Goal: Task Accomplishment & Management: Use online tool/utility

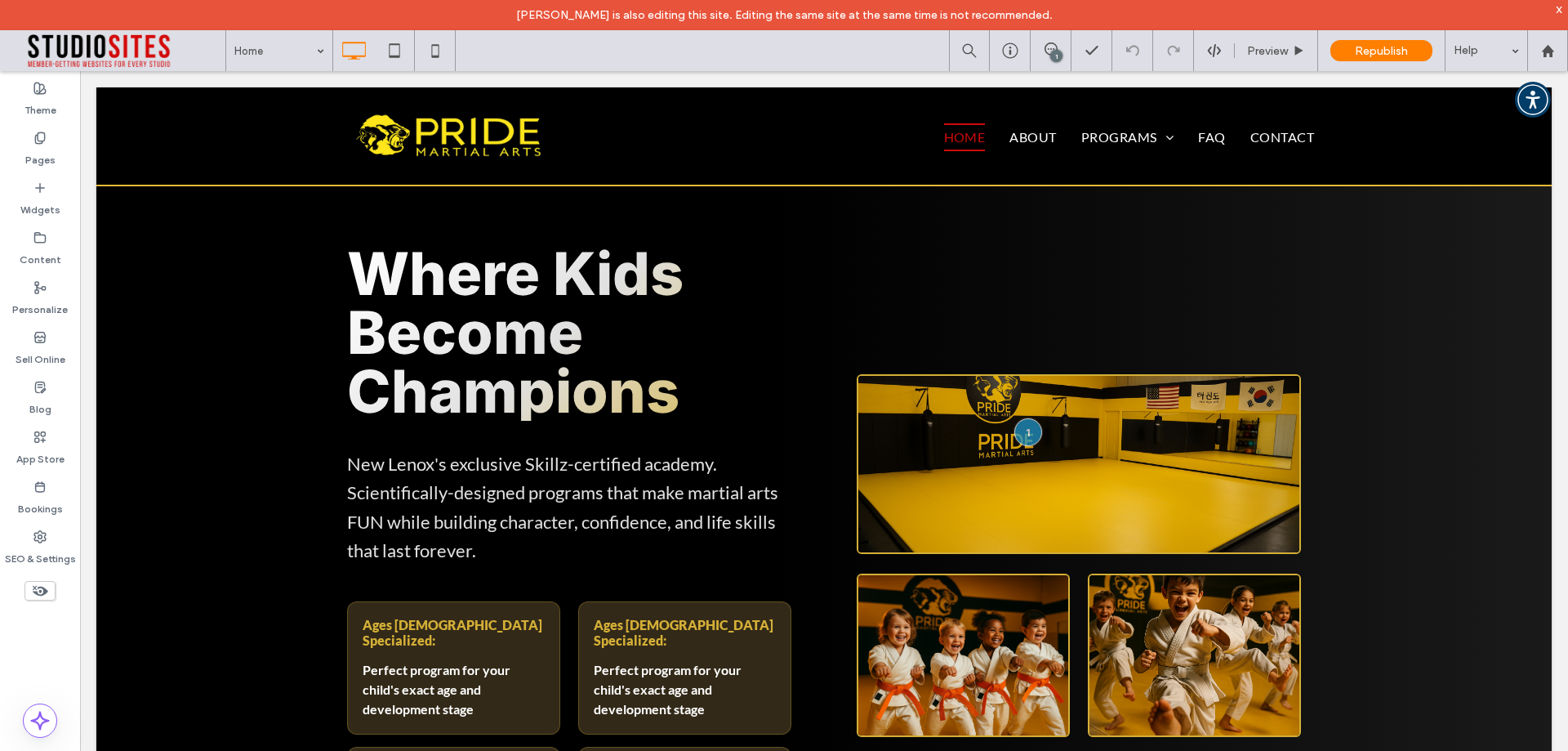
click at [0, 635] on div "Theme Pages Widgets Content Personalize Sell Online Blog App Store Bookings SEO…" at bounding box center [40, 426] width 80 height 710
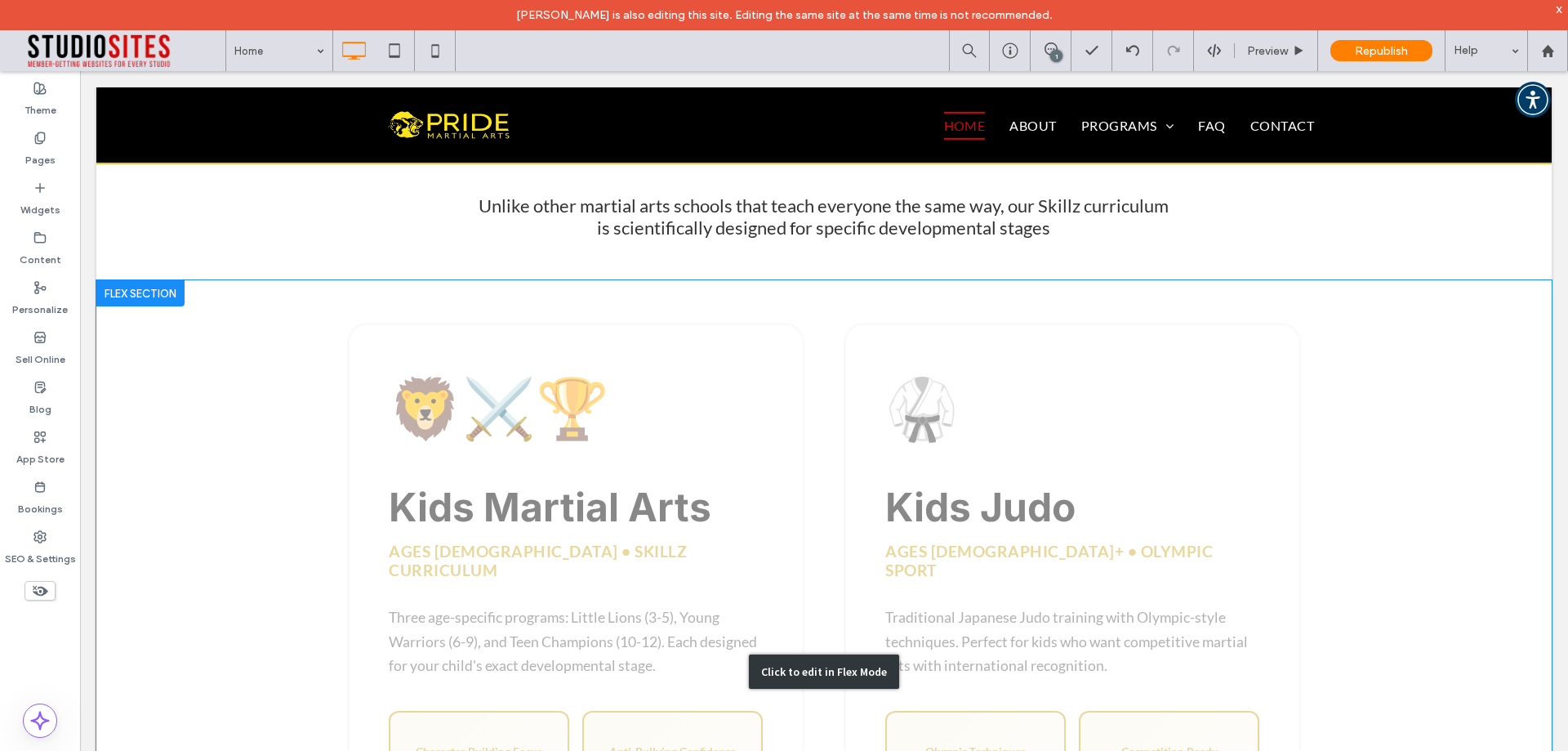
scroll to position [1177, 0]
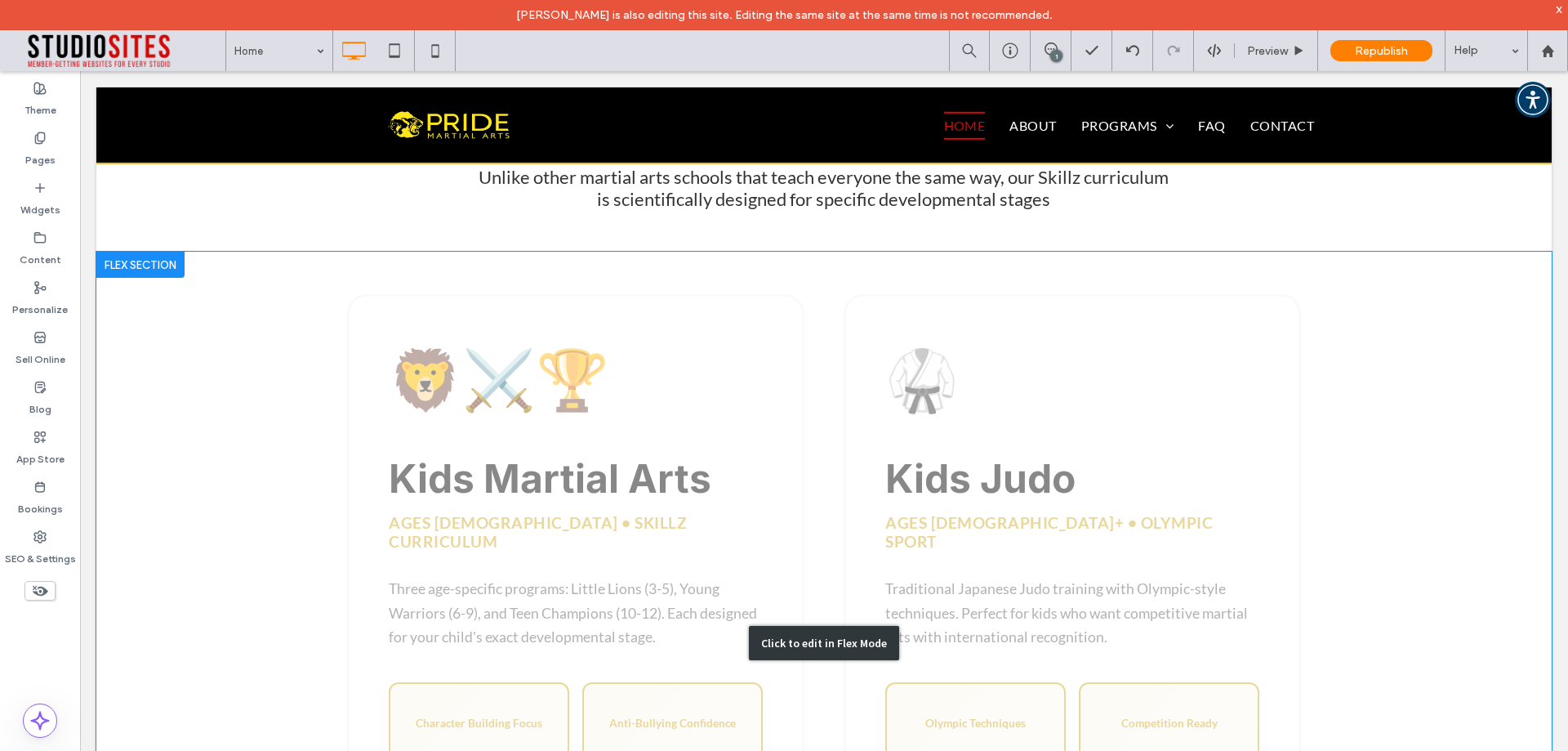
click at [797, 376] on div "Click to edit in Flex Mode" at bounding box center [823, 643] width 1455 height 783
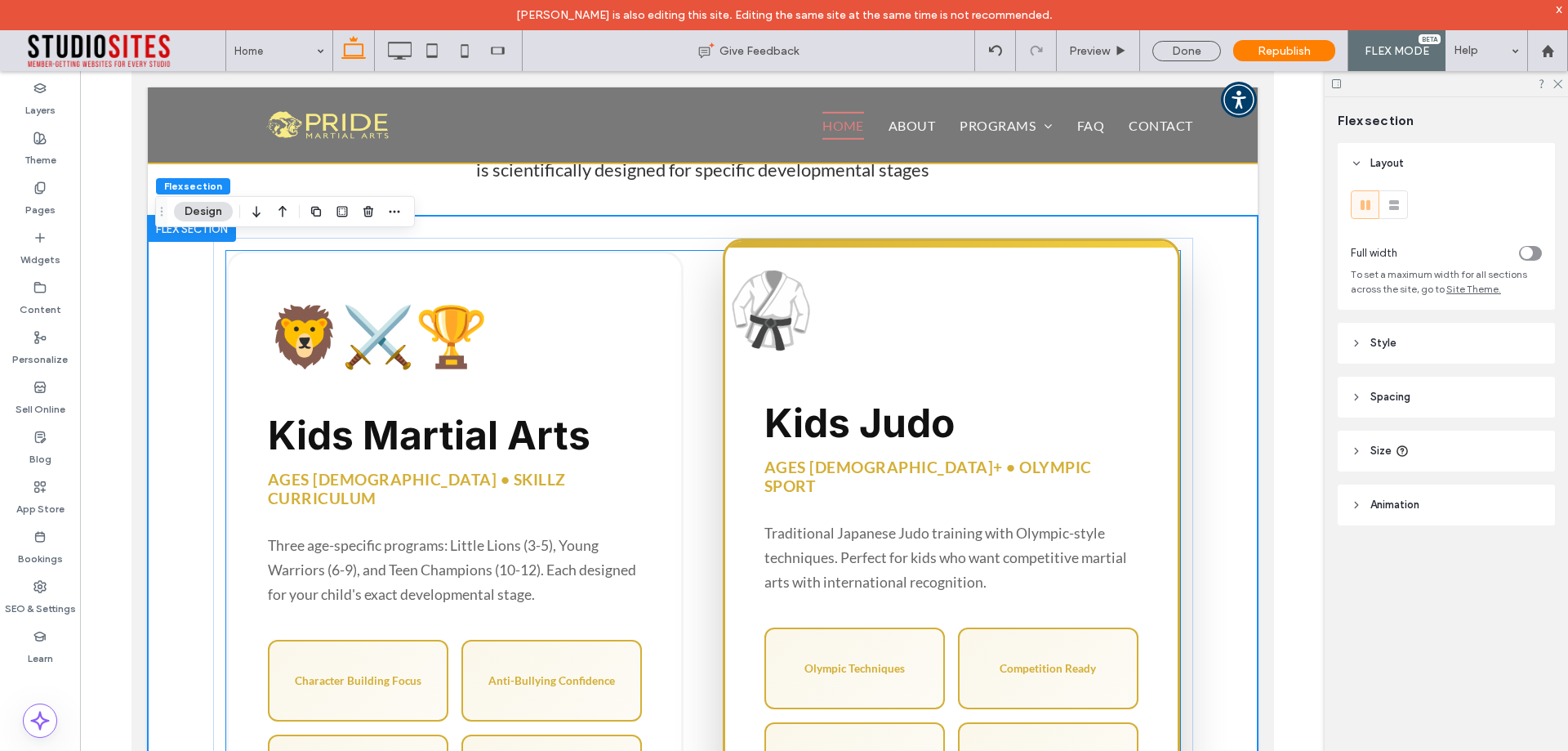
scroll to position [1217, 0]
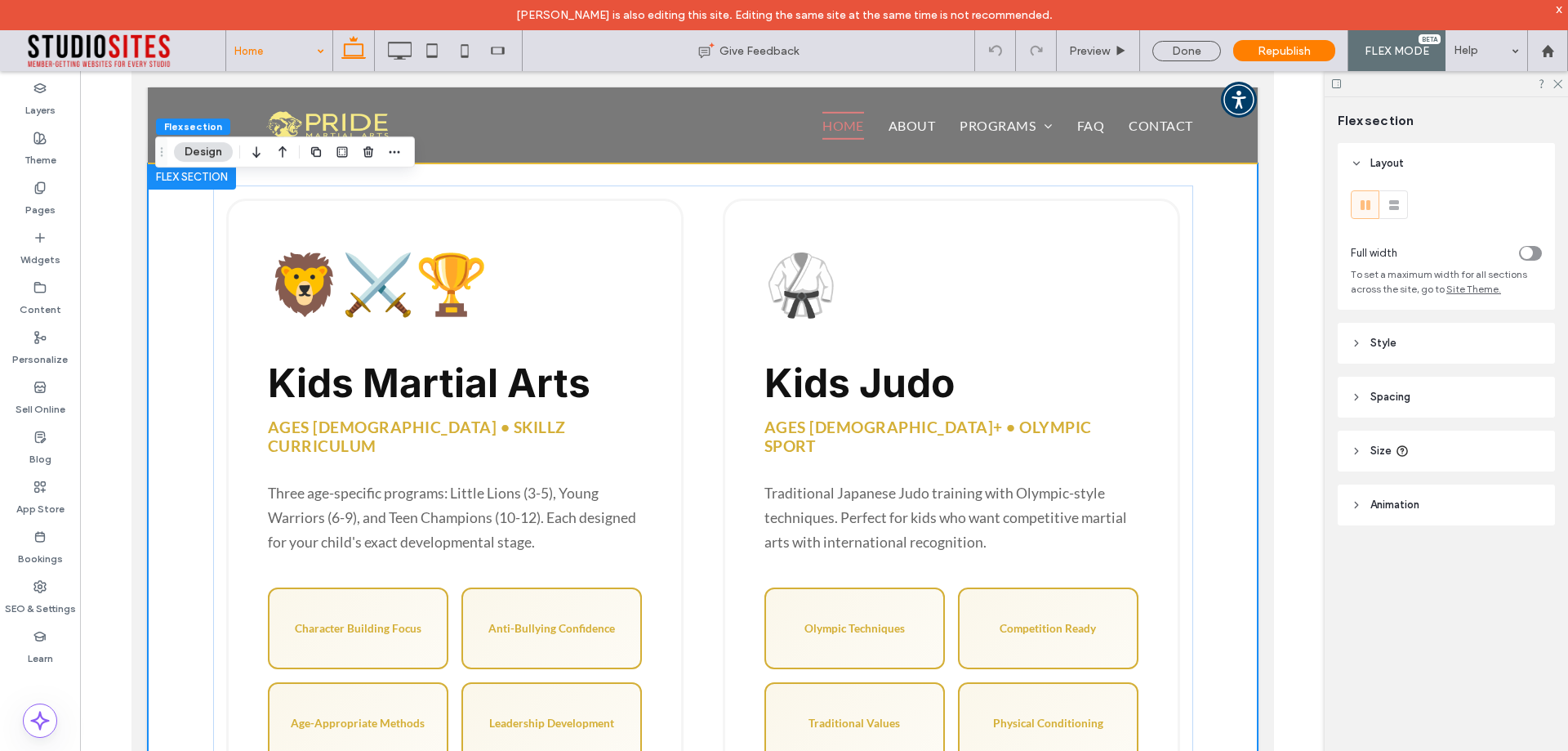
click at [0, 706] on div at bounding box center [40, 721] width 80 height 35
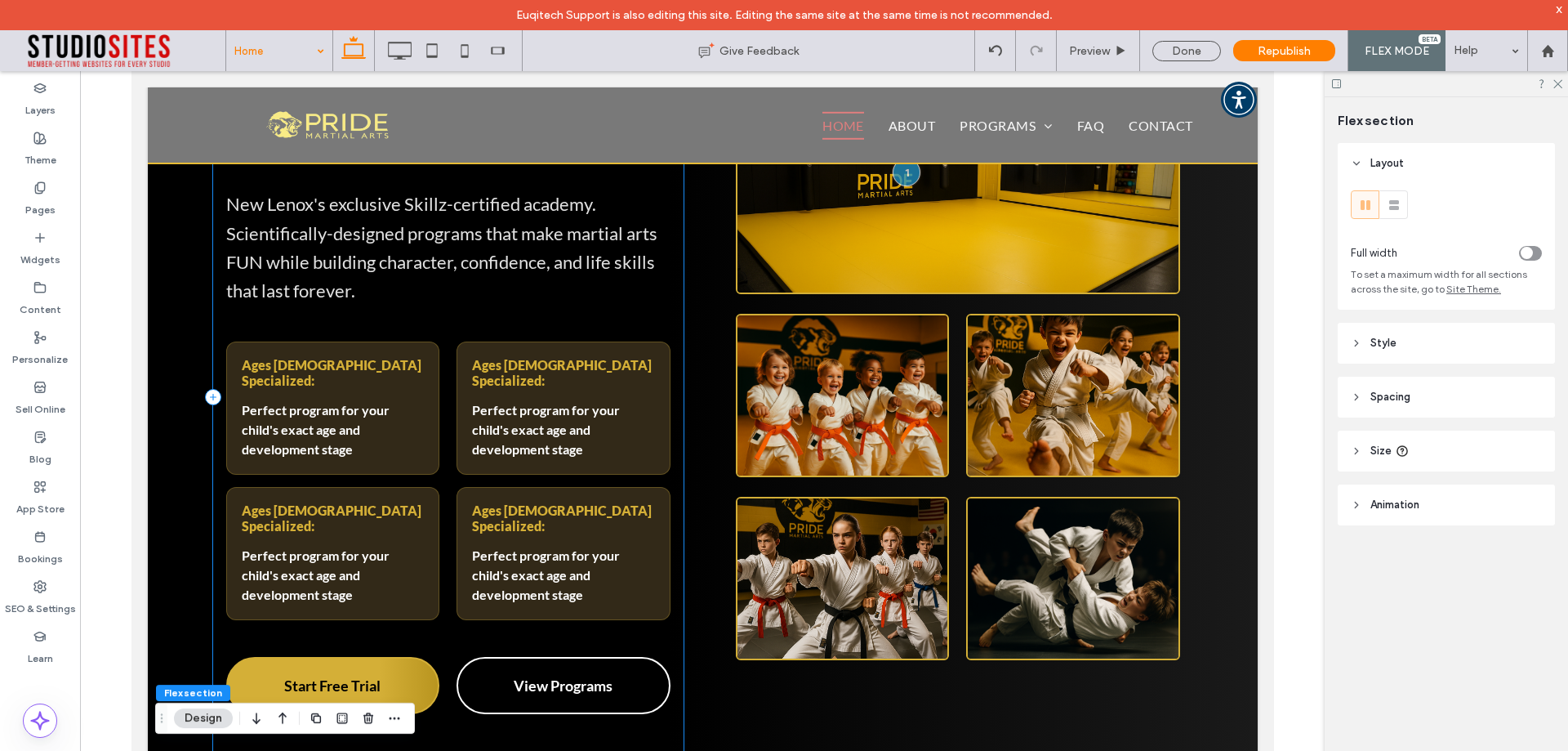
scroll to position [237, 0]
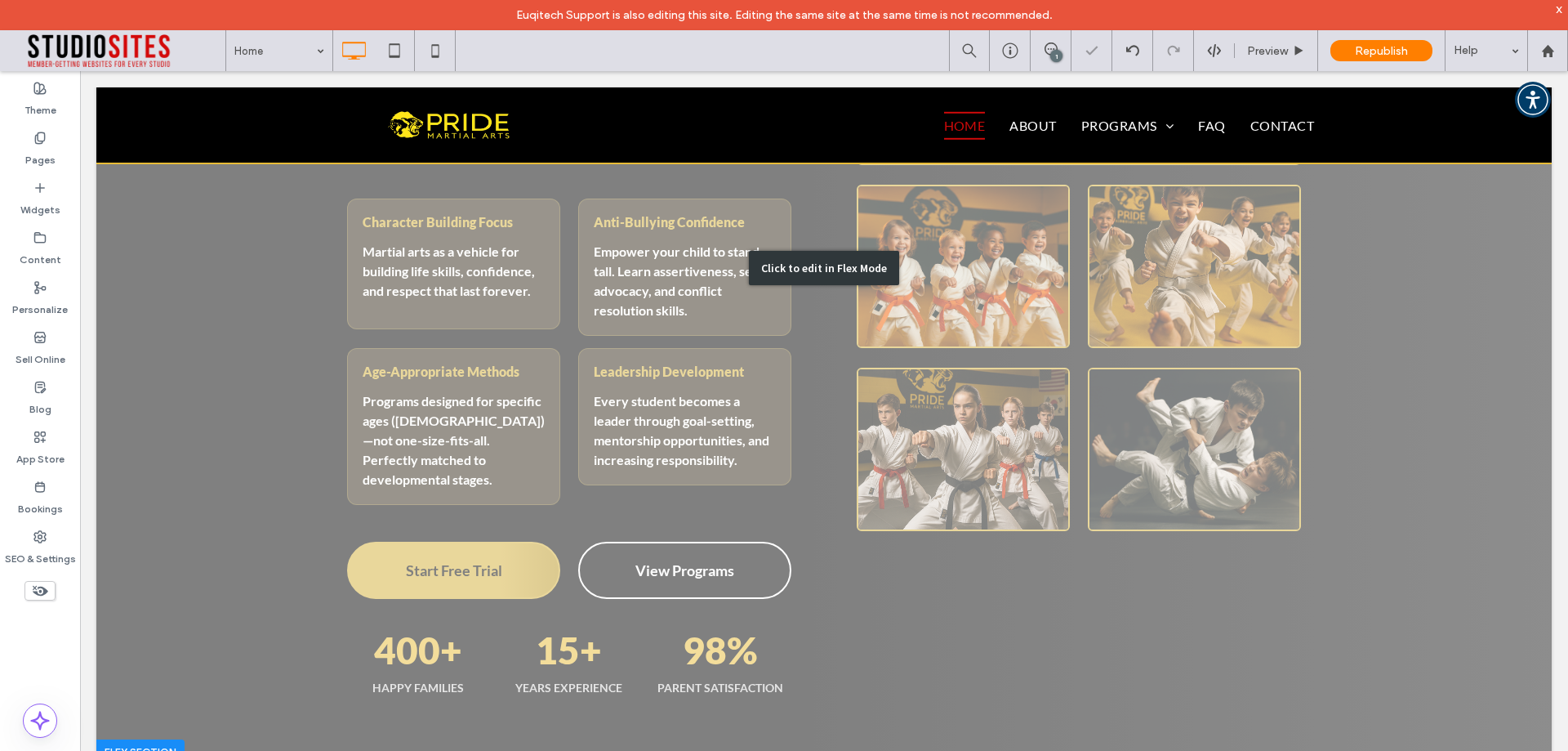
scroll to position [654, 0]
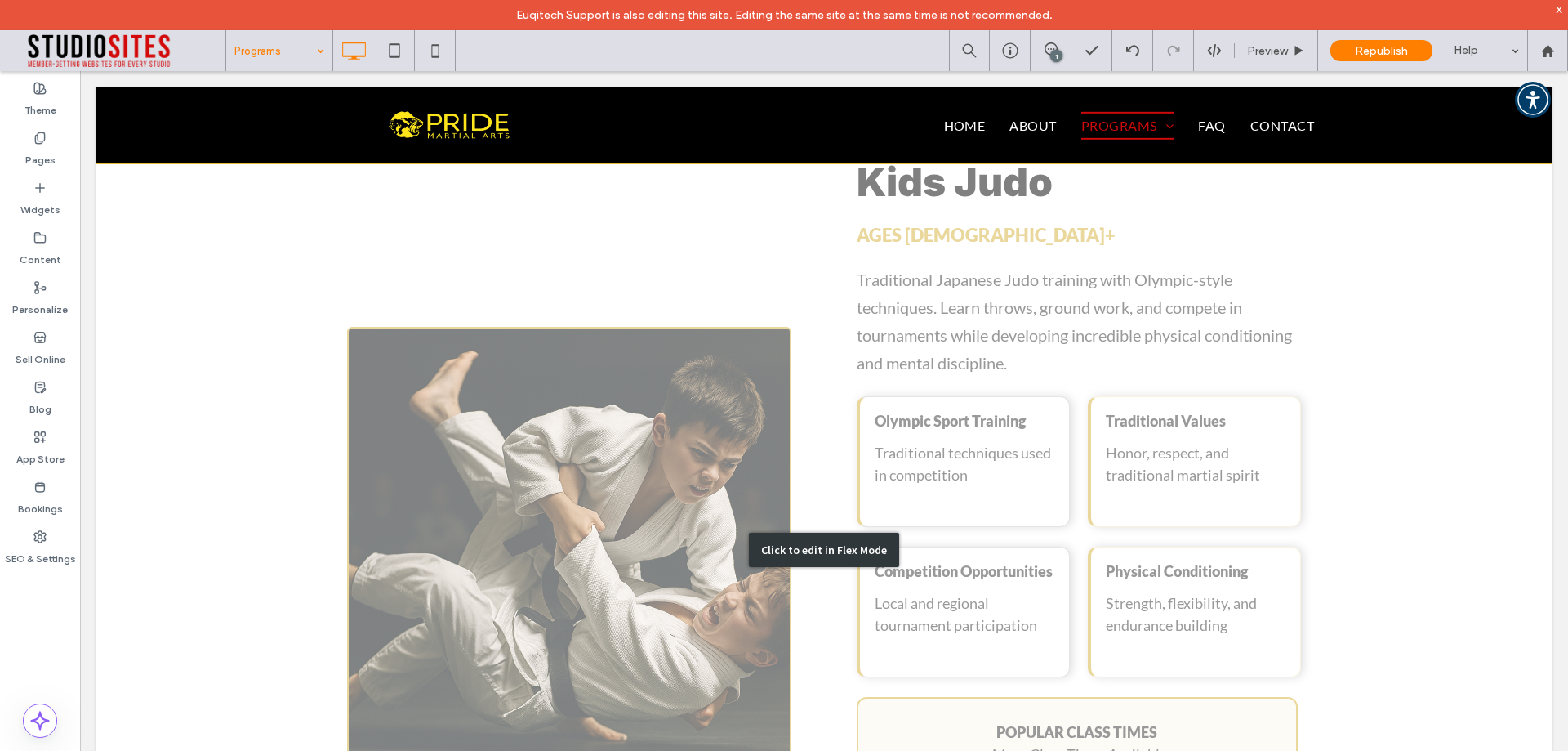
scroll to position [3052, 0]
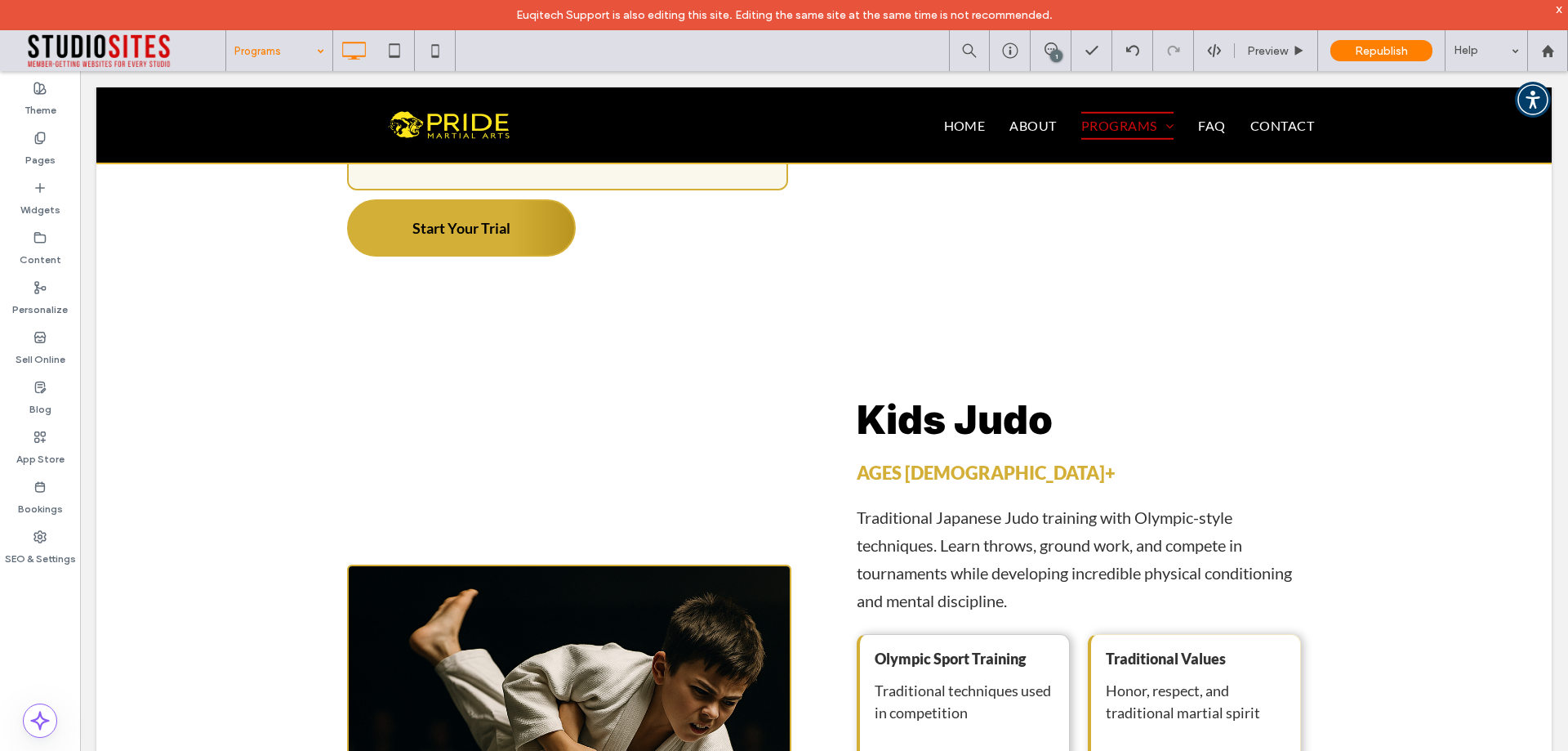
click at [293, 46] on input at bounding box center [275, 50] width 82 height 41
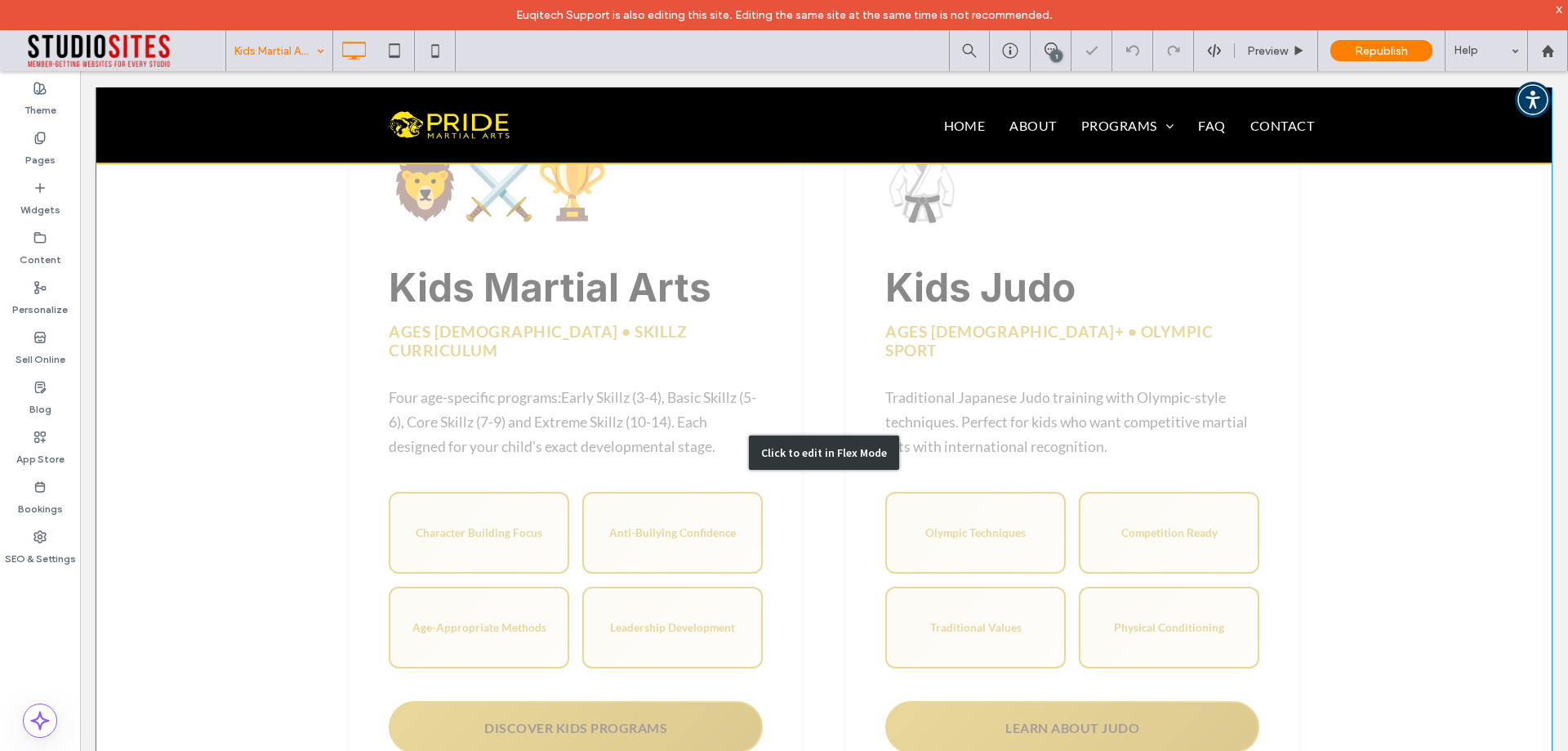
click at [922, 373] on div "Click to edit in Flex Mode" at bounding box center [823, 452] width 1455 height 842
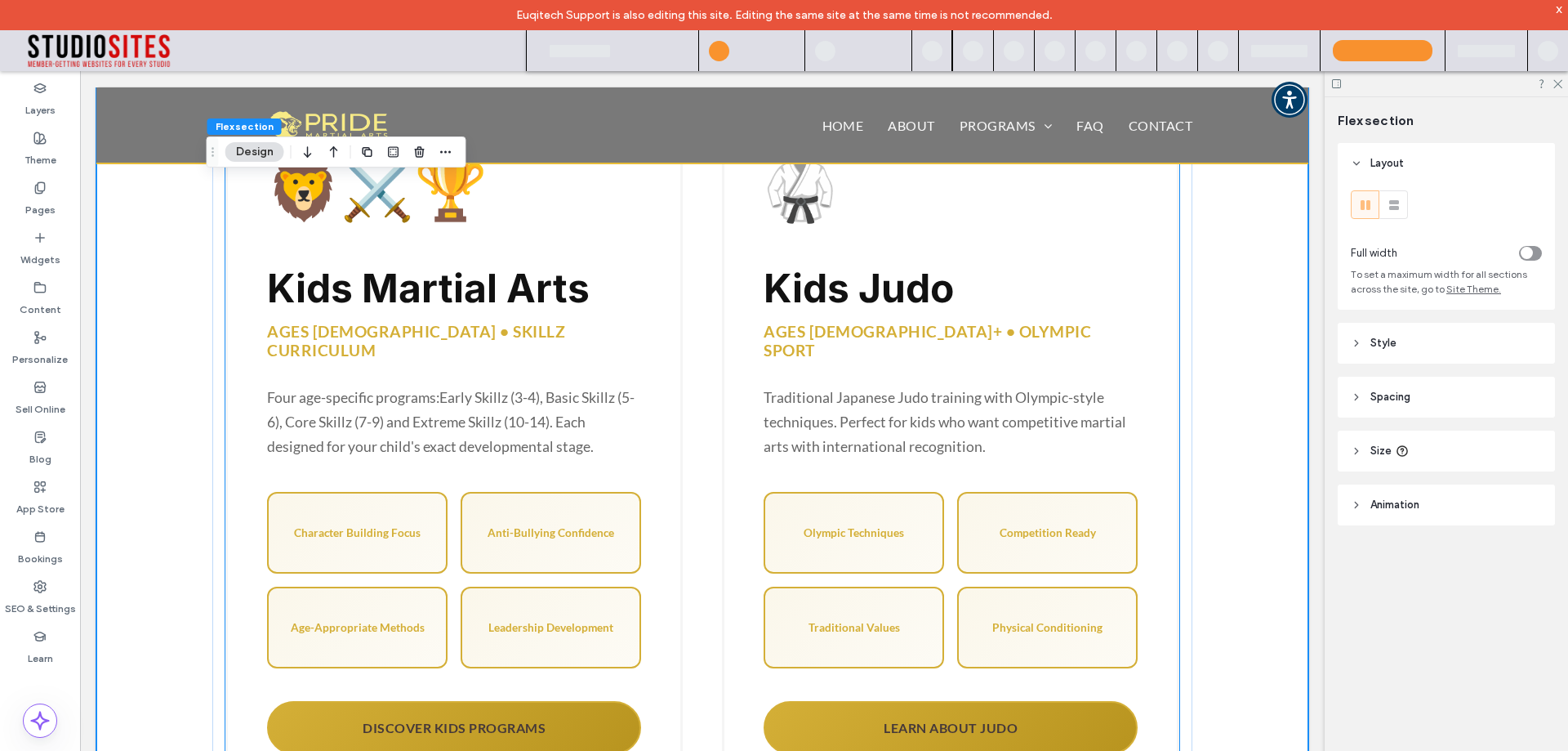
scroll to position [1168, 0]
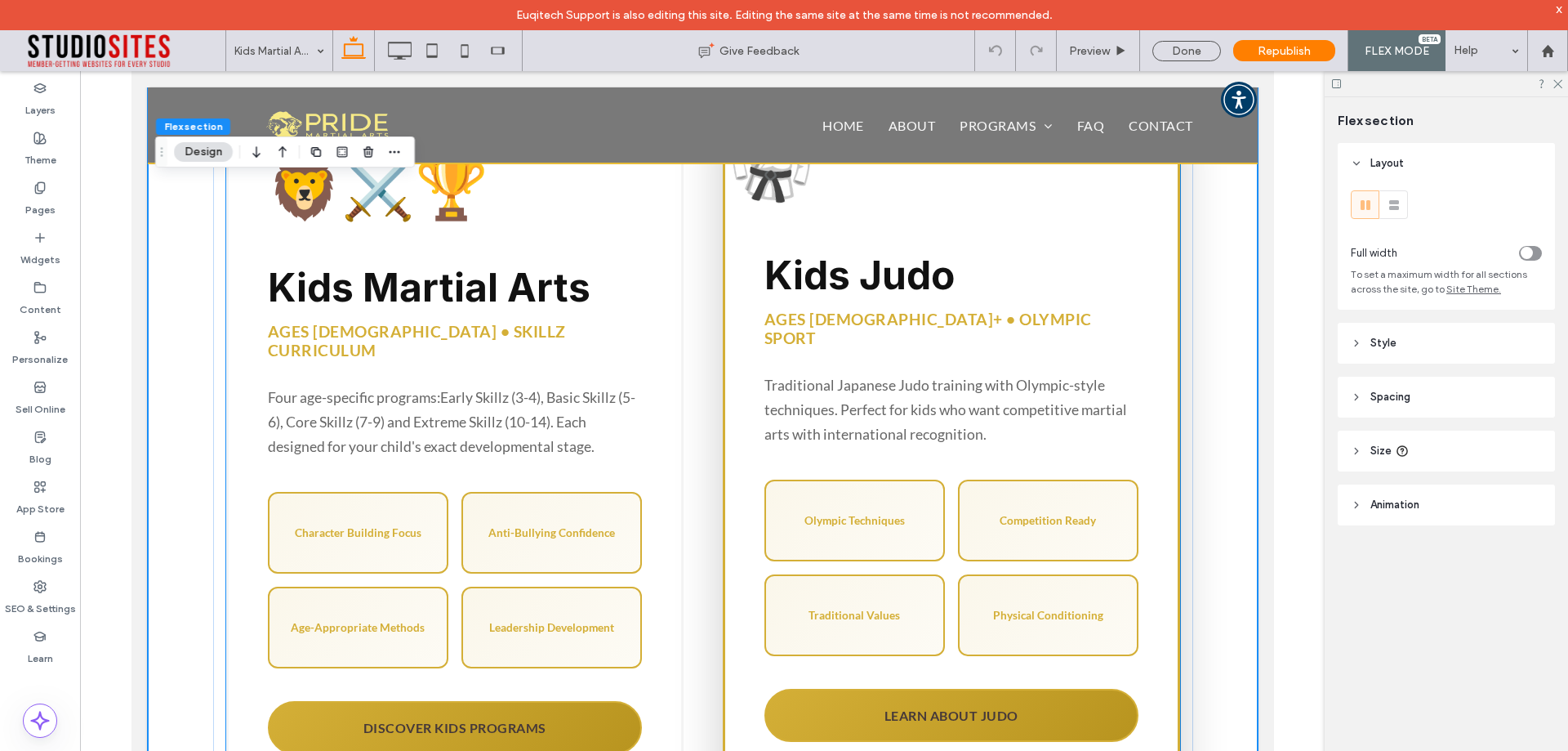
click at [900, 335] on div "🥋 Kids Judo Ages 7+ • Olympic Sport Traditional Japanese Judo training with Oly…" at bounding box center [951, 440] width 458 height 698
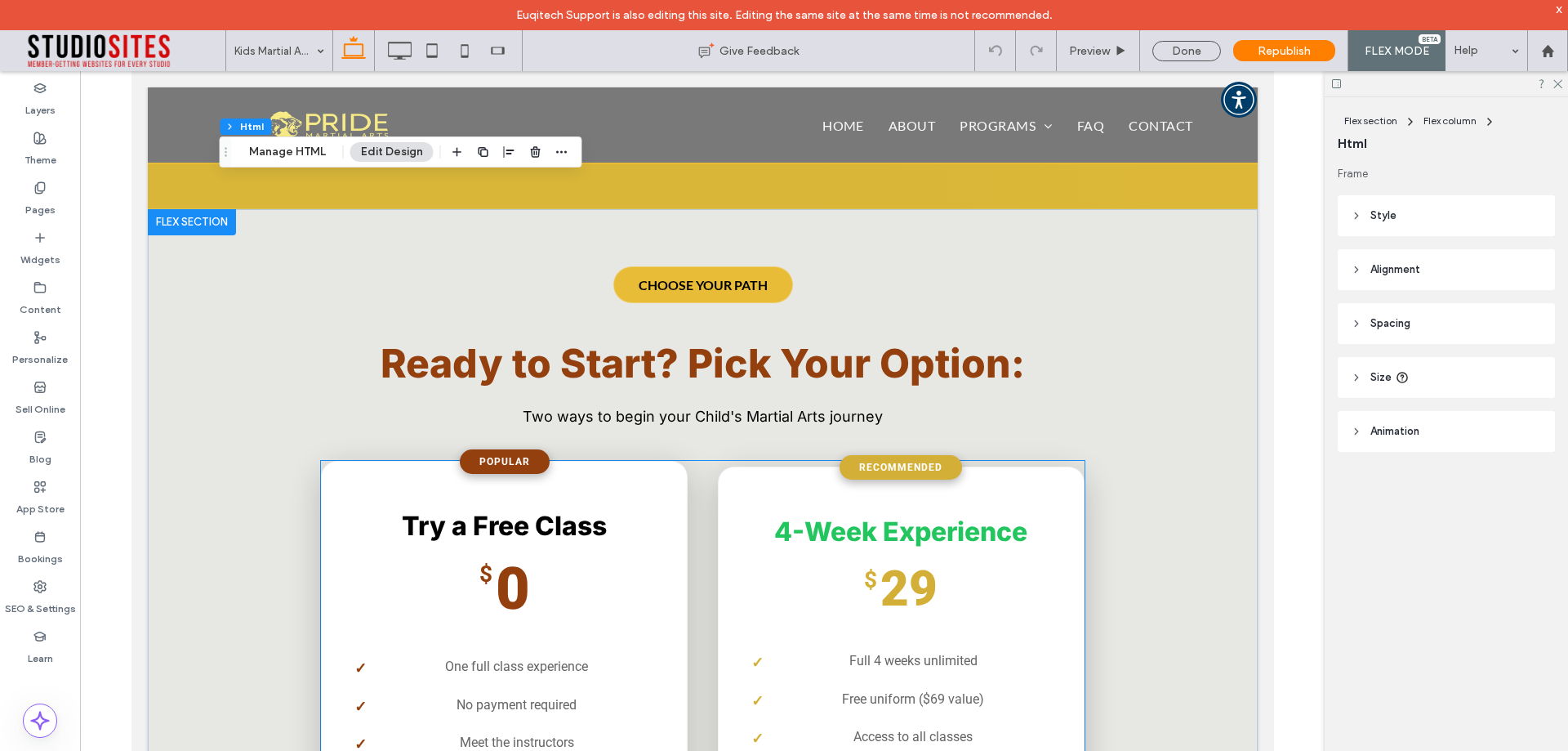
scroll to position [2638, 0]
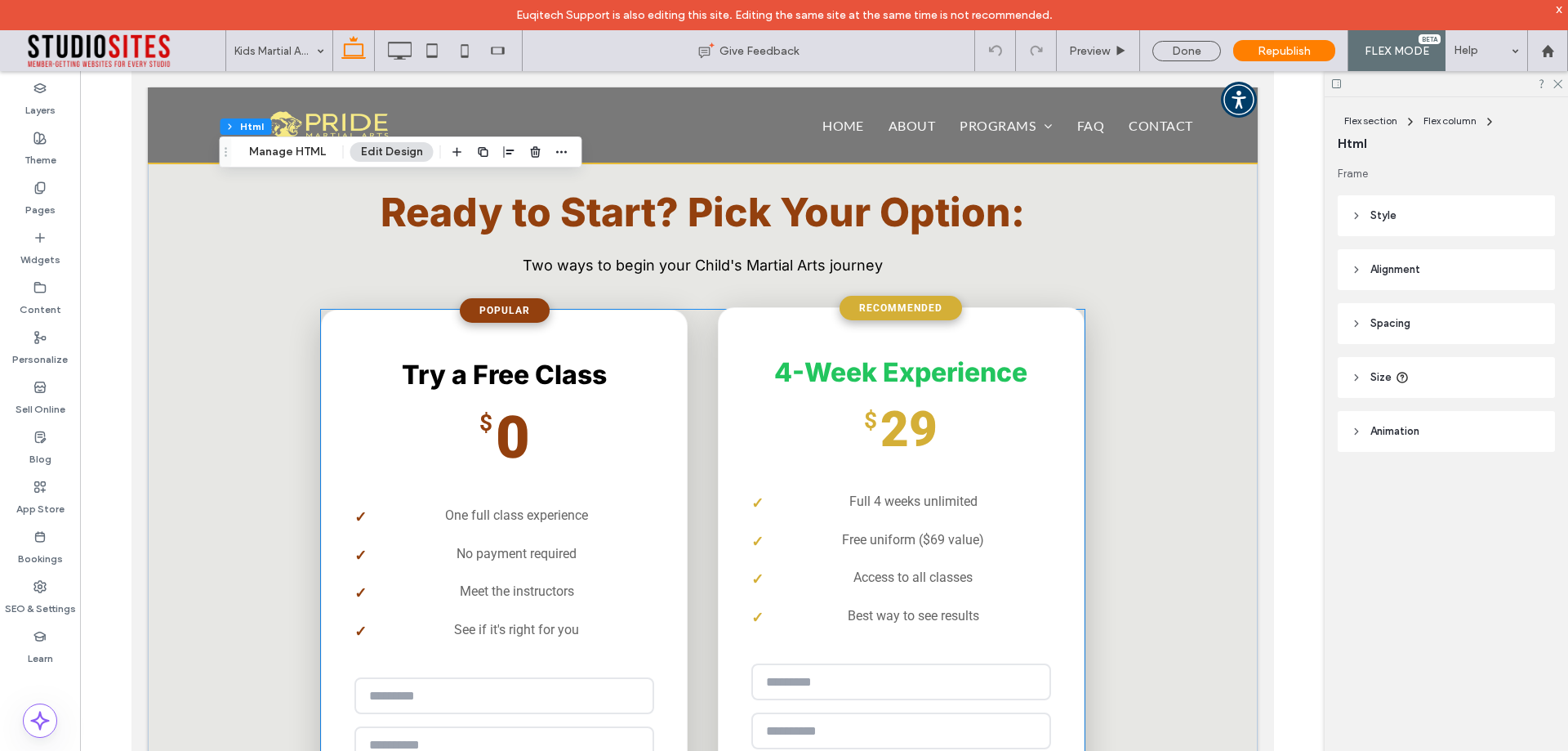
click at [815, 458] on div "**********" at bounding box center [901, 637] width 367 height 661
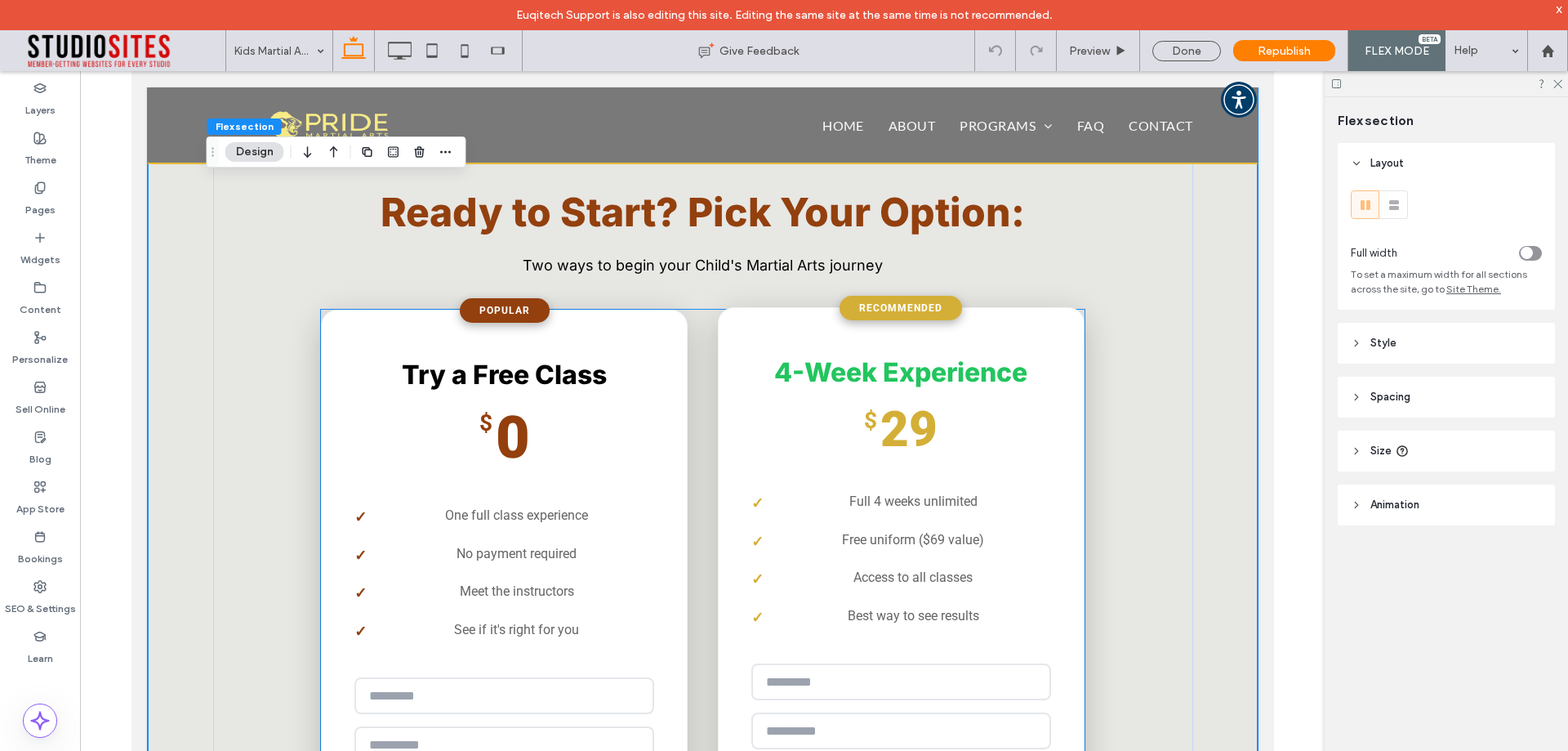
click at [815, 458] on div "**********" at bounding box center [901, 637] width 367 height 661
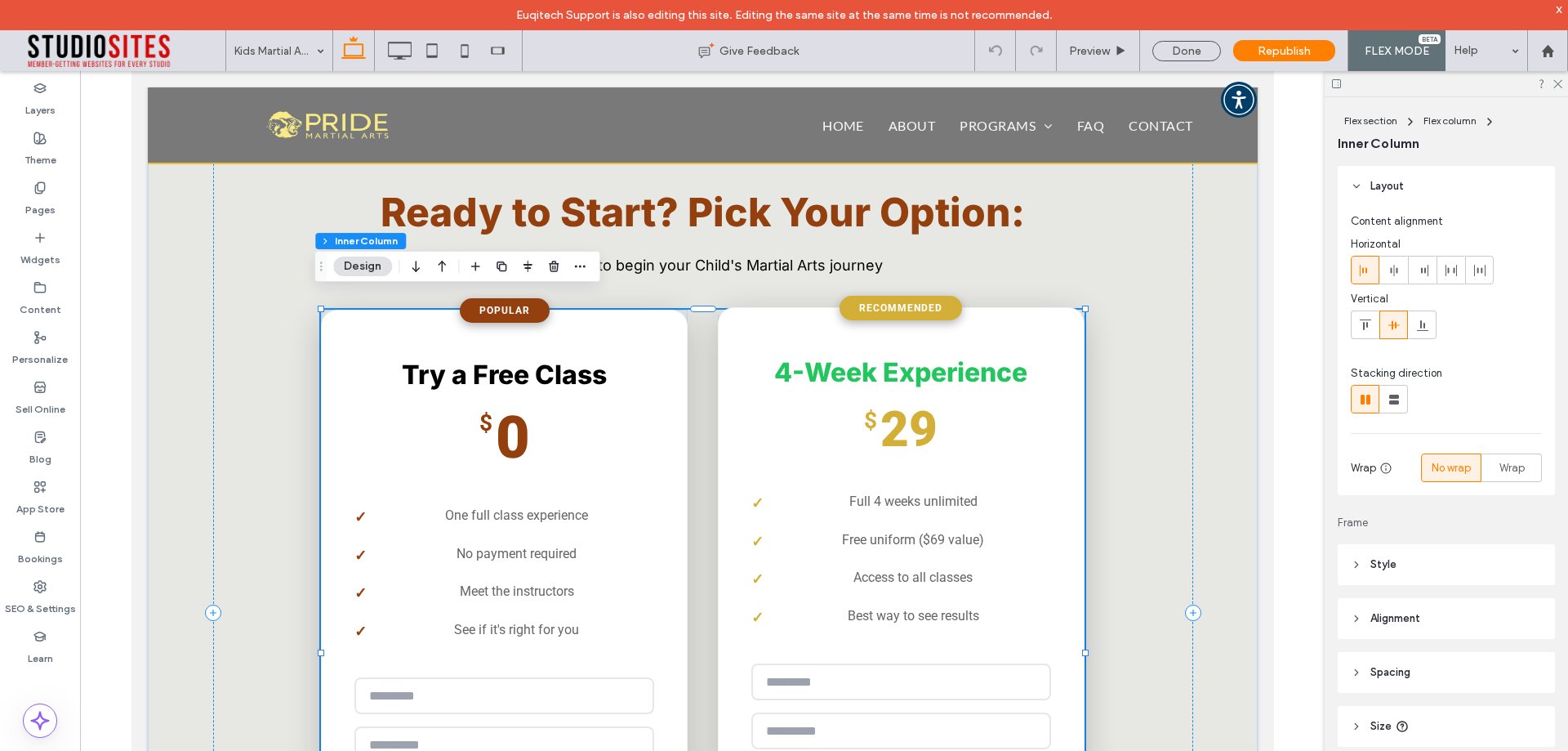
click at [815, 458] on div "**********" at bounding box center [901, 637] width 367 height 661
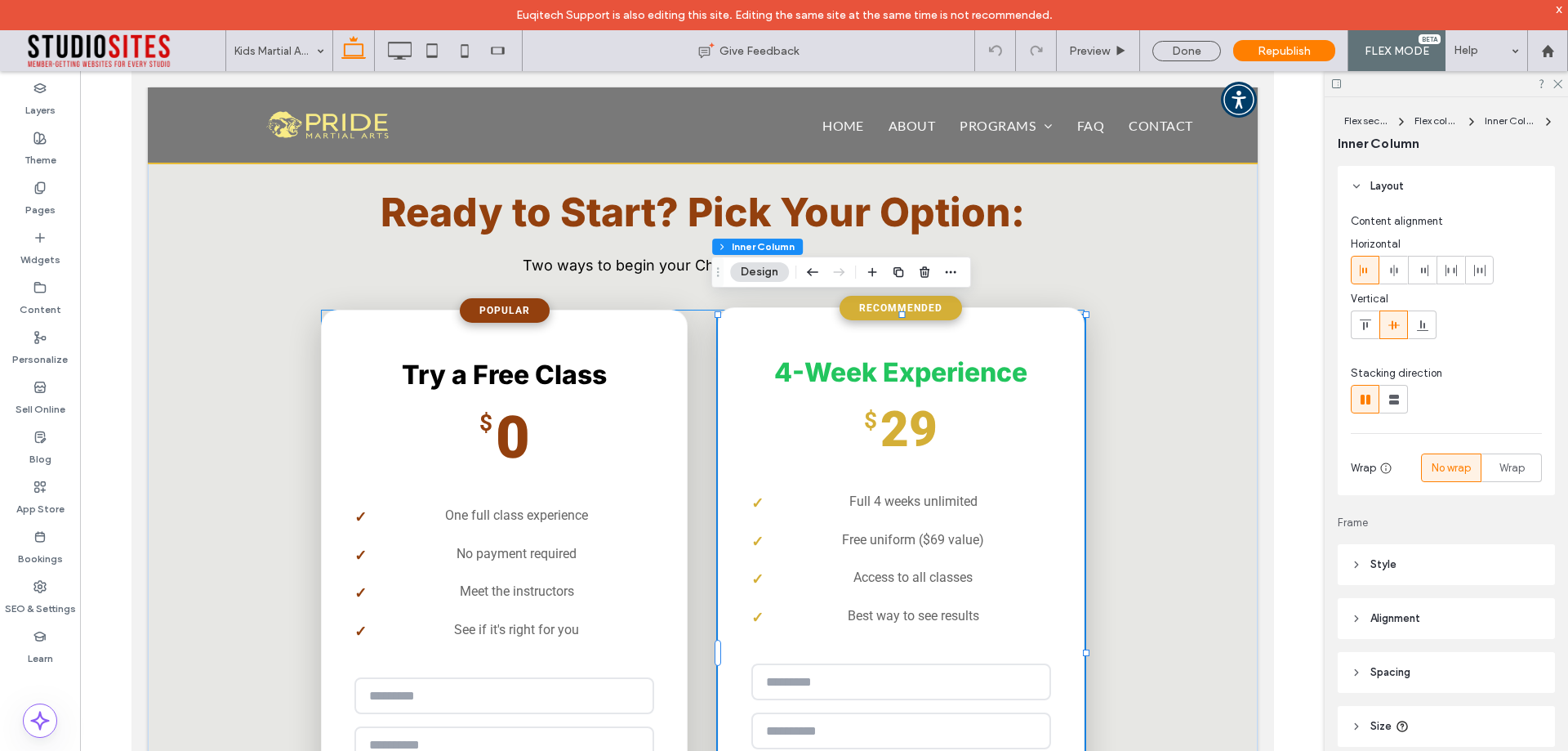
click at [815, 458] on div "**********" at bounding box center [901, 637] width 367 height 661
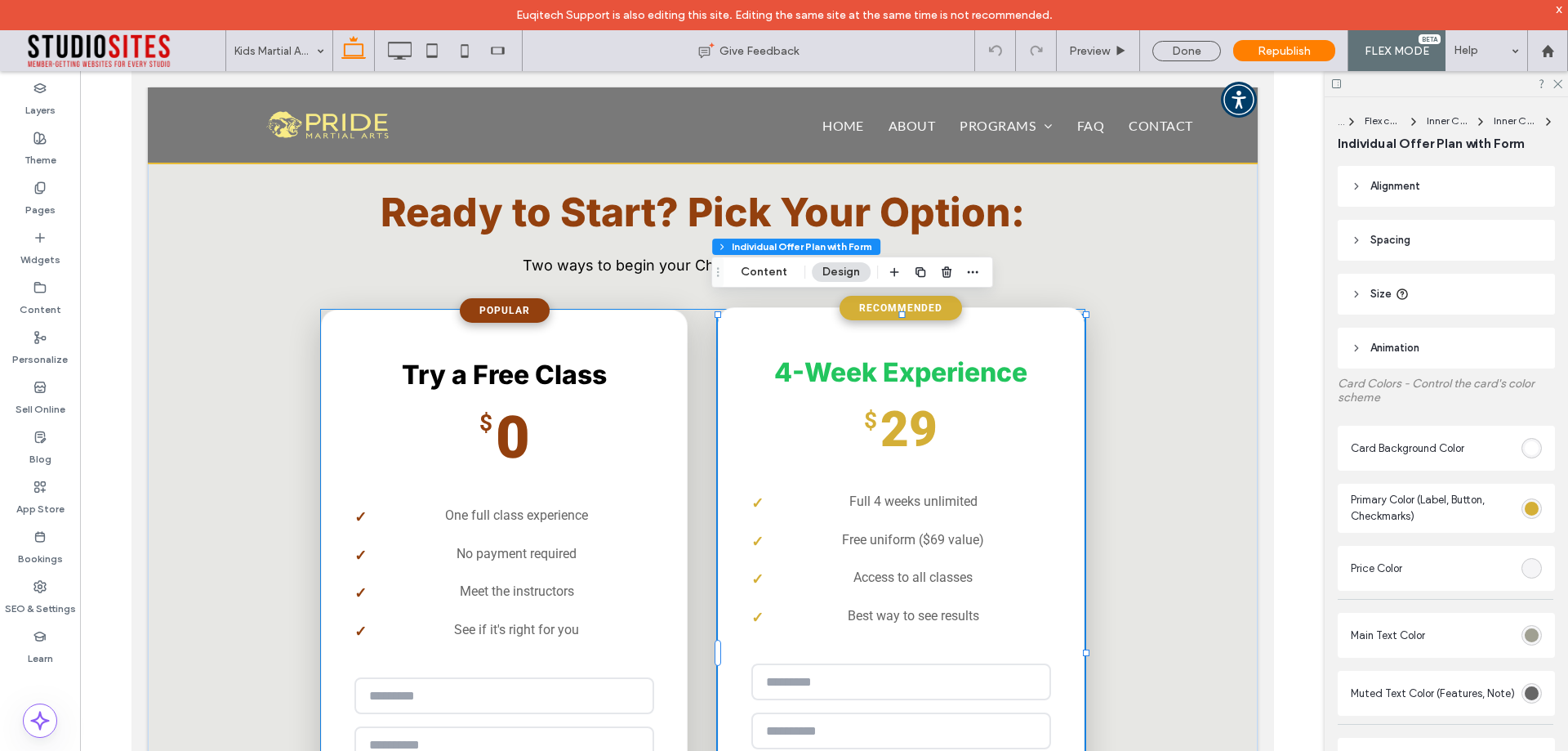
type input "*"
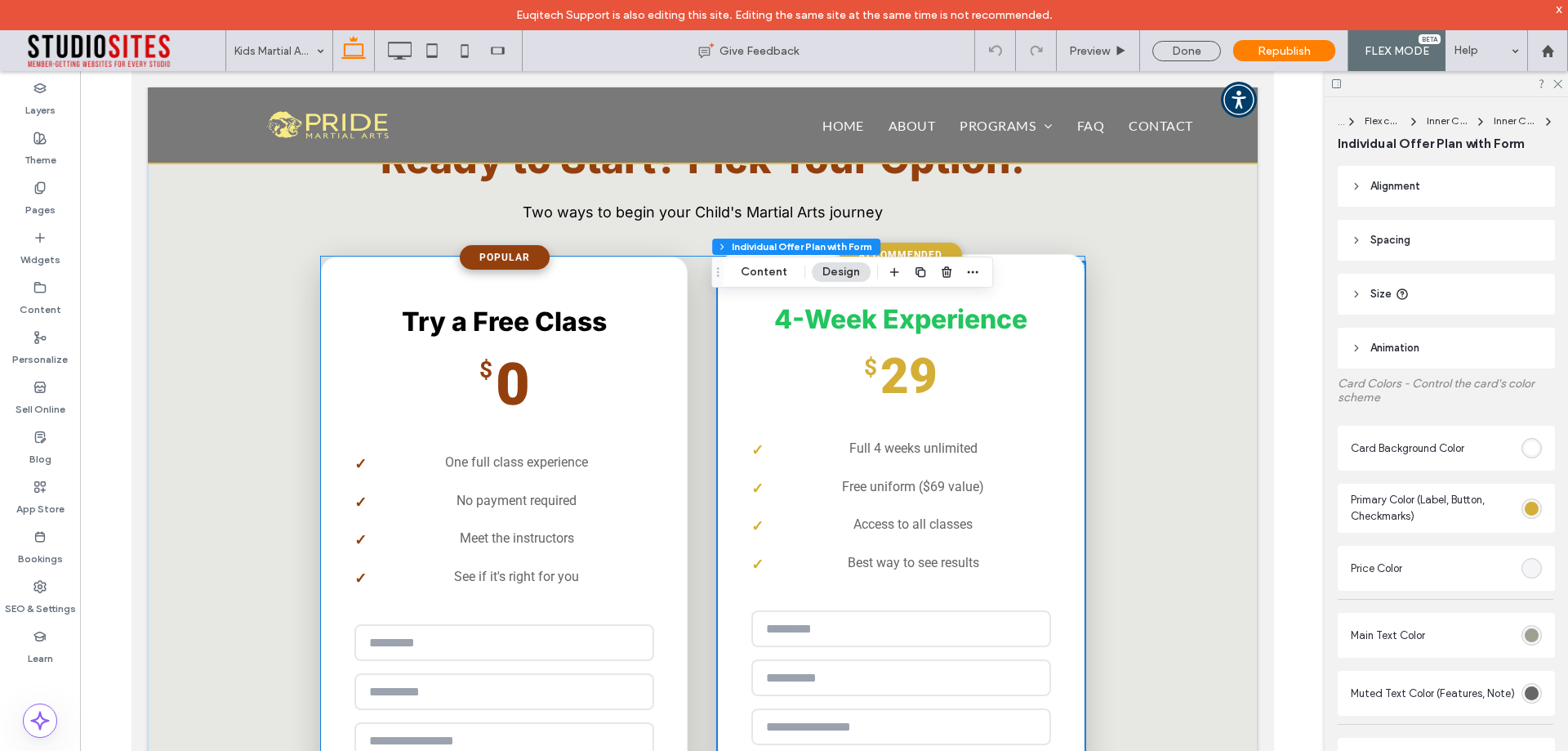
scroll to position [2720, 0]
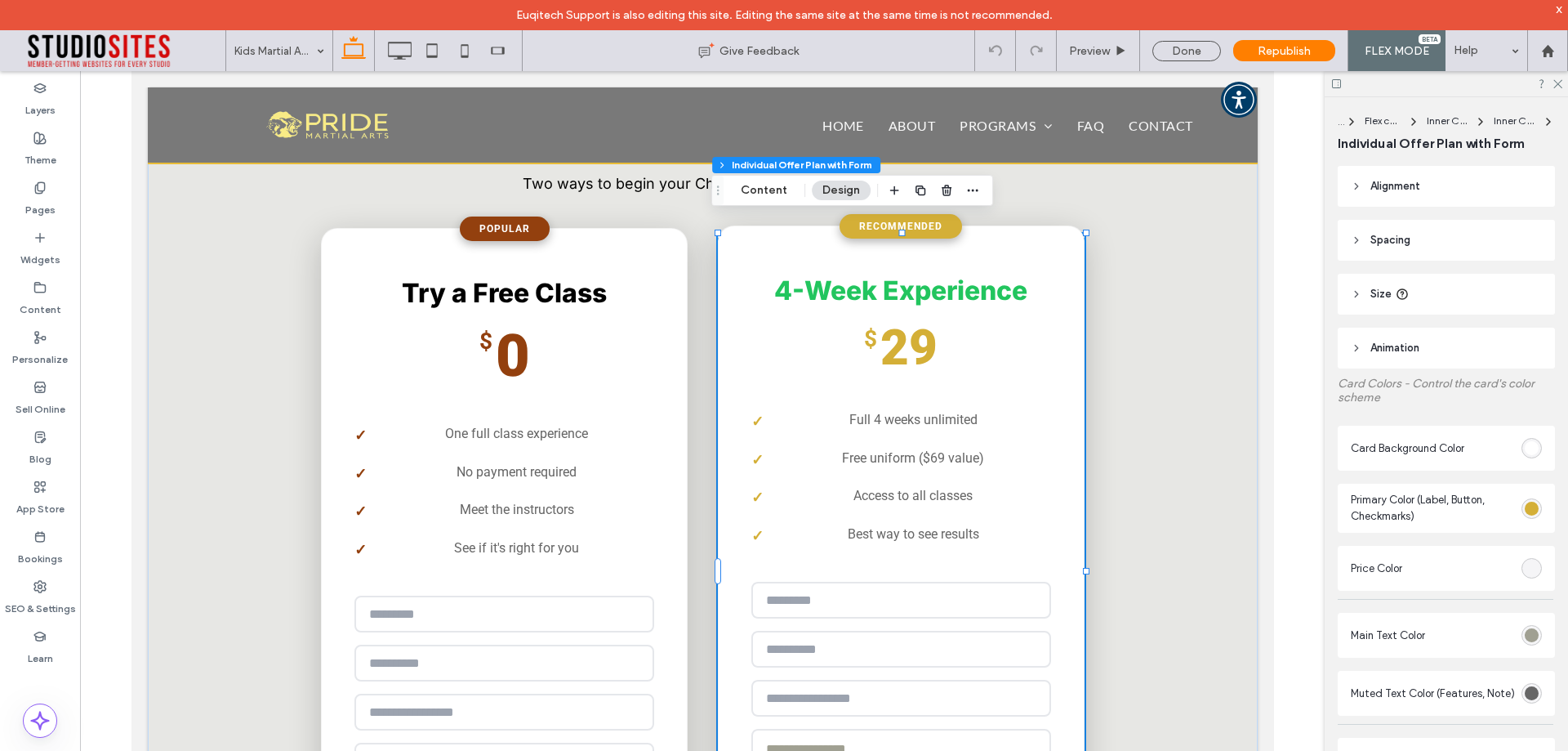
click at [862, 371] on div "**********" at bounding box center [901, 556] width 367 height 661
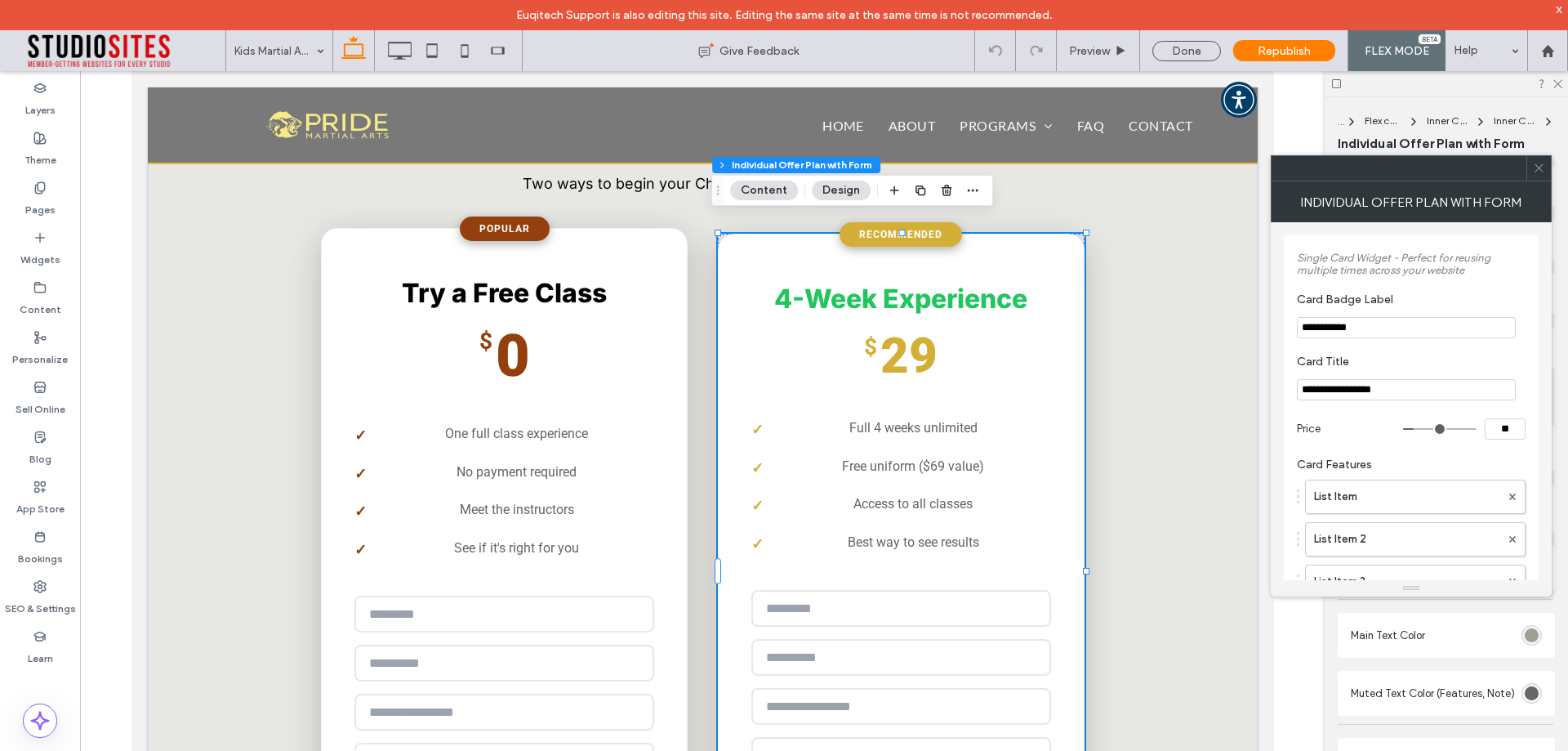
scroll to position [82, 0]
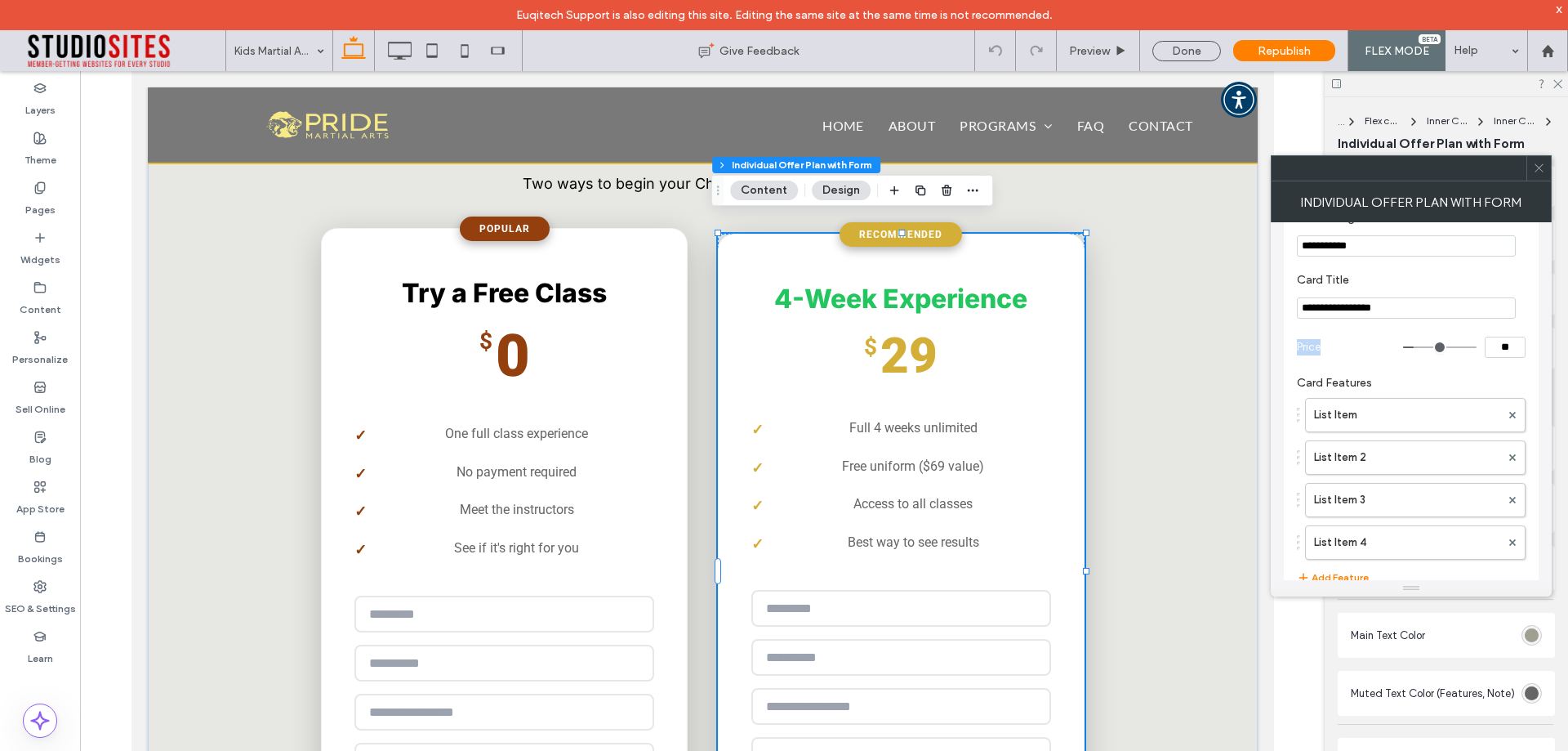
drag, startPoint x: 1288, startPoint y: 346, endPoint x: 1339, endPoint y: 346, distance: 51.0
copy span "Price"
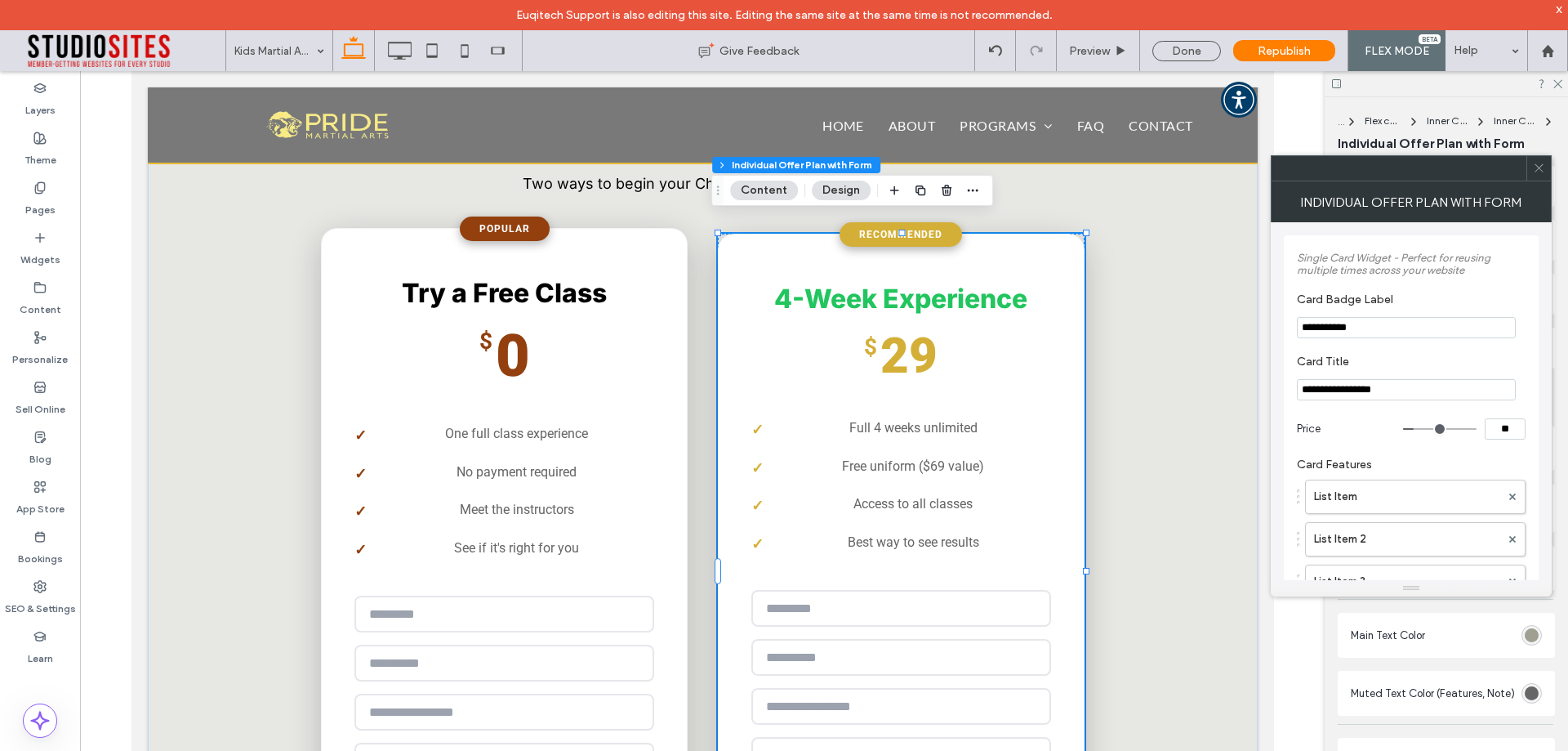
click at [1545, 172] on div at bounding box center [1538, 168] width 25 height 25
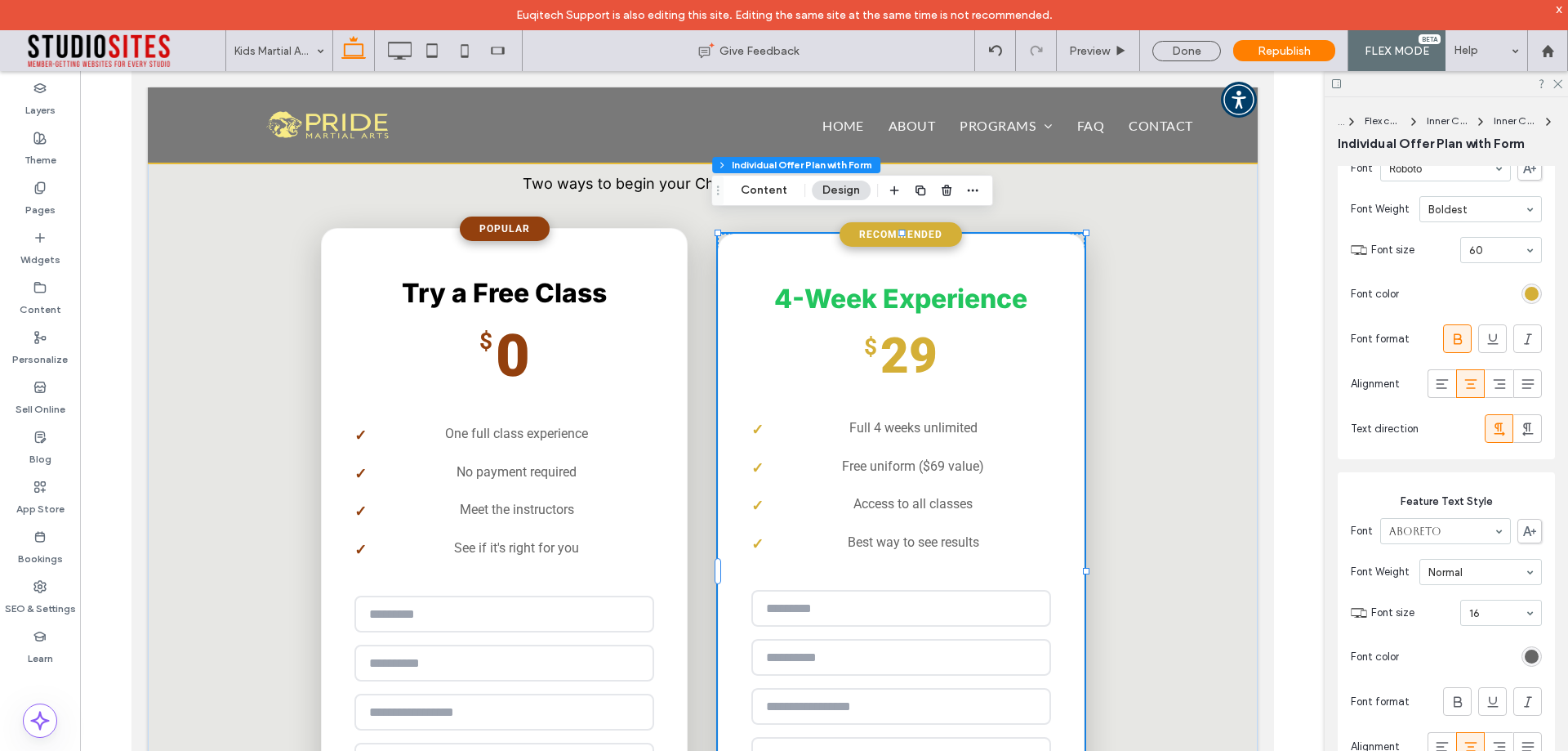
scroll to position [1715, 0]
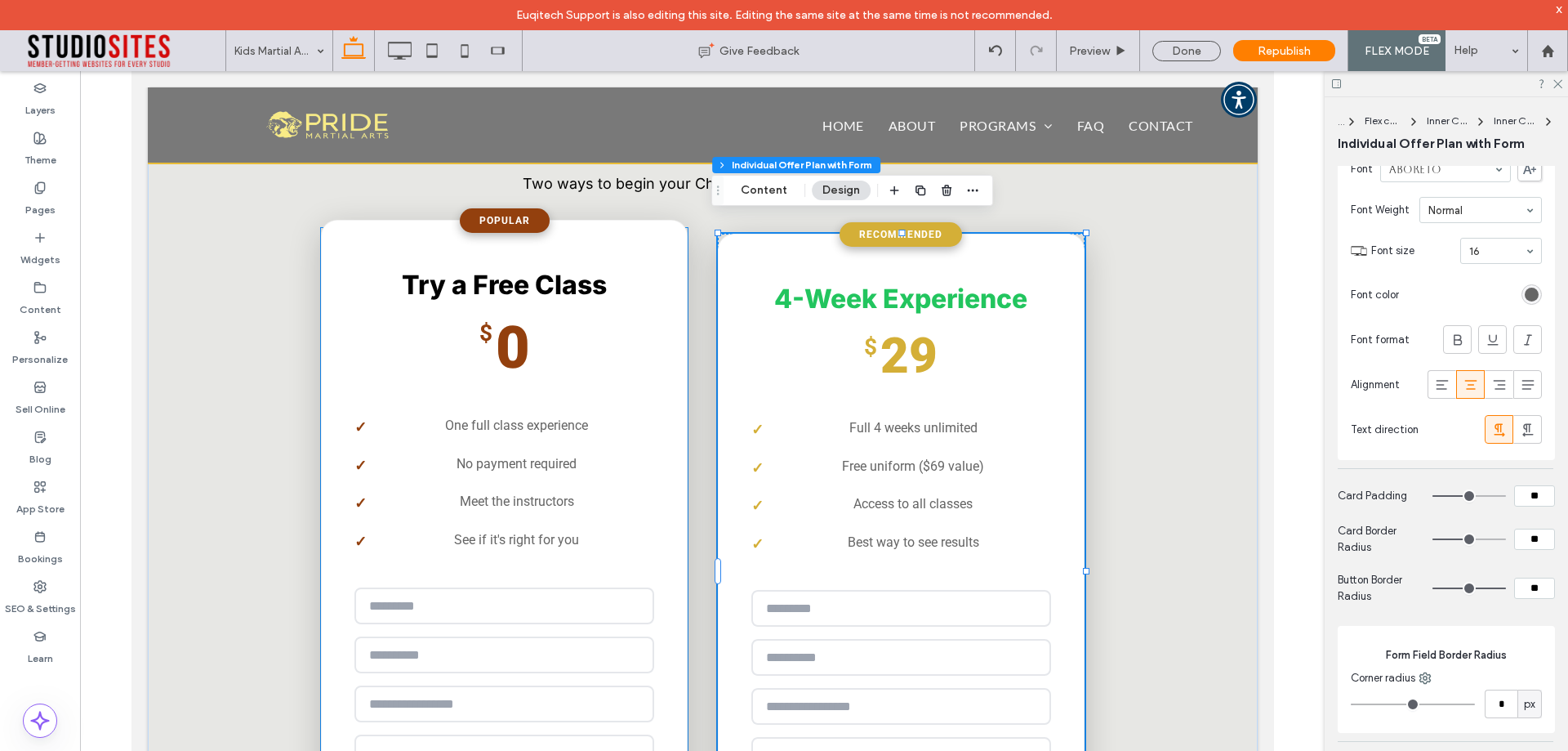
click at [594, 407] on li "One full class experience" at bounding box center [504, 425] width 300 height 37
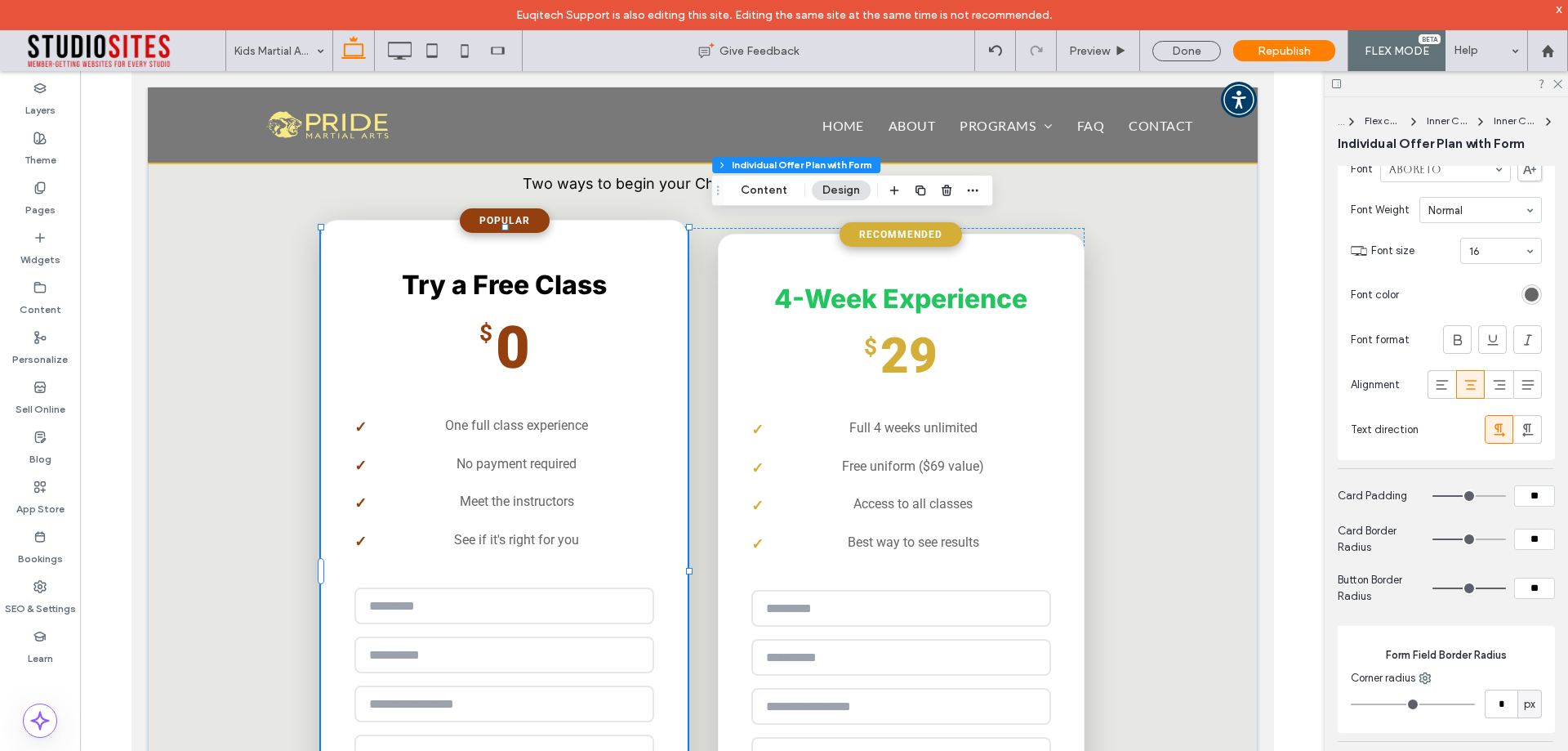
click at [594, 407] on li "One full class experience" at bounding box center [504, 425] width 300 height 37
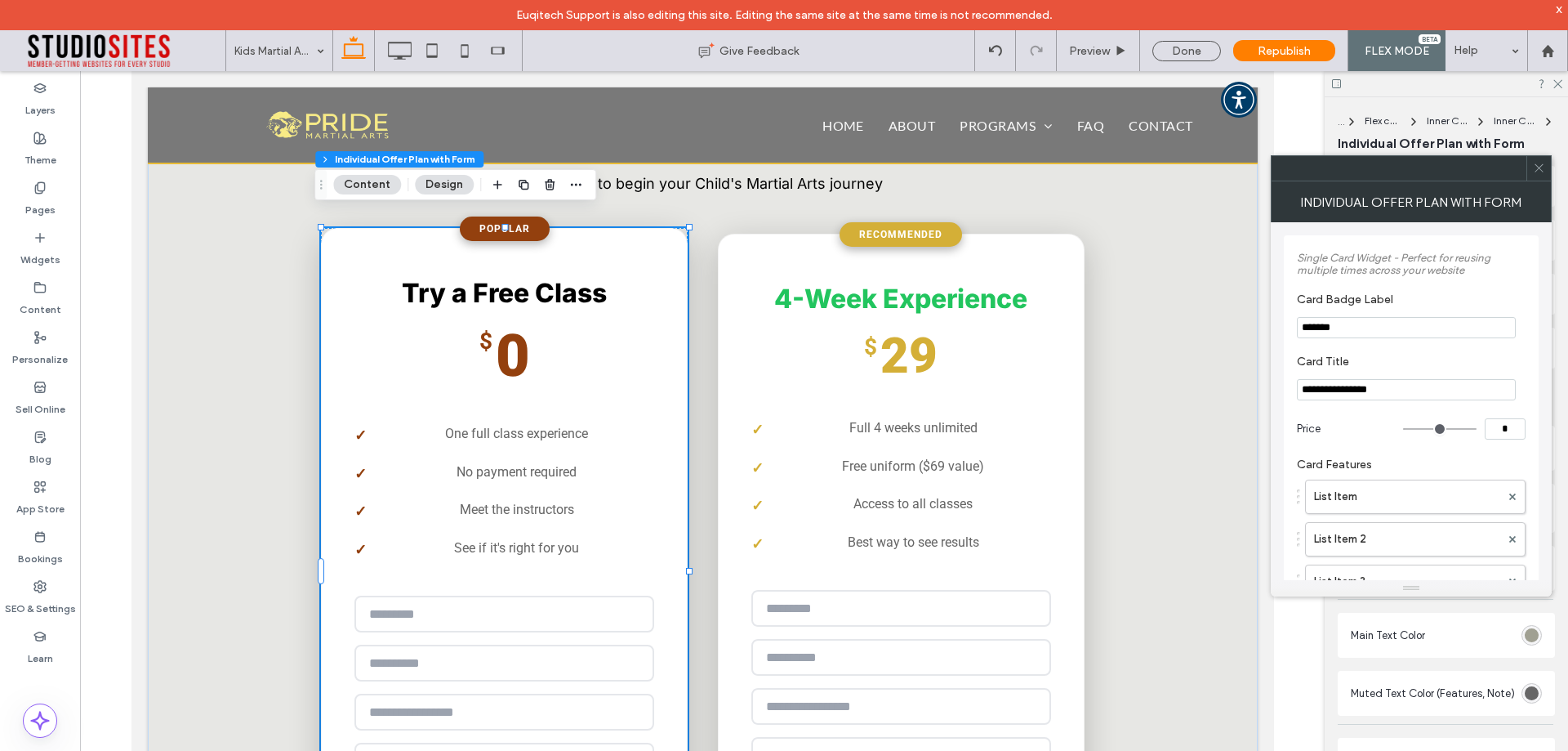
type input "*"
drag, startPoint x: 1298, startPoint y: 362, endPoint x: 1348, endPoint y: 362, distance: 50.0
click at [1348, 362] on label "Card Title" at bounding box center [1408, 363] width 222 height 18
copy label "Card Title"
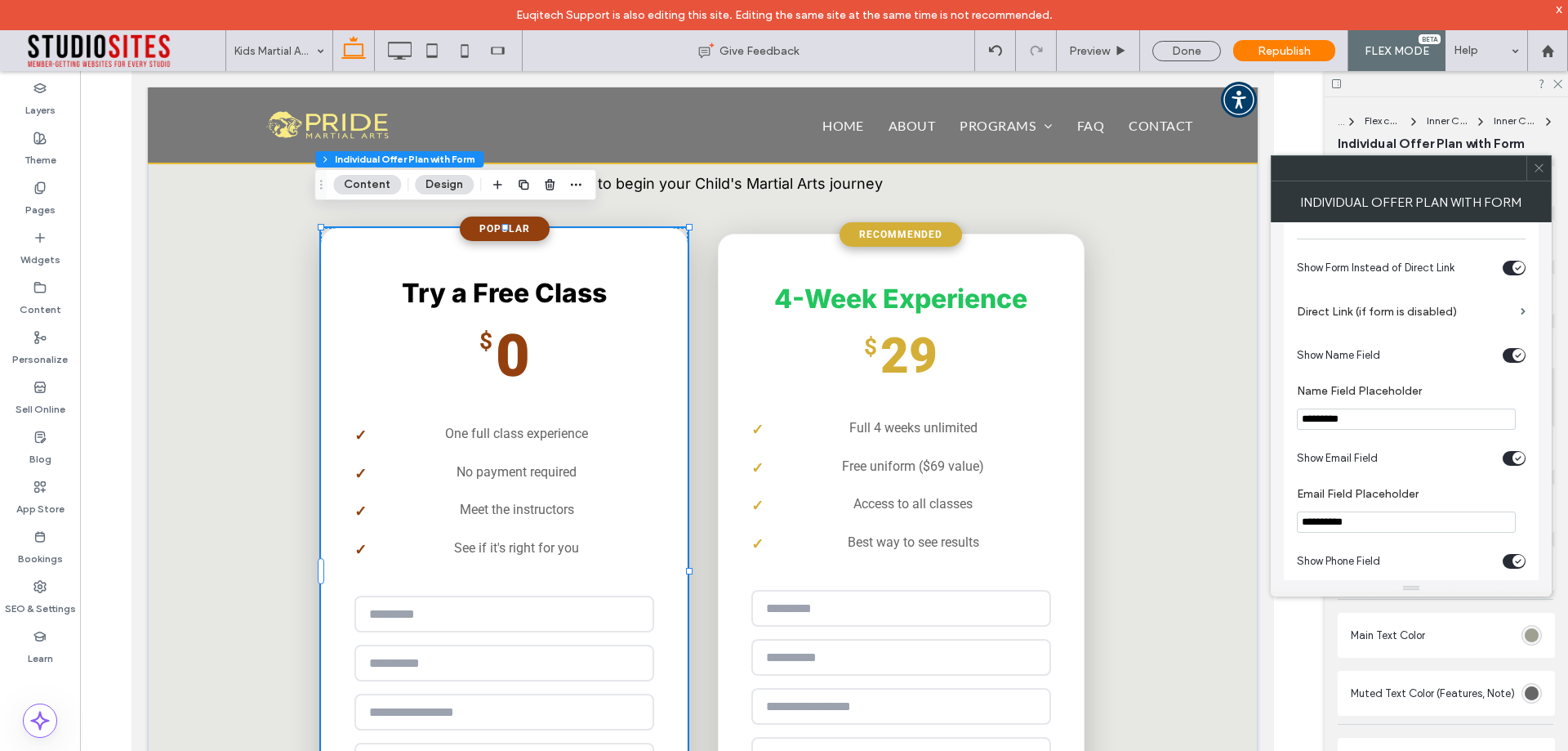
scroll to position [409, 0]
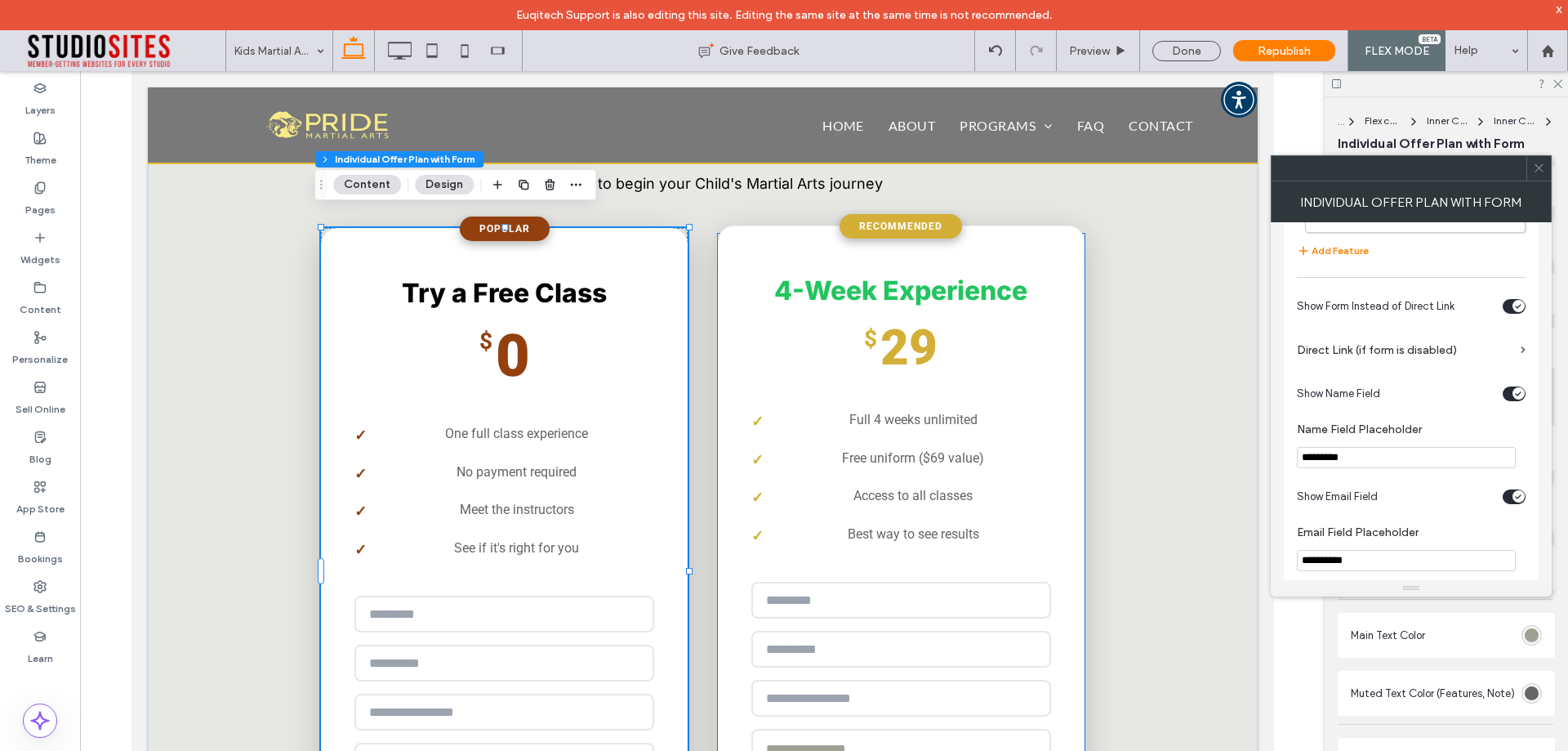
click at [723, 319] on div "**********" at bounding box center [901, 556] width 367 height 661
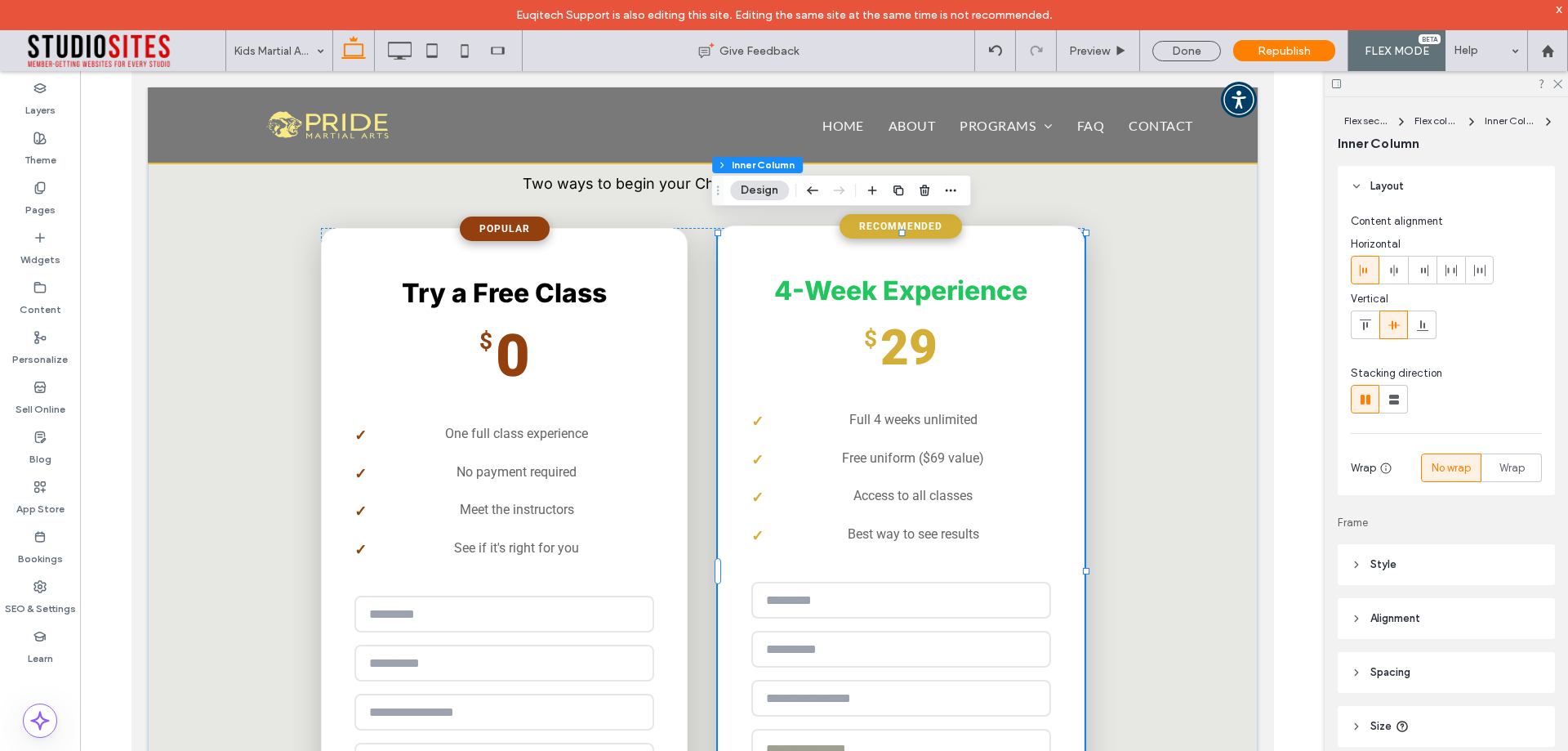
click at [723, 319] on div "**********" at bounding box center [901, 556] width 367 height 661
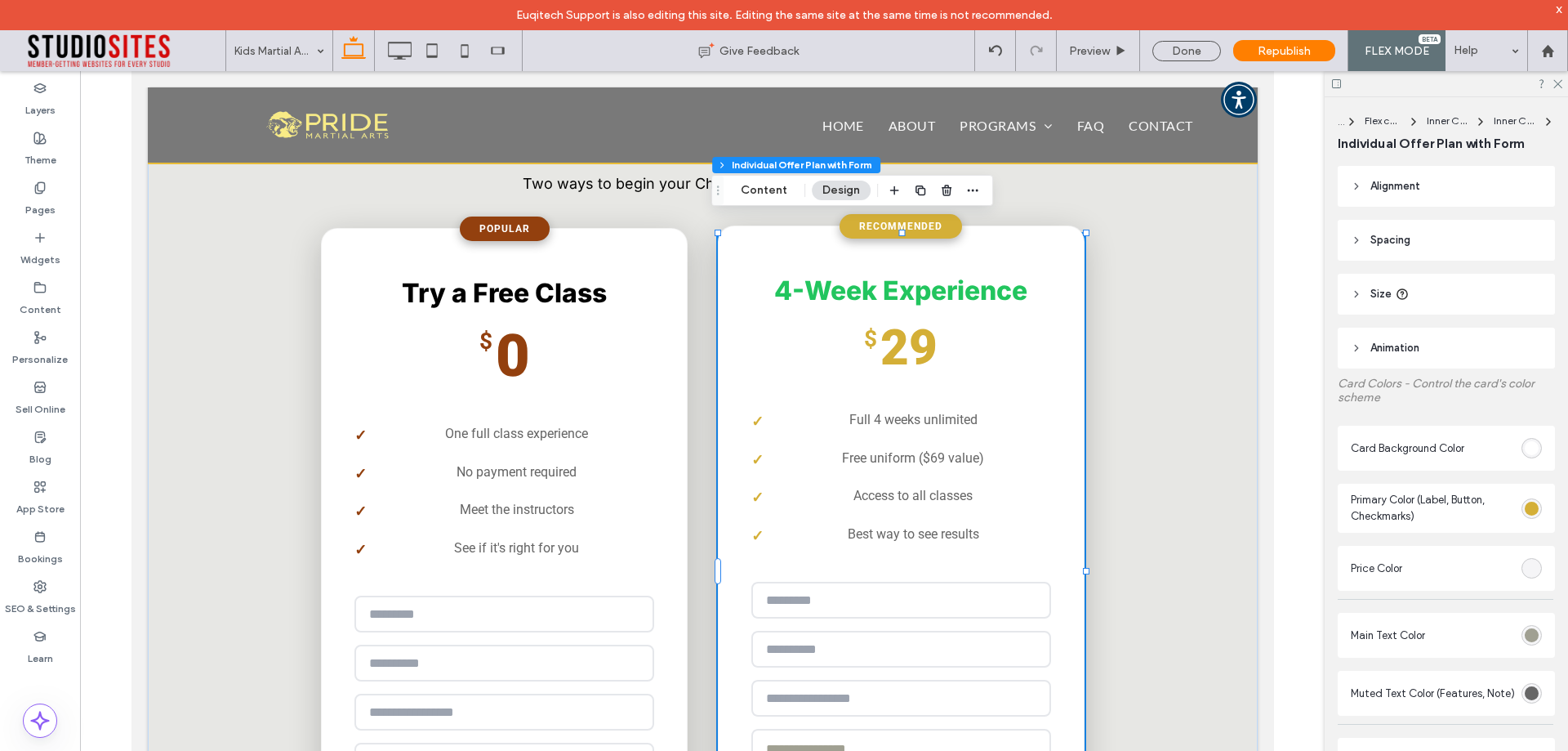
type input "*"
click at [723, 319] on div "**********" at bounding box center [901, 556] width 367 height 661
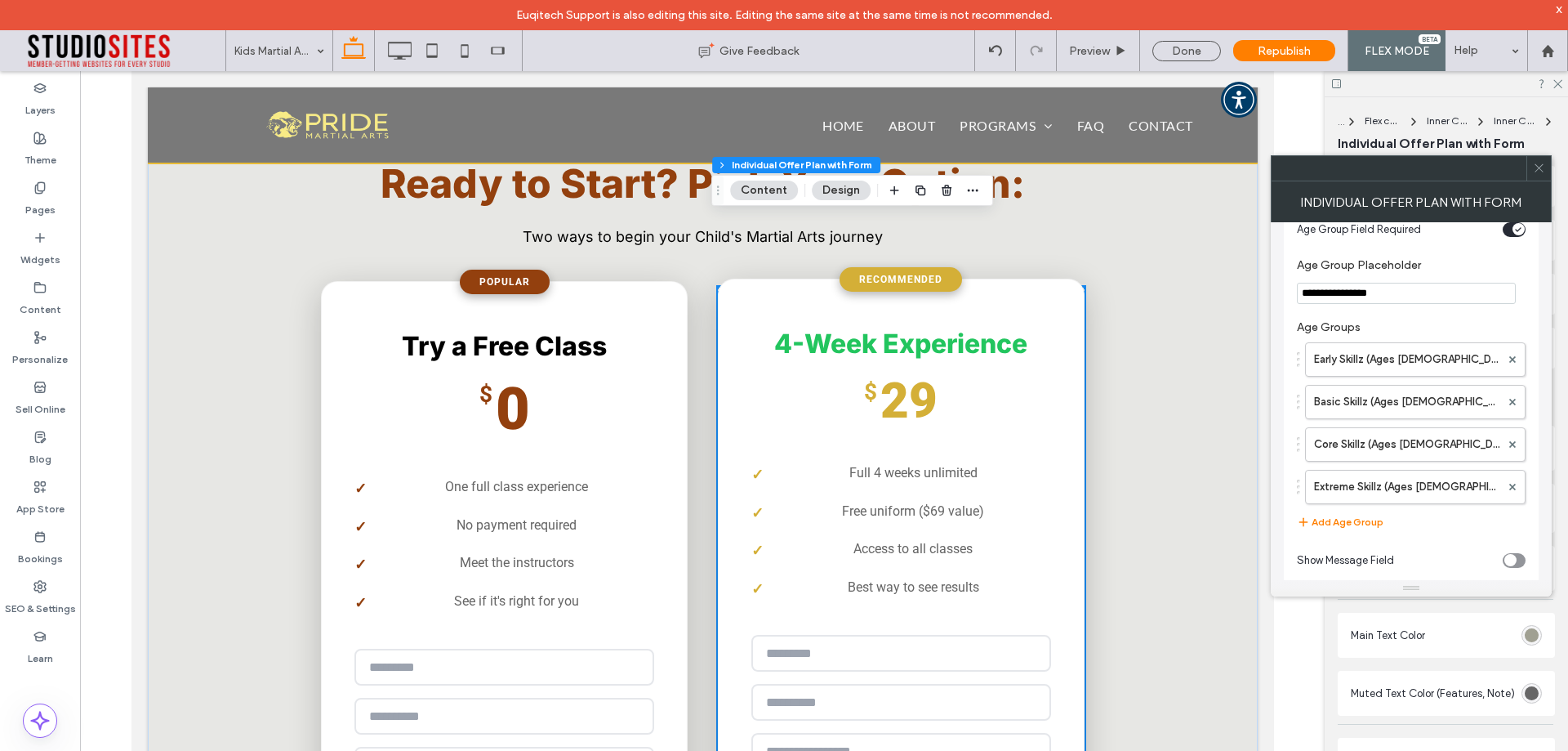
scroll to position [2638, 0]
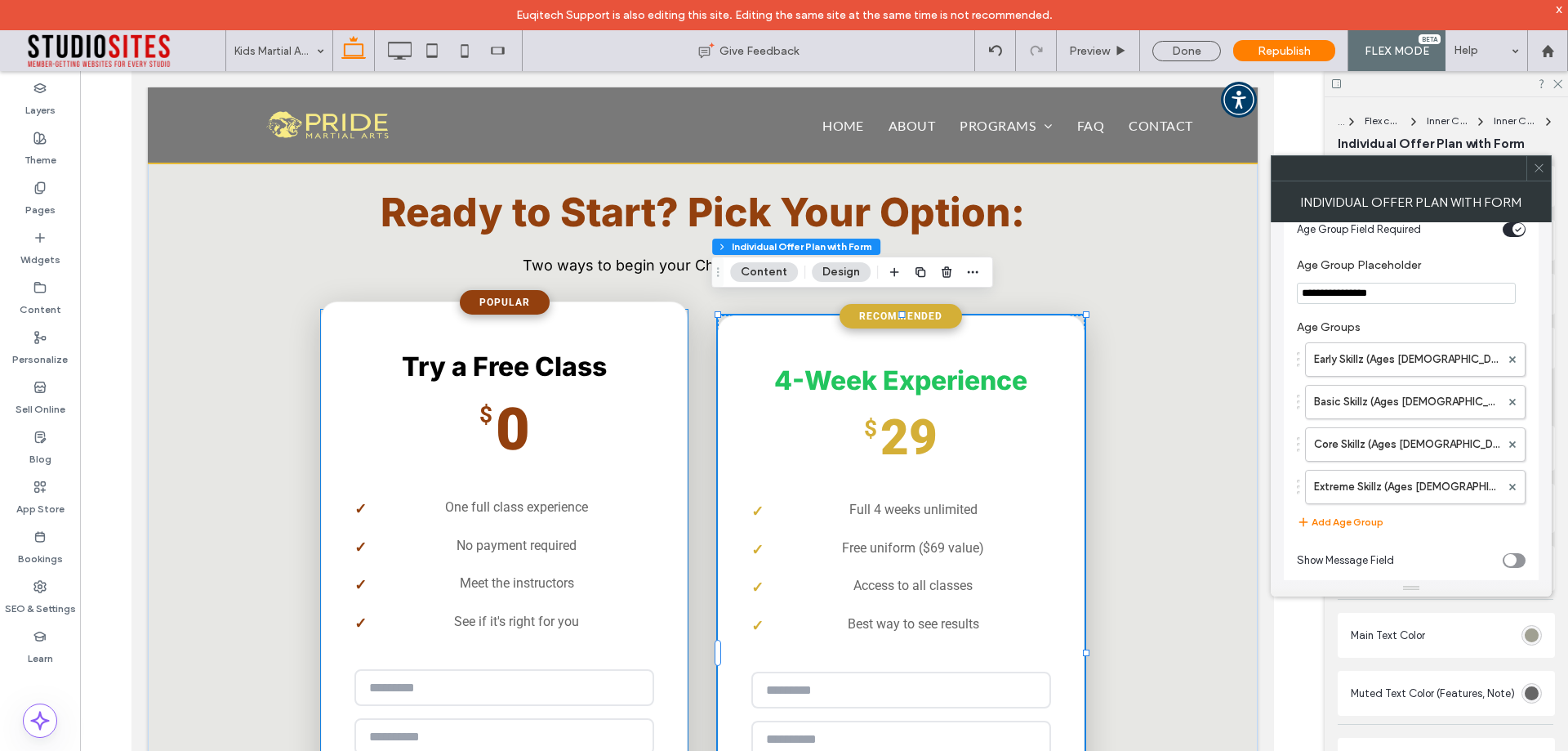
click at [603, 358] on h2 "Try a Free Class" at bounding box center [504, 367] width 300 height 31
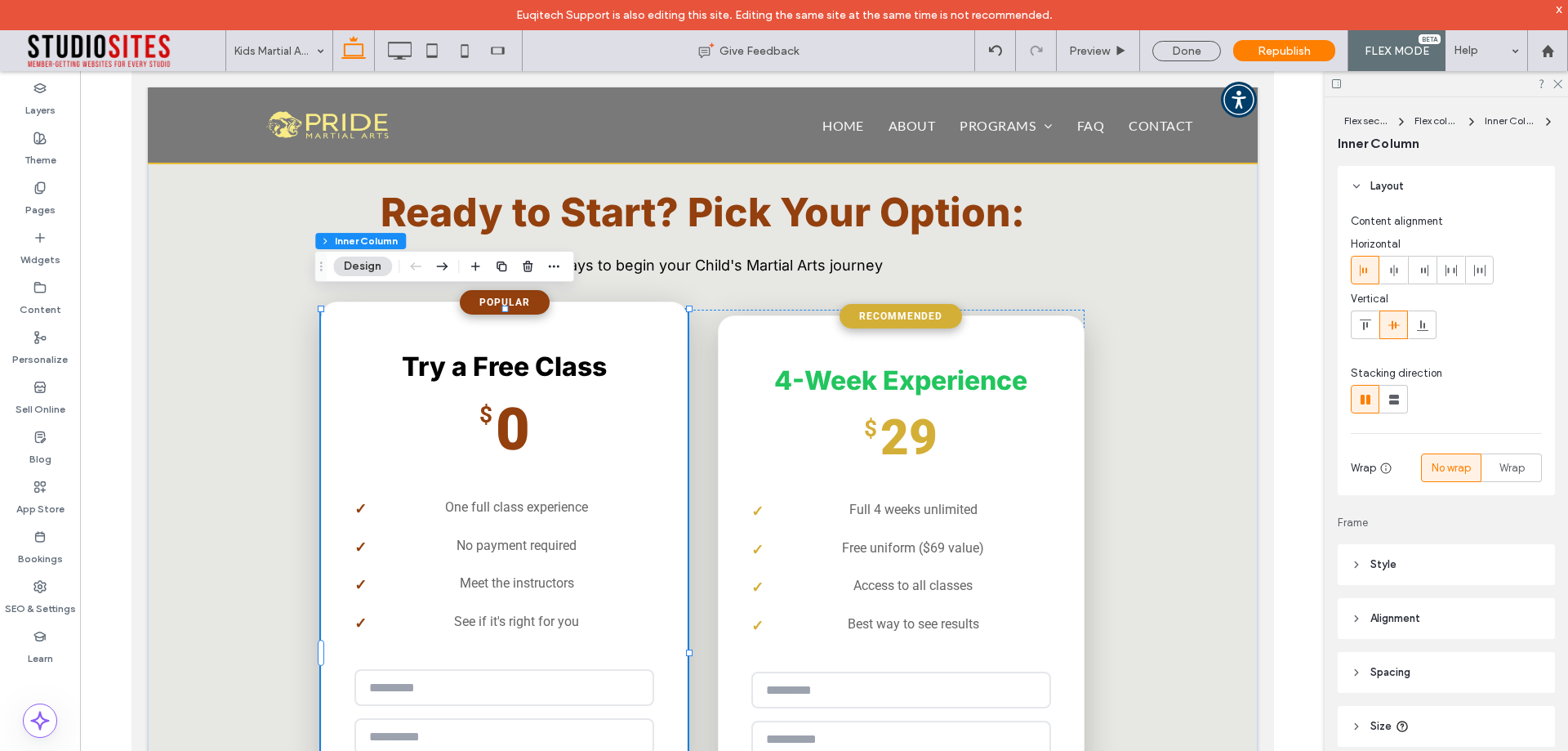
click at [603, 358] on h2 "Try a Free Class" at bounding box center [504, 367] width 300 height 31
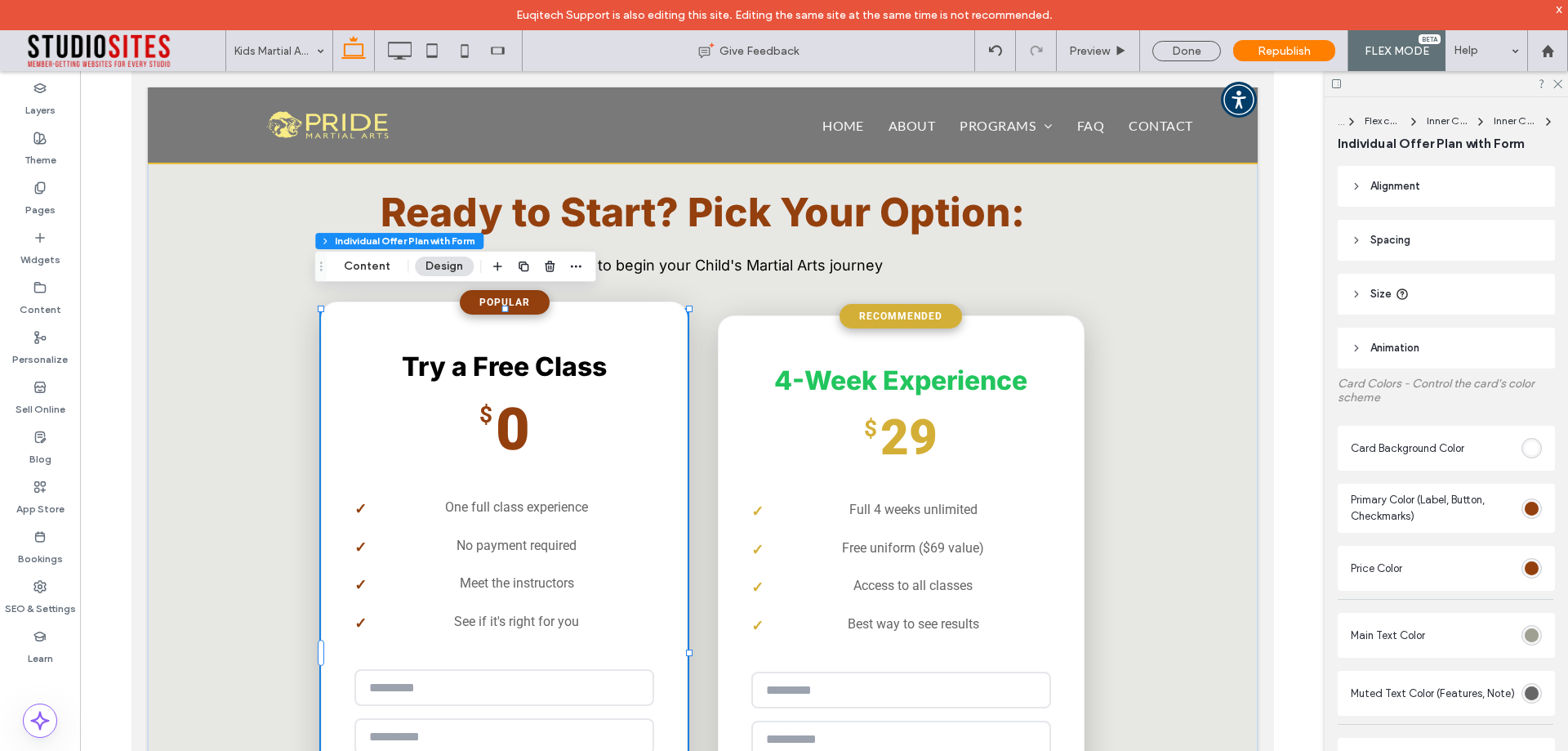
type input "*"
click at [603, 358] on h2 "Try a Free Class" at bounding box center [504, 367] width 300 height 31
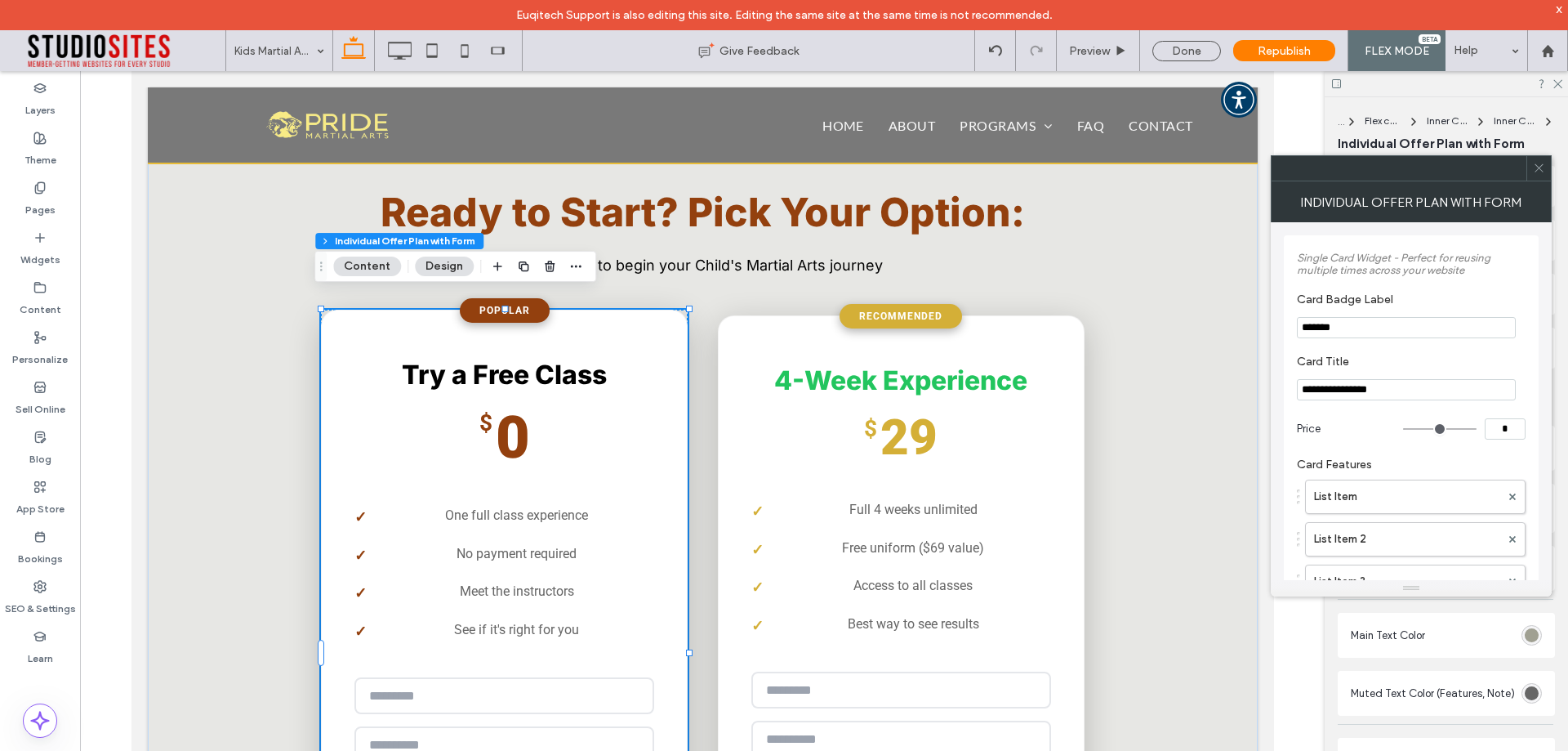
click at [1541, 168] on icon at bounding box center [1539, 167] width 12 height 12
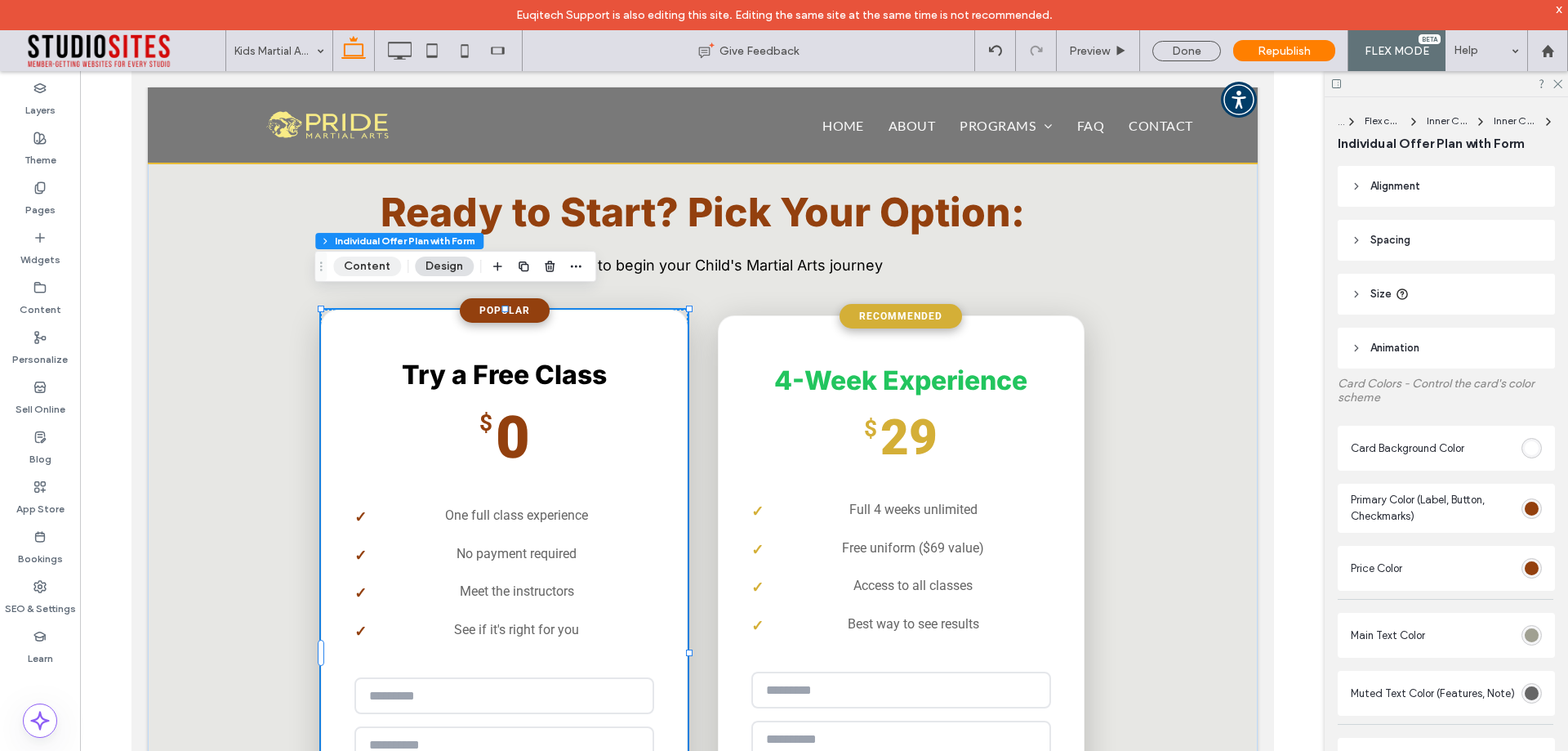
click at [370, 268] on button "Content" at bounding box center [367, 266] width 68 height 20
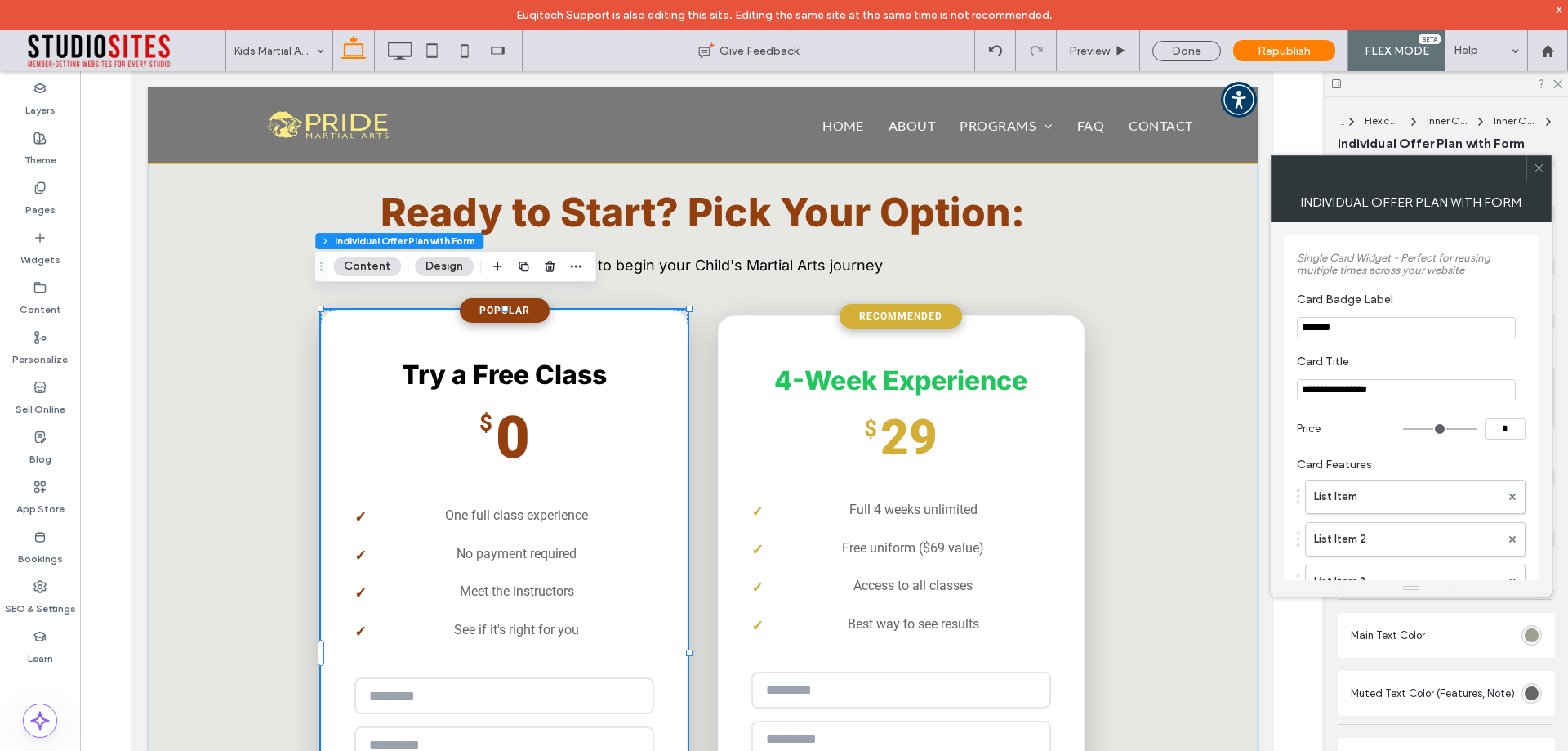
click at [1543, 168] on icon at bounding box center [1539, 167] width 12 height 12
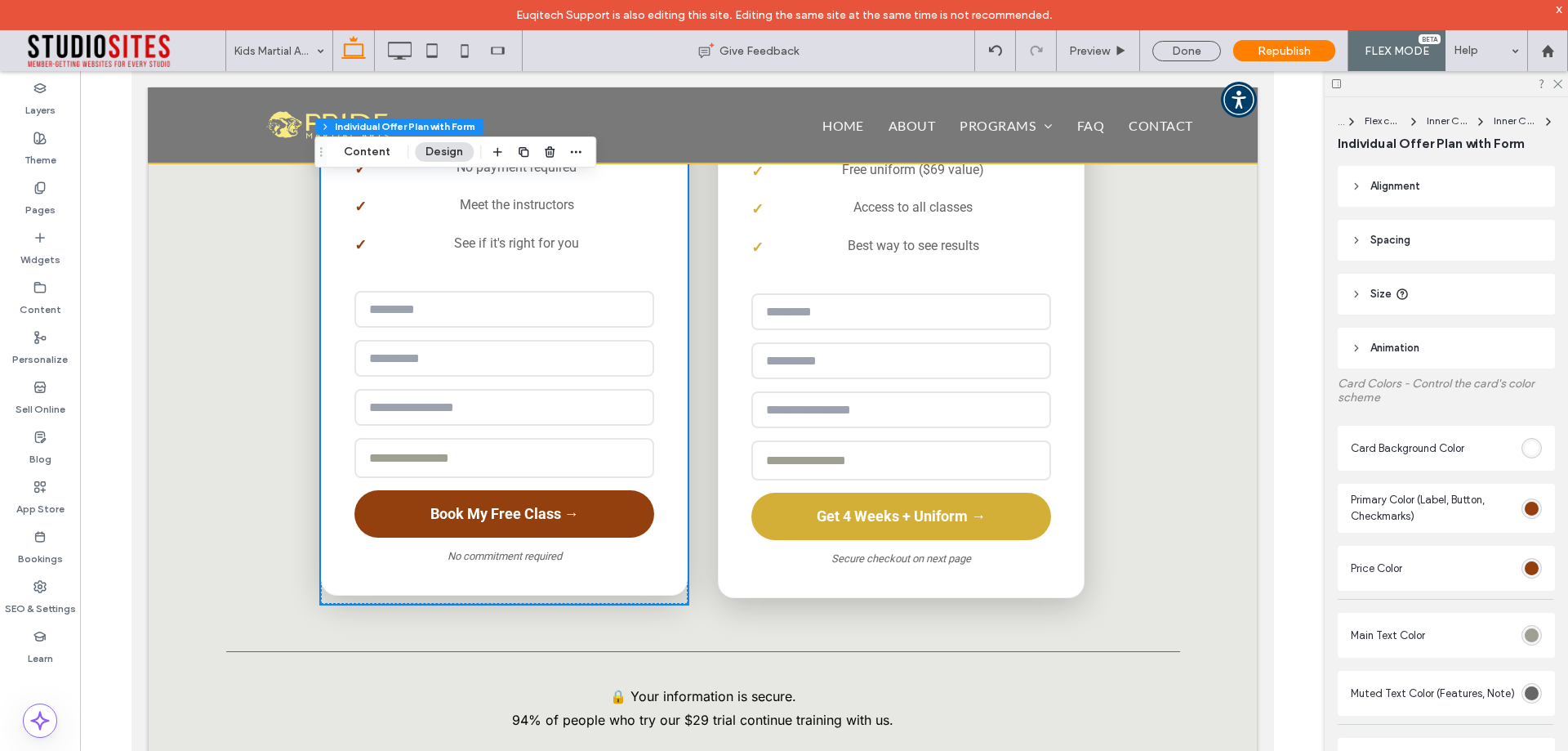
scroll to position [3210, 0]
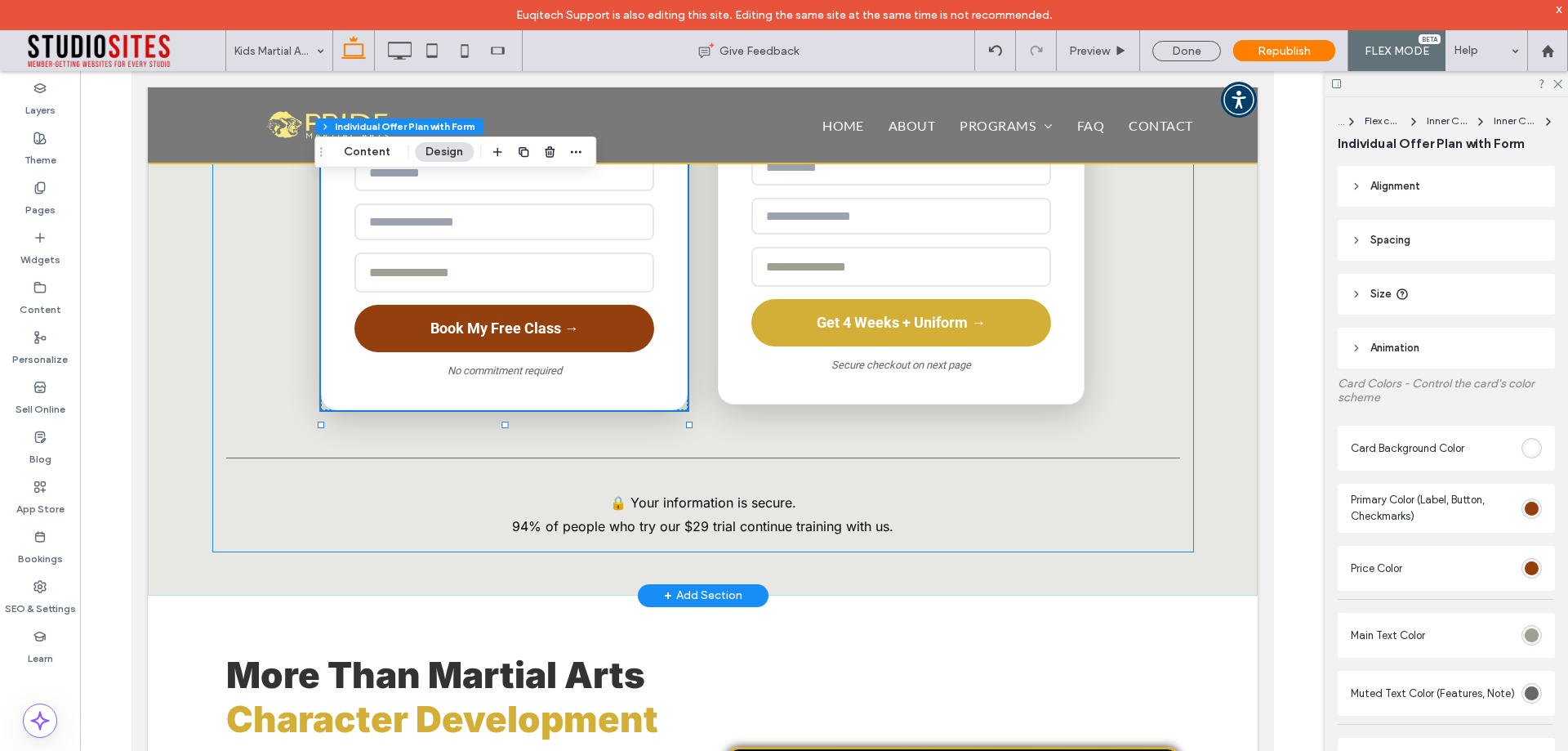
click at [241, 362] on div "**********" at bounding box center [703, 41] width 981 height 1022
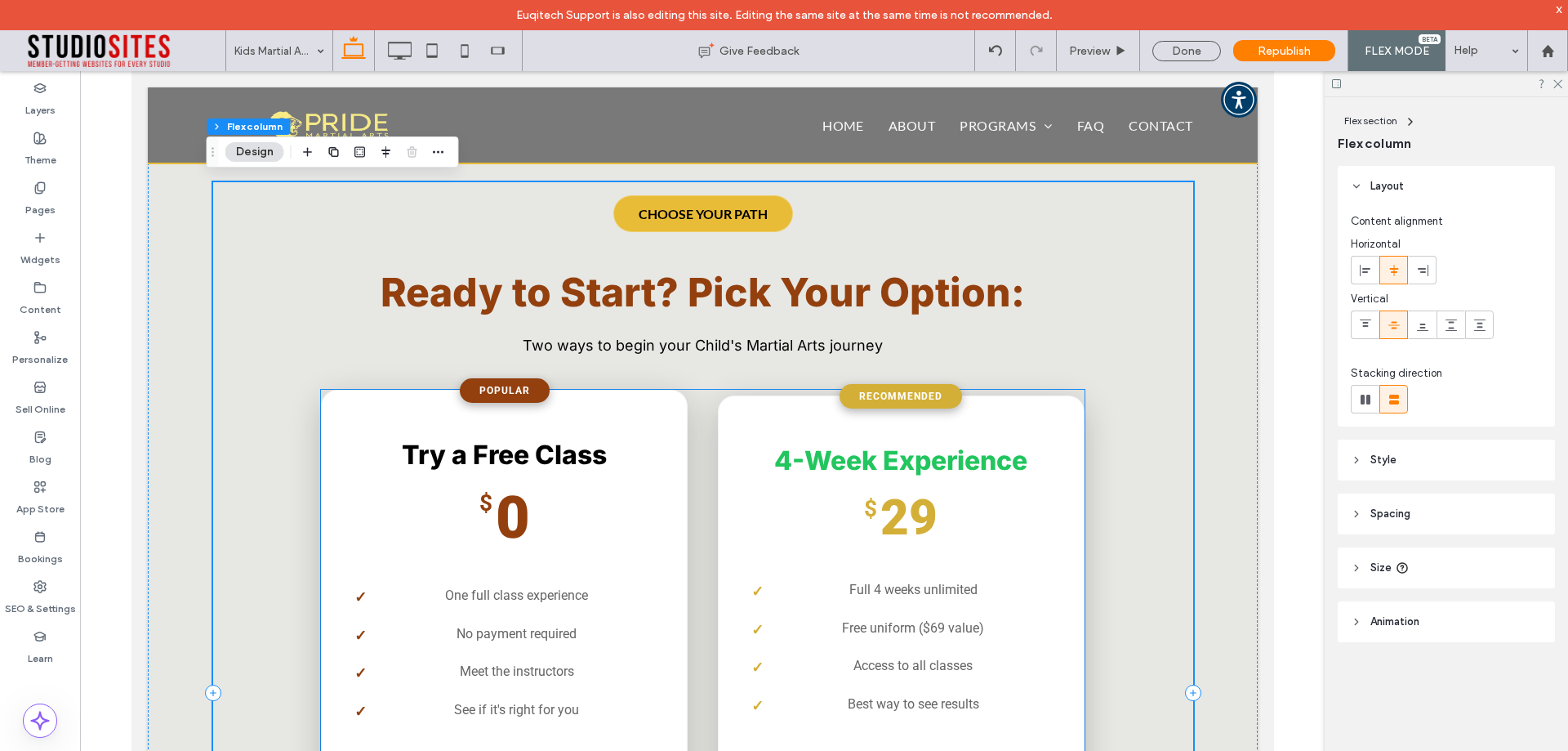
scroll to position [2556, 0]
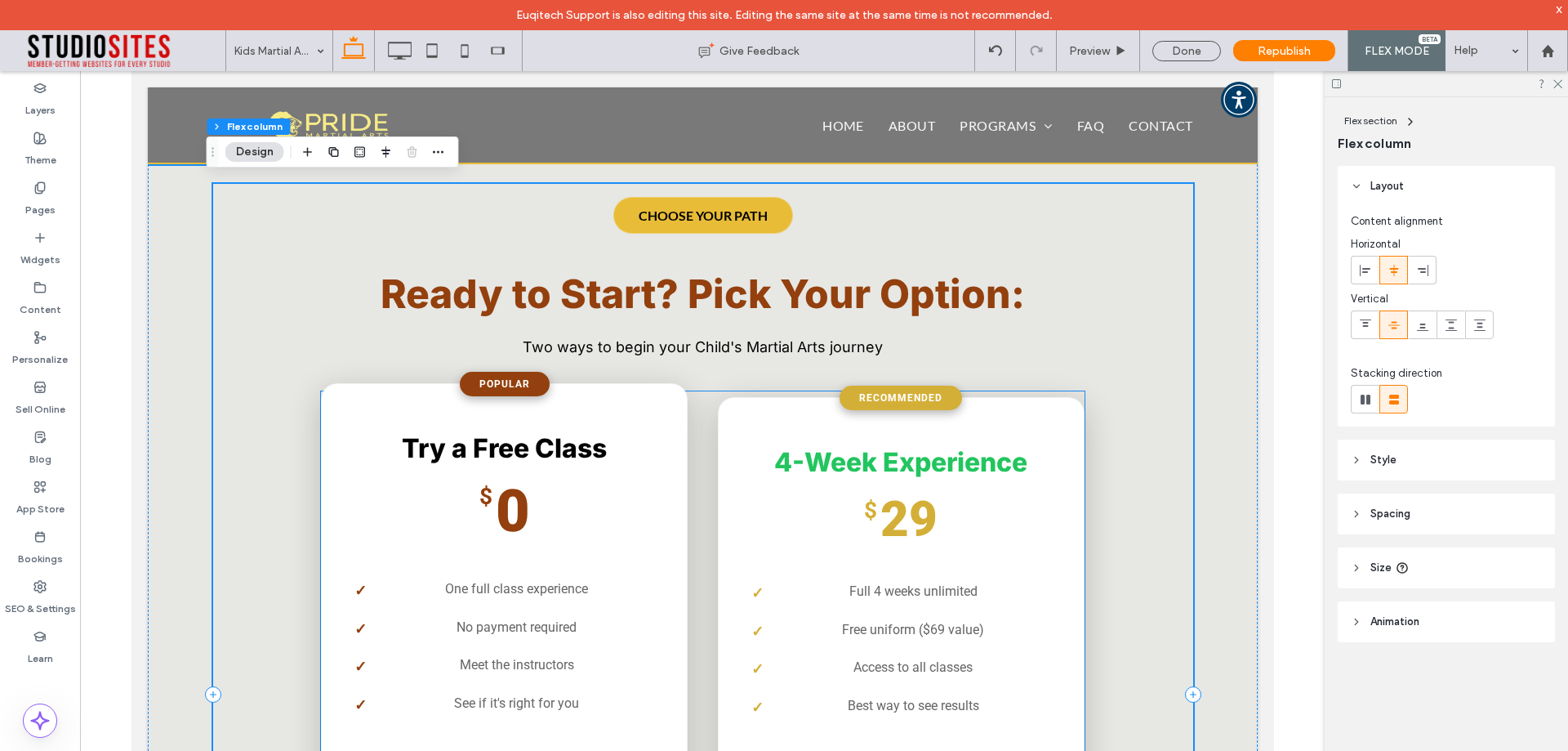
click at [636, 433] on h2 "Try a Free Class" at bounding box center [504, 449] width 300 height 31
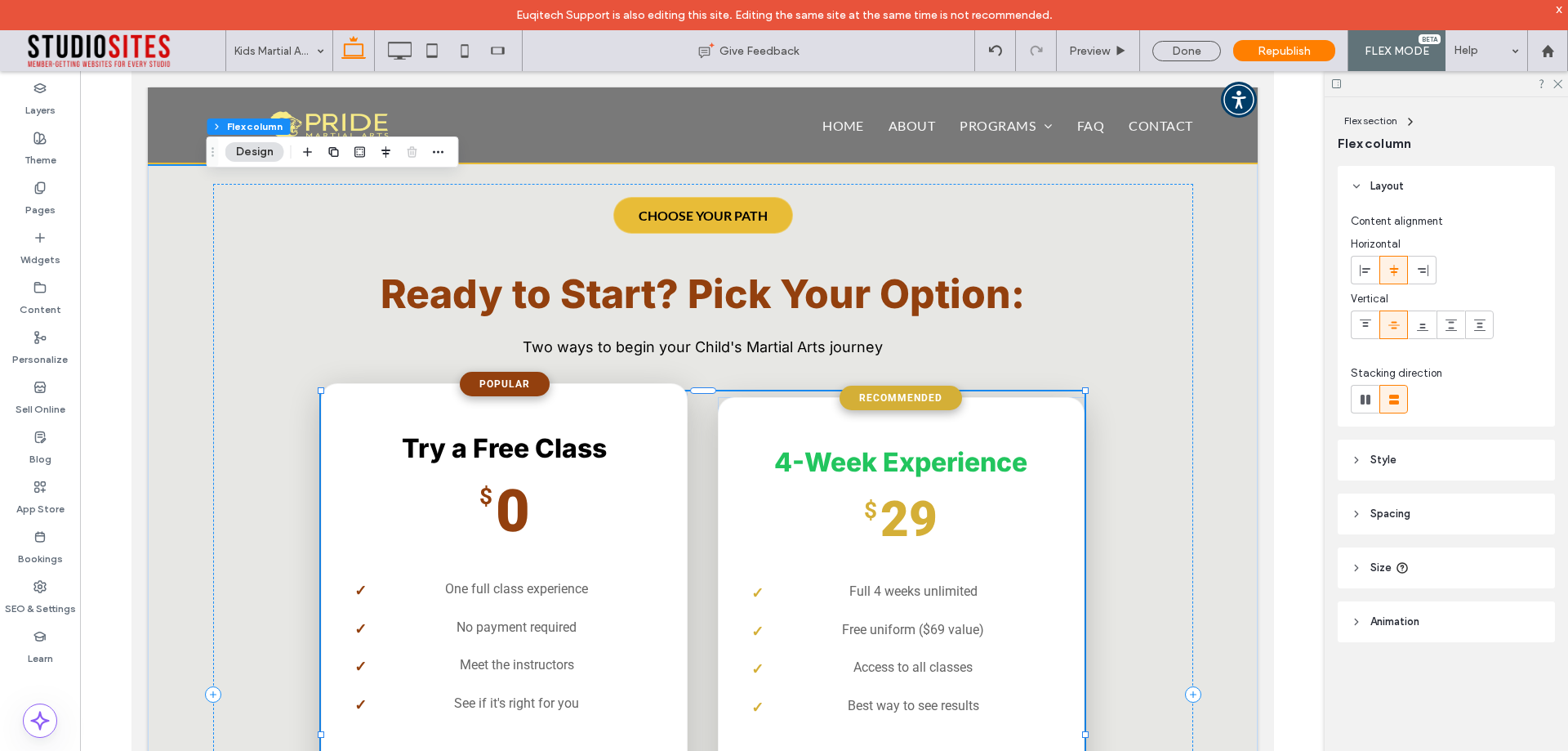
click at [636, 433] on h2 "Try a Free Class" at bounding box center [504, 449] width 300 height 31
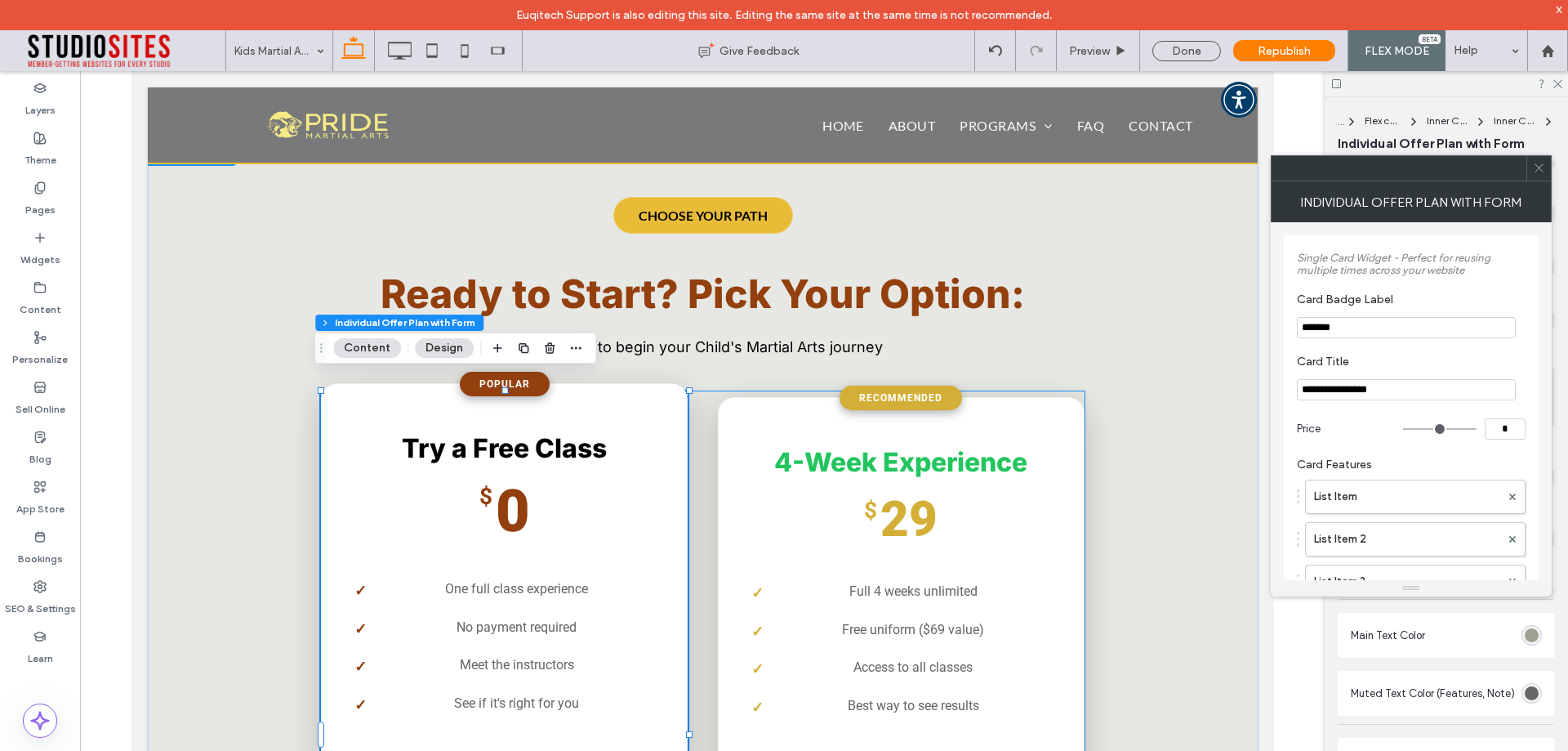
type input "*"
click at [636, 433] on h2 "Try a Free Class" at bounding box center [504, 449] width 300 height 31
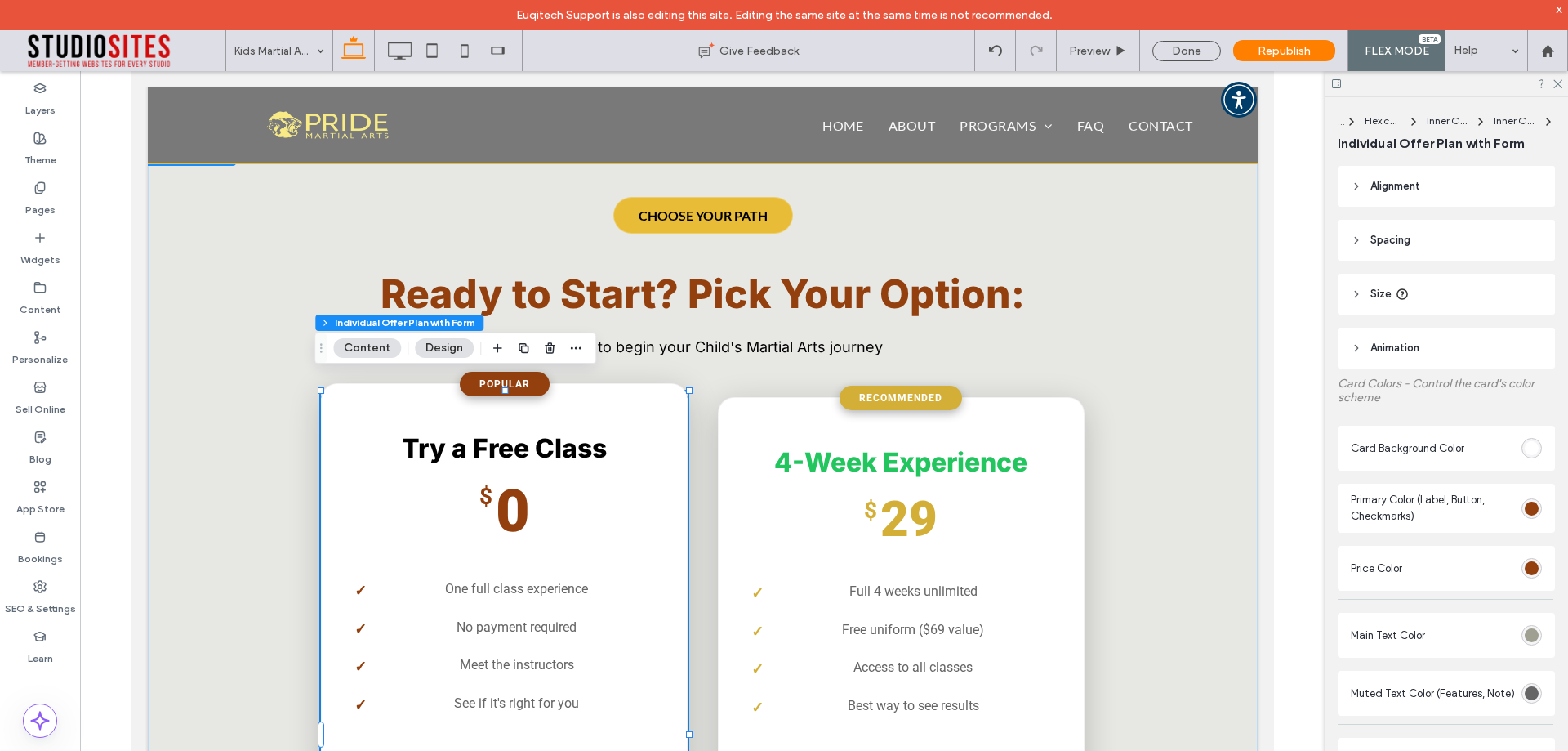
click at [636, 433] on h2 "Try a Free Class" at bounding box center [504, 449] width 300 height 31
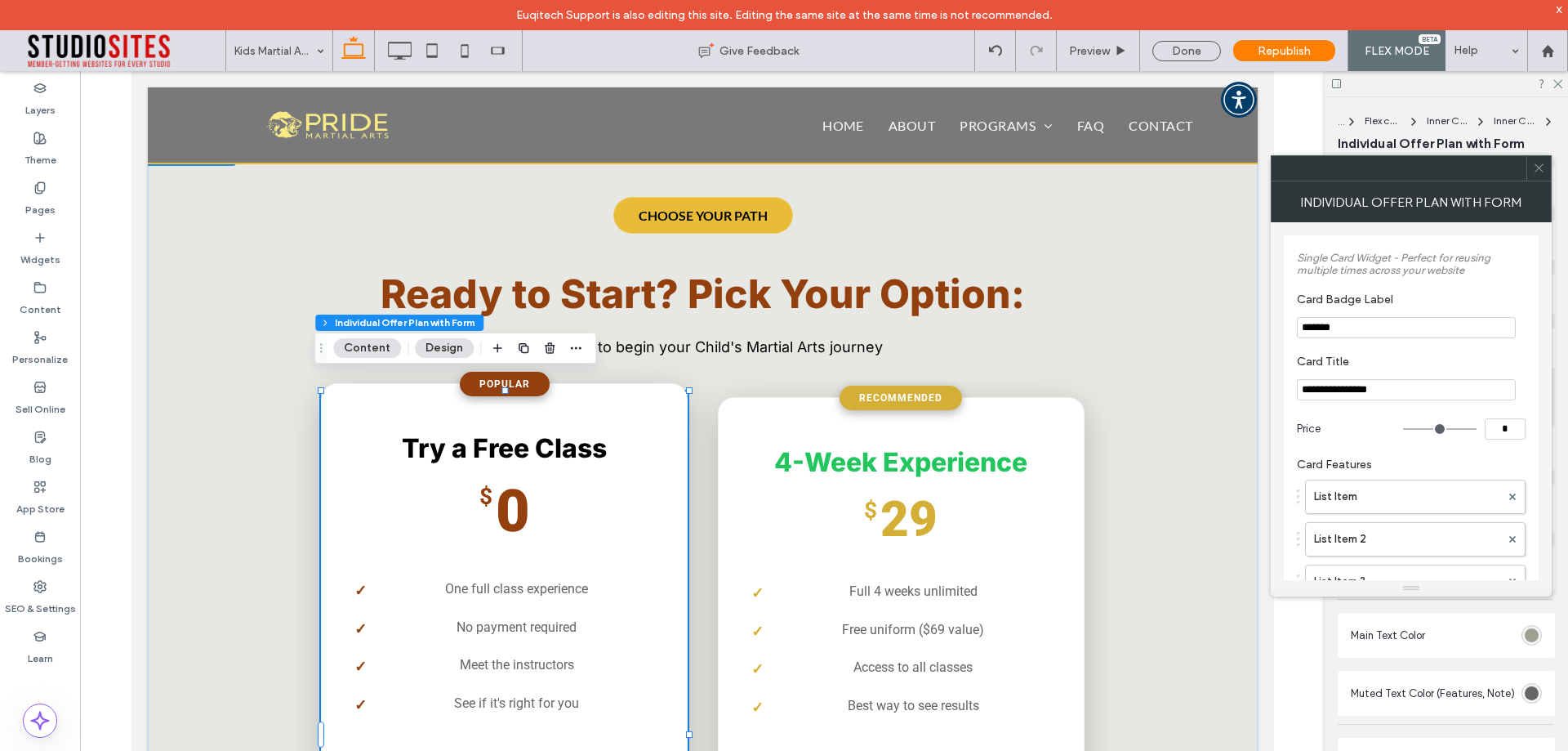
click at [665, 439] on div "**********" at bounding box center [504, 719] width 367 height 672
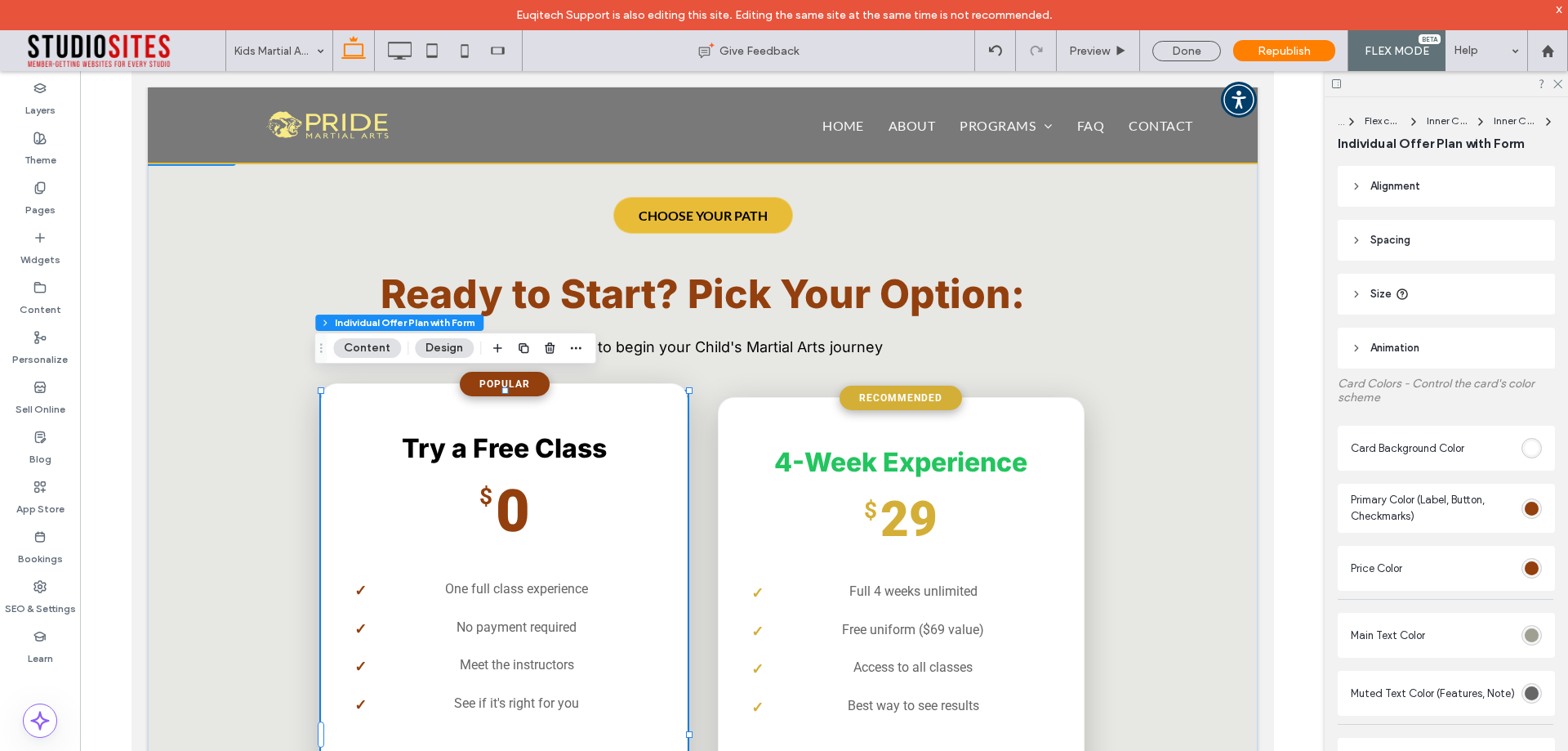
click at [665, 439] on div "**********" at bounding box center [504, 719] width 367 height 672
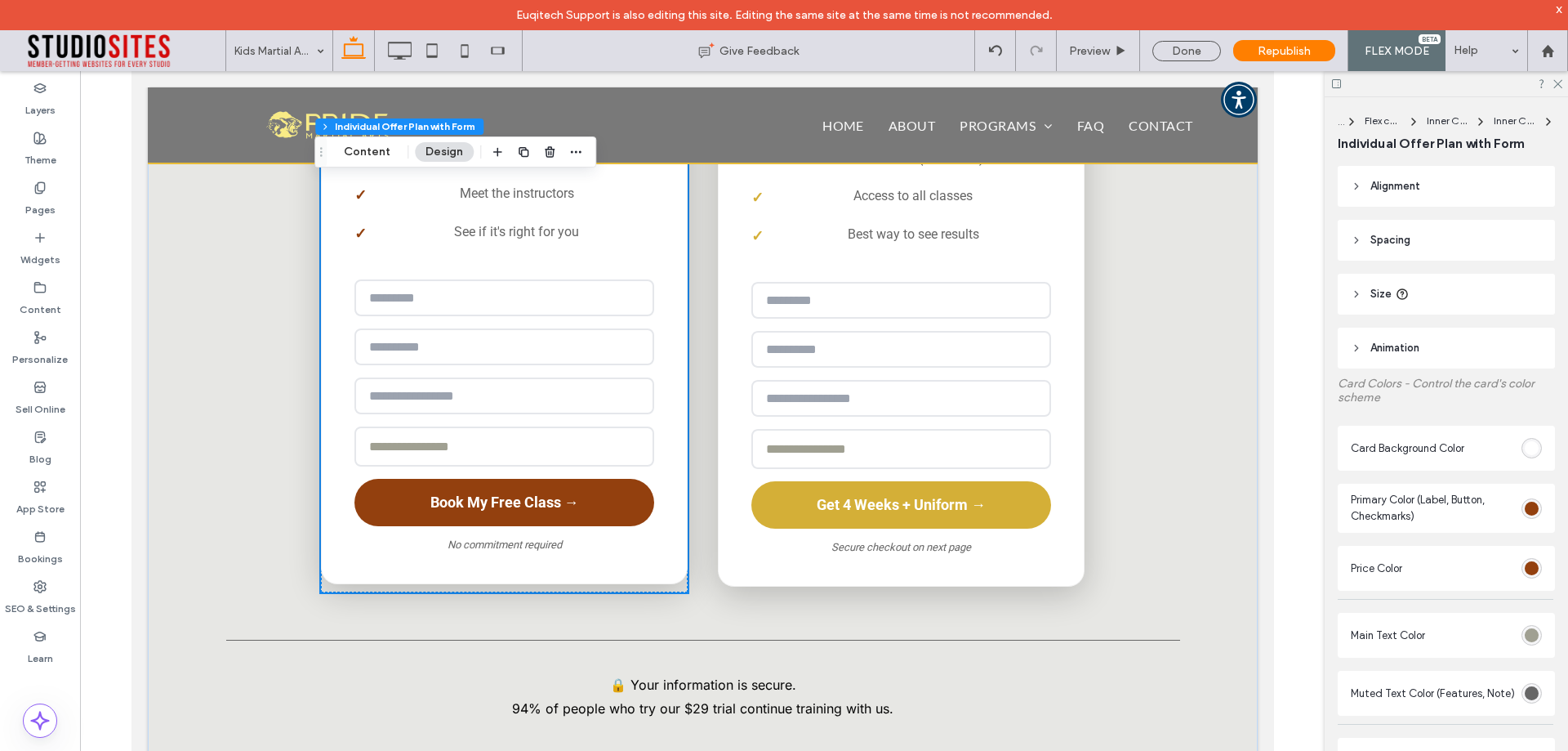
scroll to position [3047, 0]
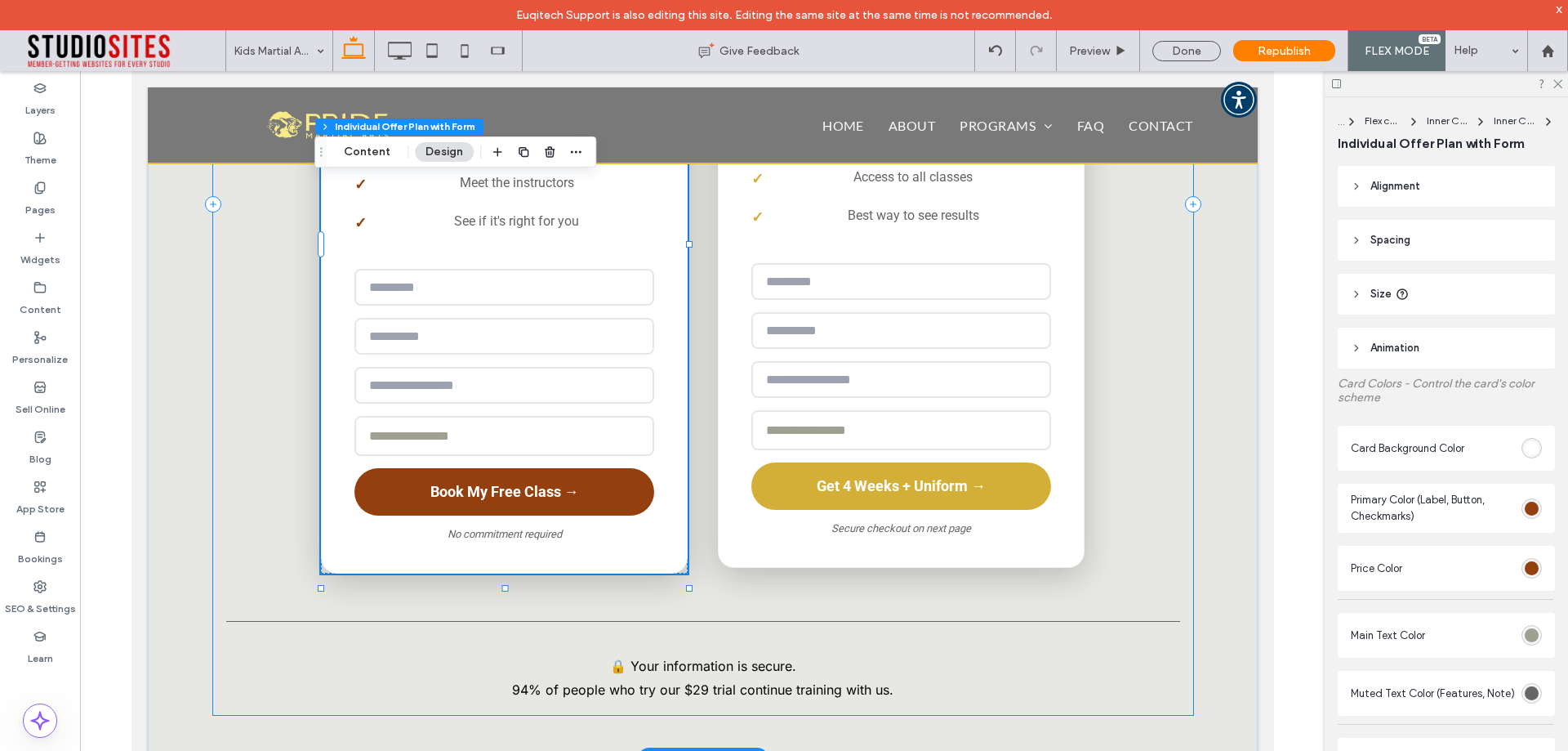
click at [624, 587] on div "**********" at bounding box center [703, 204] width 981 height 1022
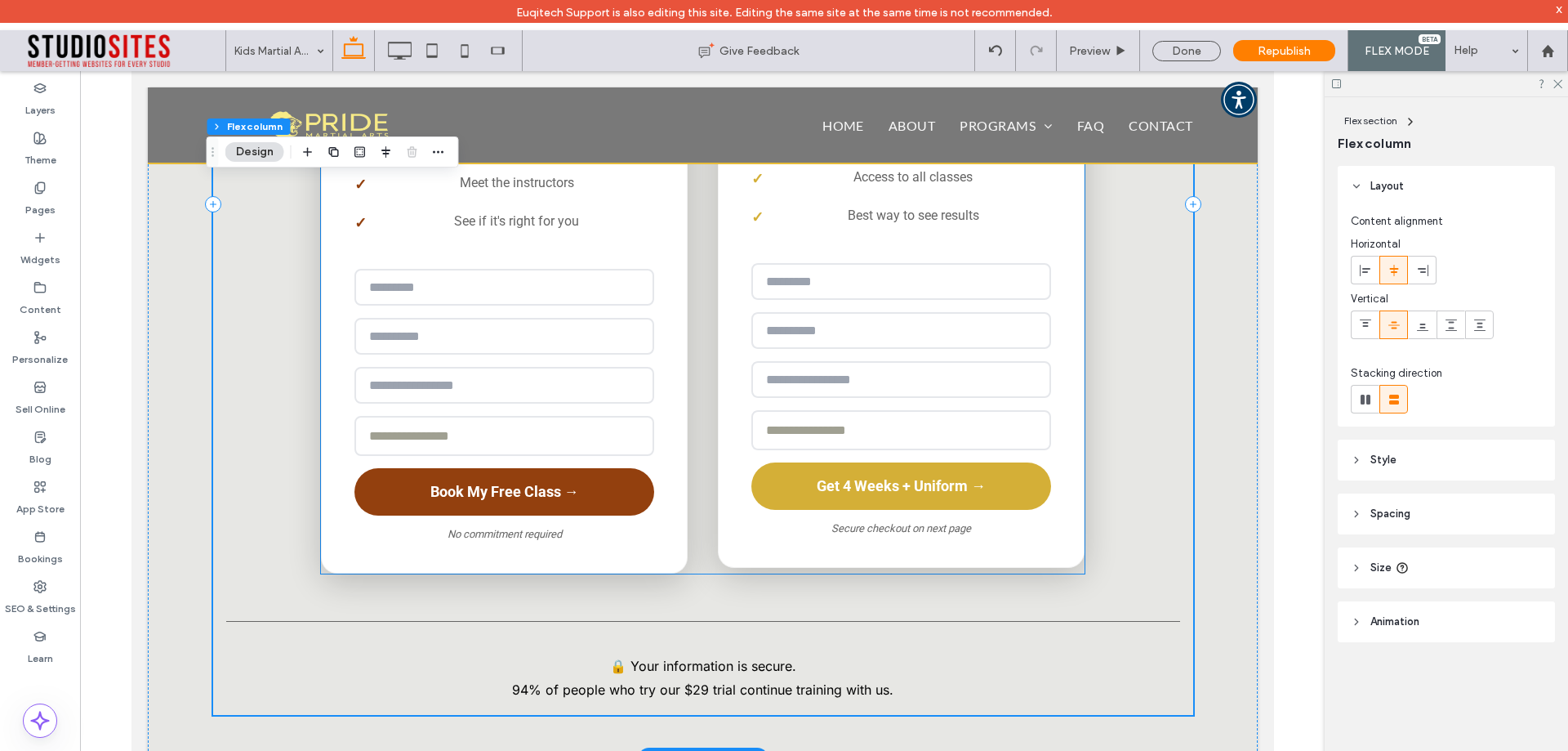
click at [694, 563] on div "**********" at bounding box center [702, 237] width 763 height 672
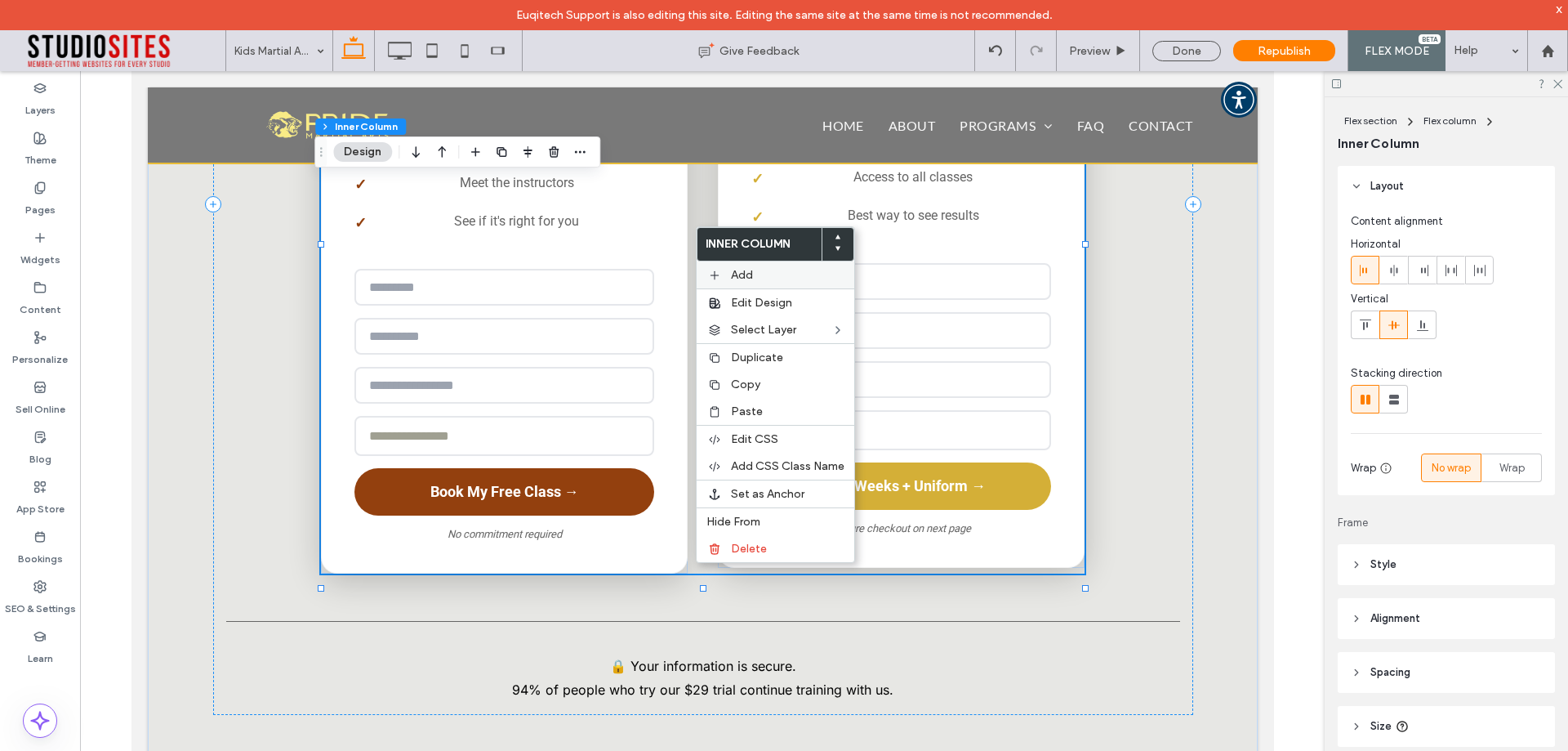
click at [758, 266] on div "Add" at bounding box center [775, 275] width 158 height 27
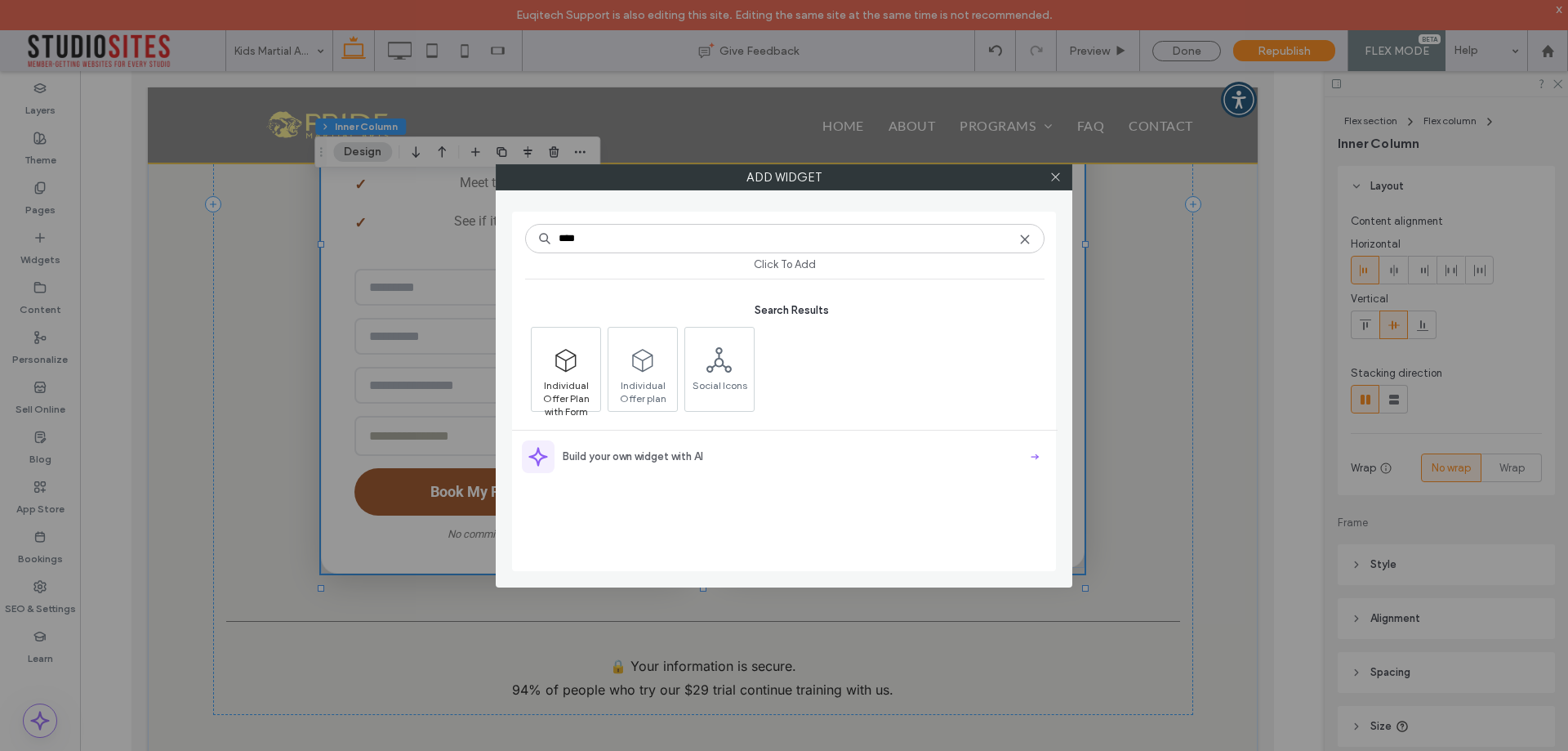
type input "****"
click at [570, 357] on icon at bounding box center [566, 360] width 26 height 26
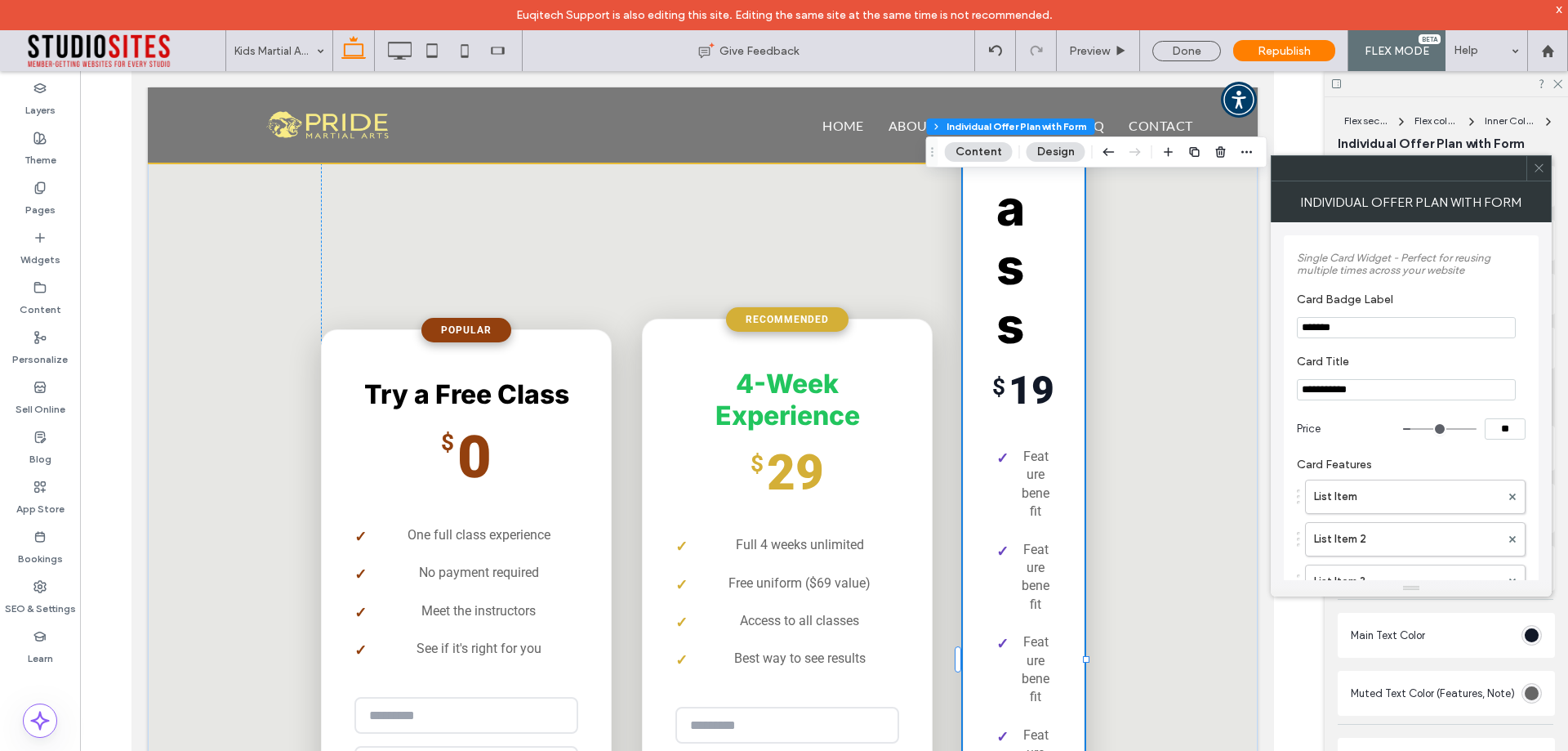
type input "*"
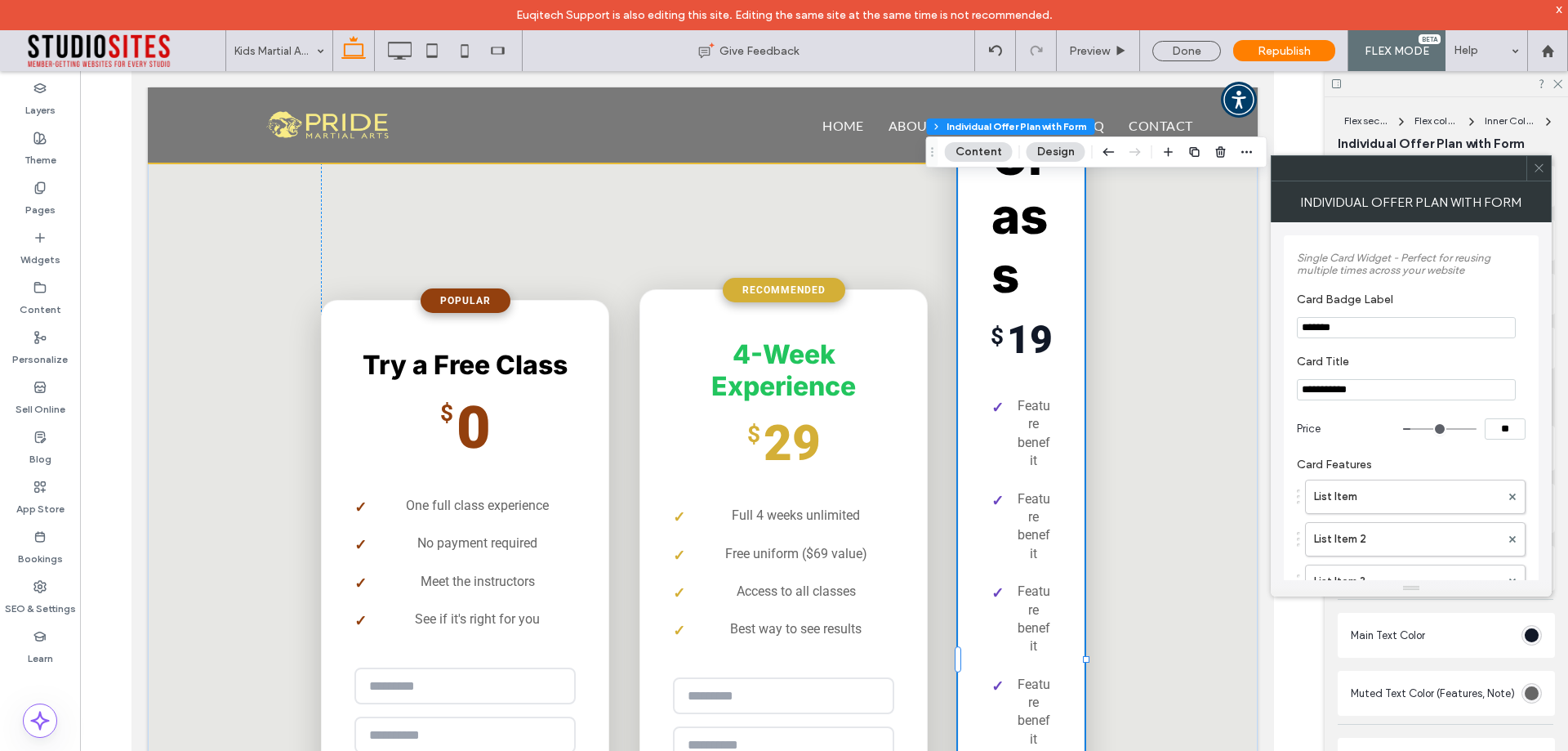
click at [1534, 173] on icon at bounding box center [1539, 167] width 12 height 12
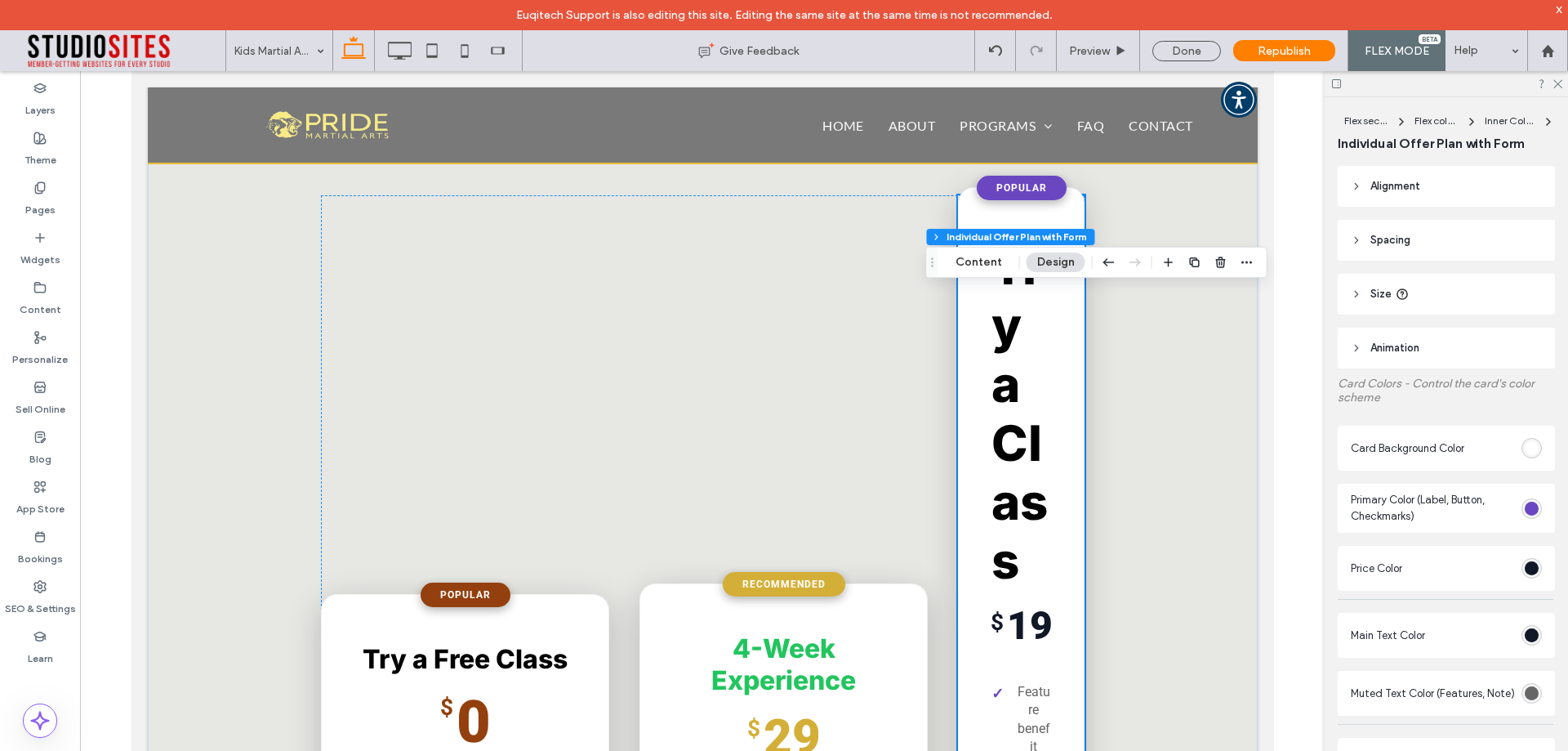
scroll to position [2638, 0]
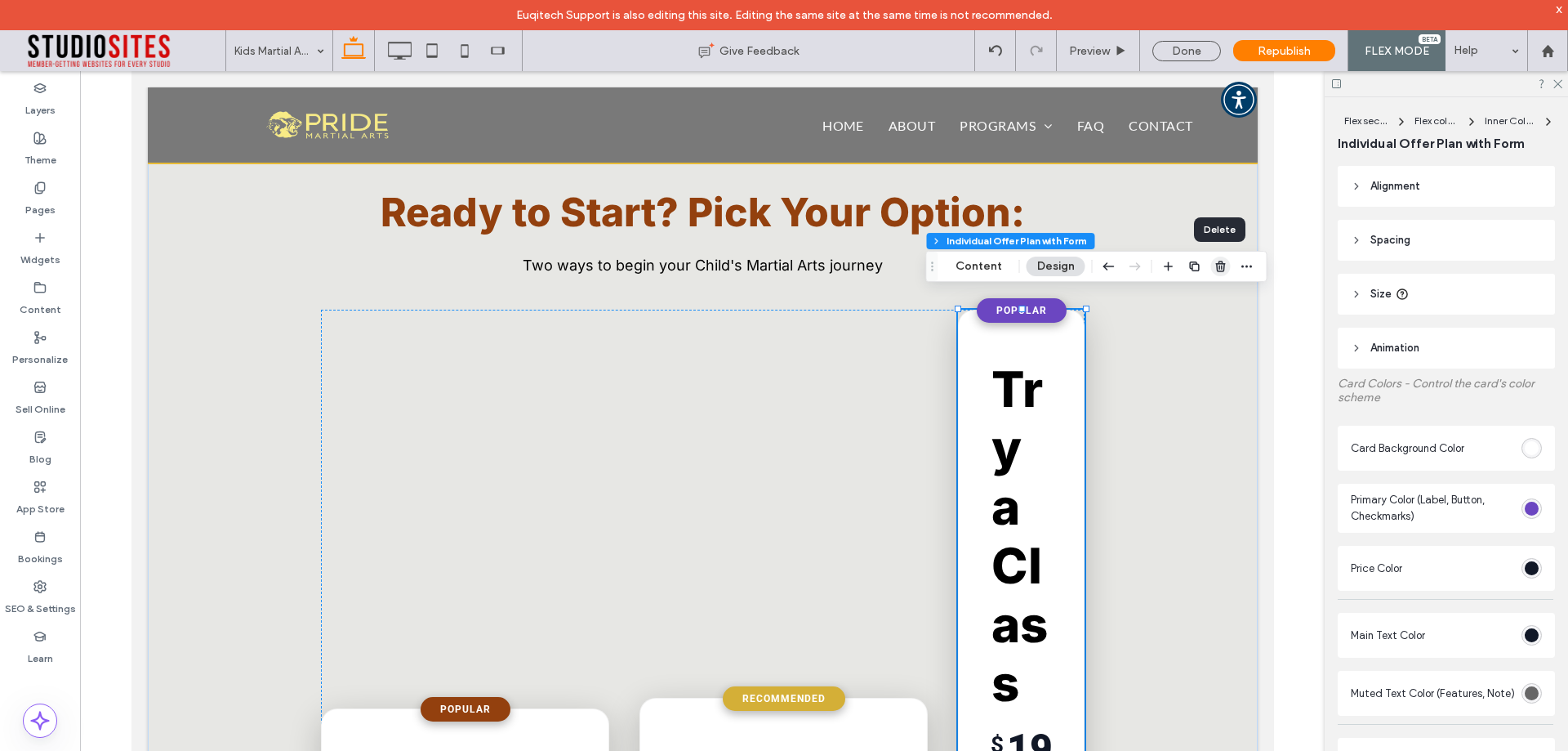
click at [1216, 271] on use "button" at bounding box center [1220, 266] width 10 height 11
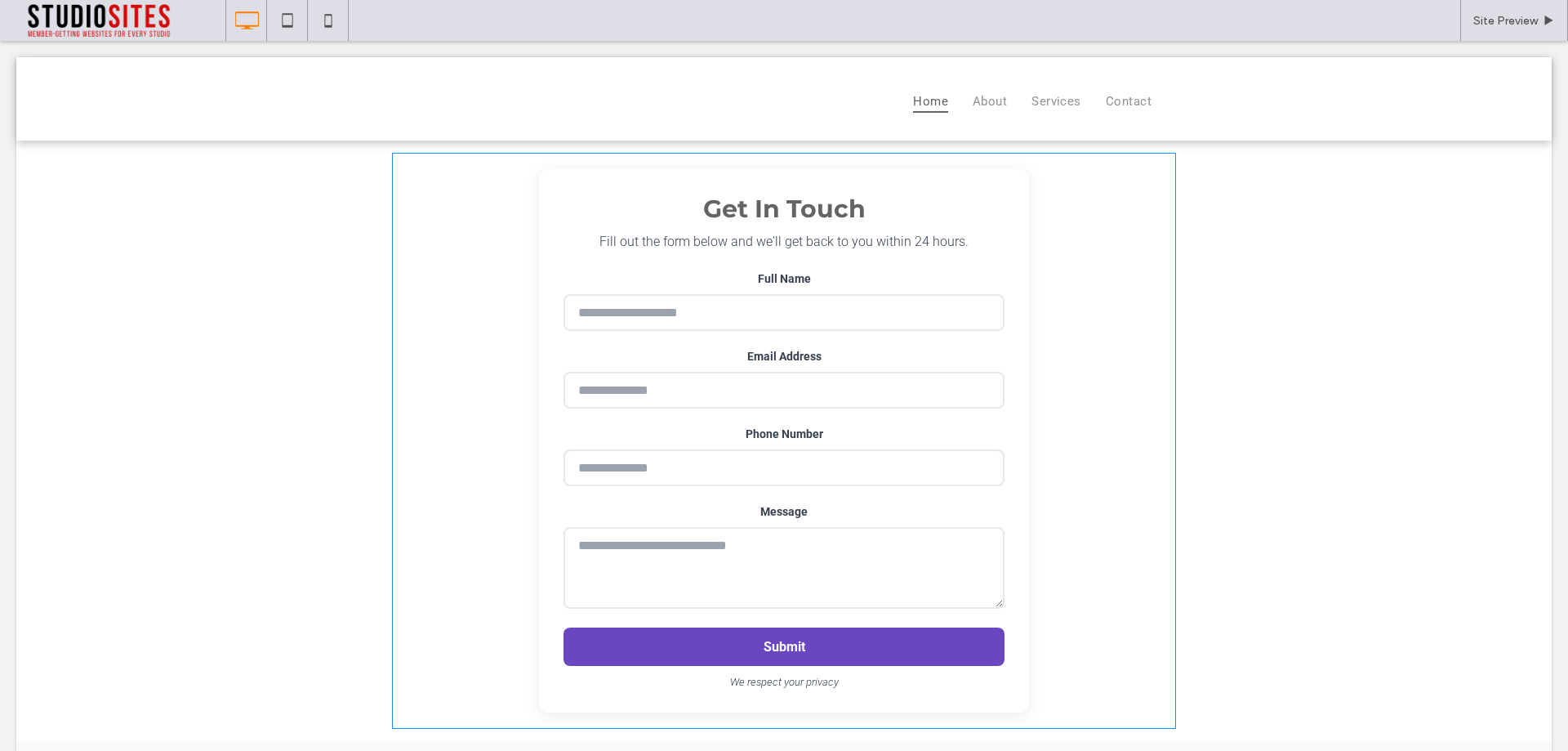
click at [1058, 387] on span at bounding box center [784, 440] width 784 height 576
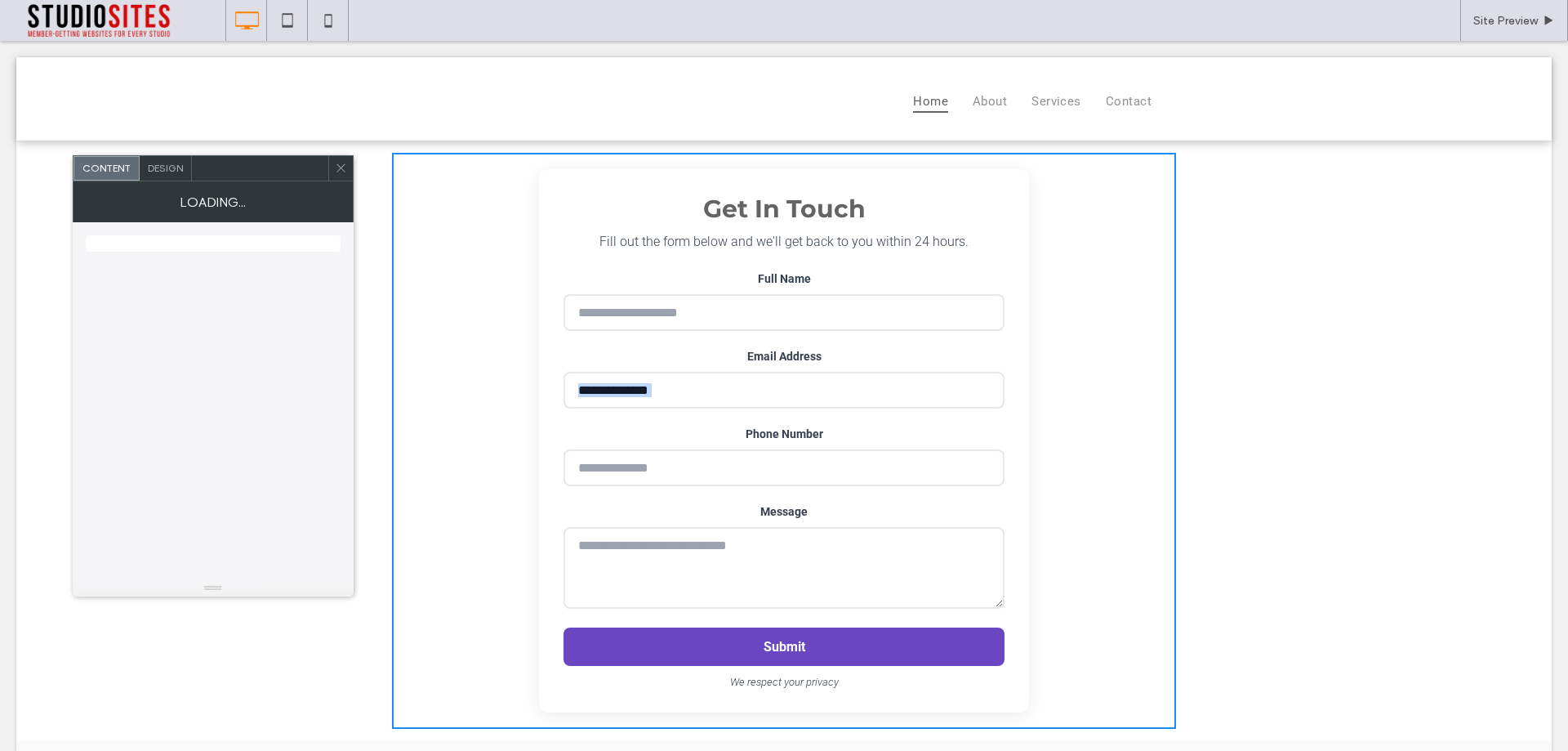
click at [1058, 387] on div "Get In Touch Fill out the form below and we'll get back to you within 24 hours.…" at bounding box center [784, 440] width 784 height 576
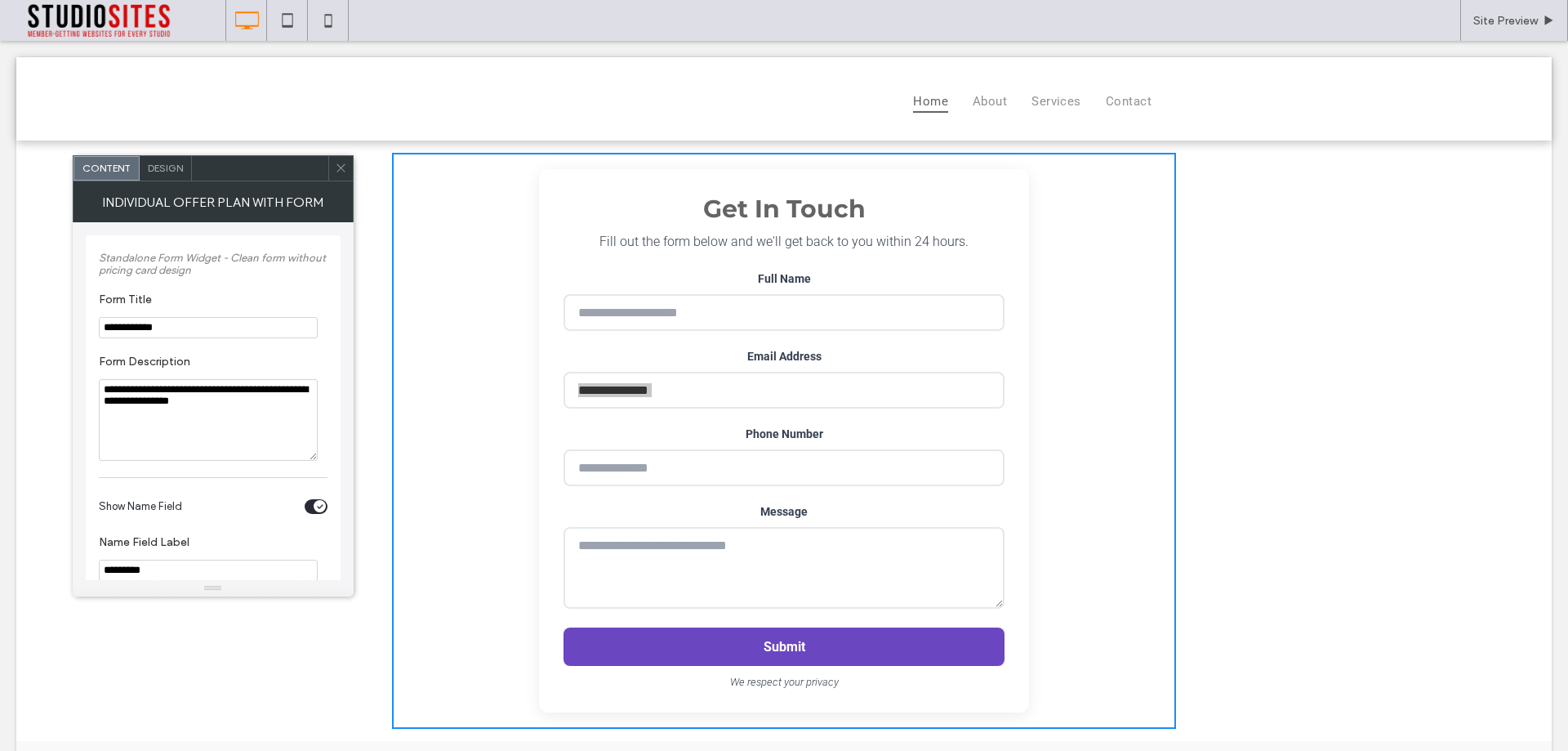
click at [341, 163] on icon at bounding box center [340, 167] width 12 height 12
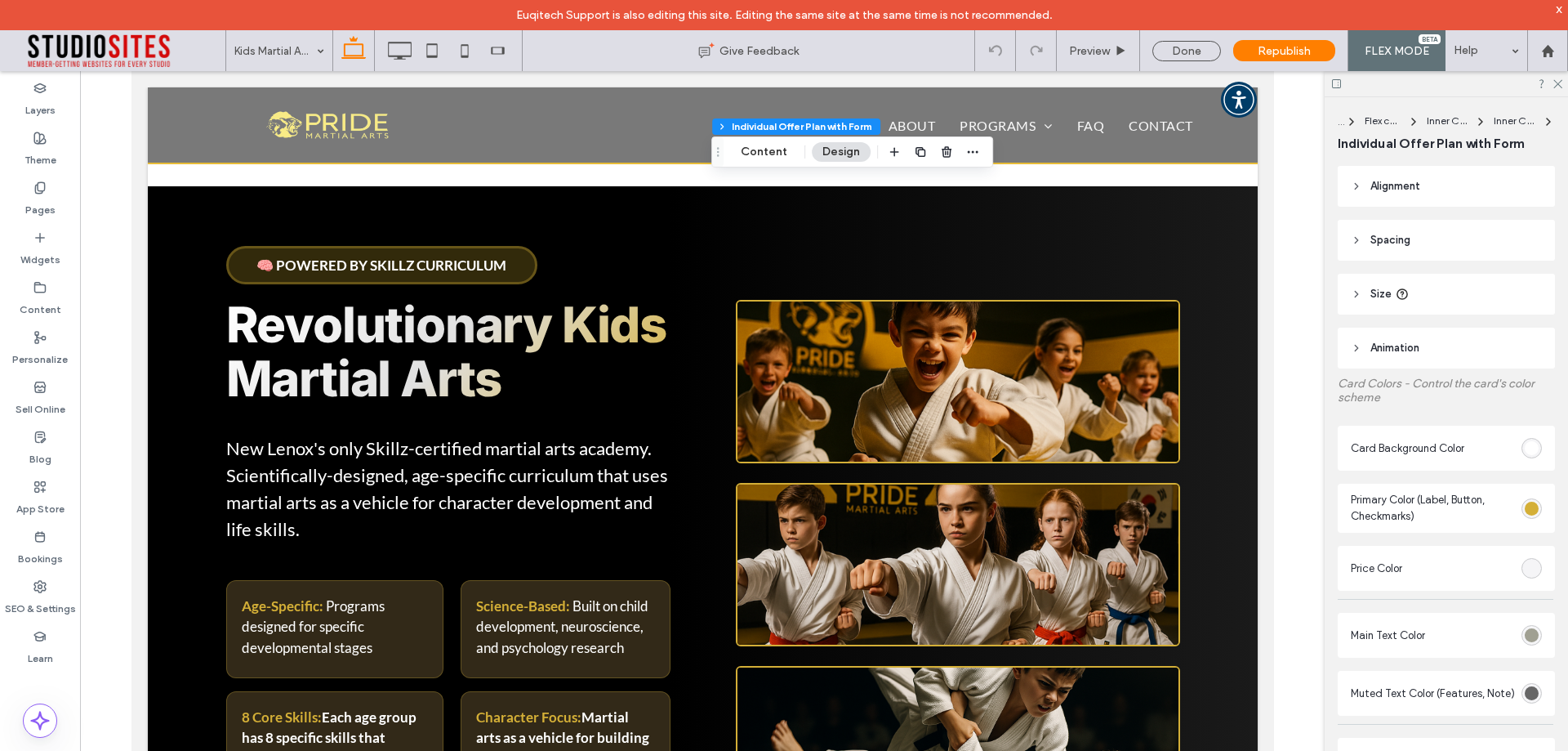
type input "*"
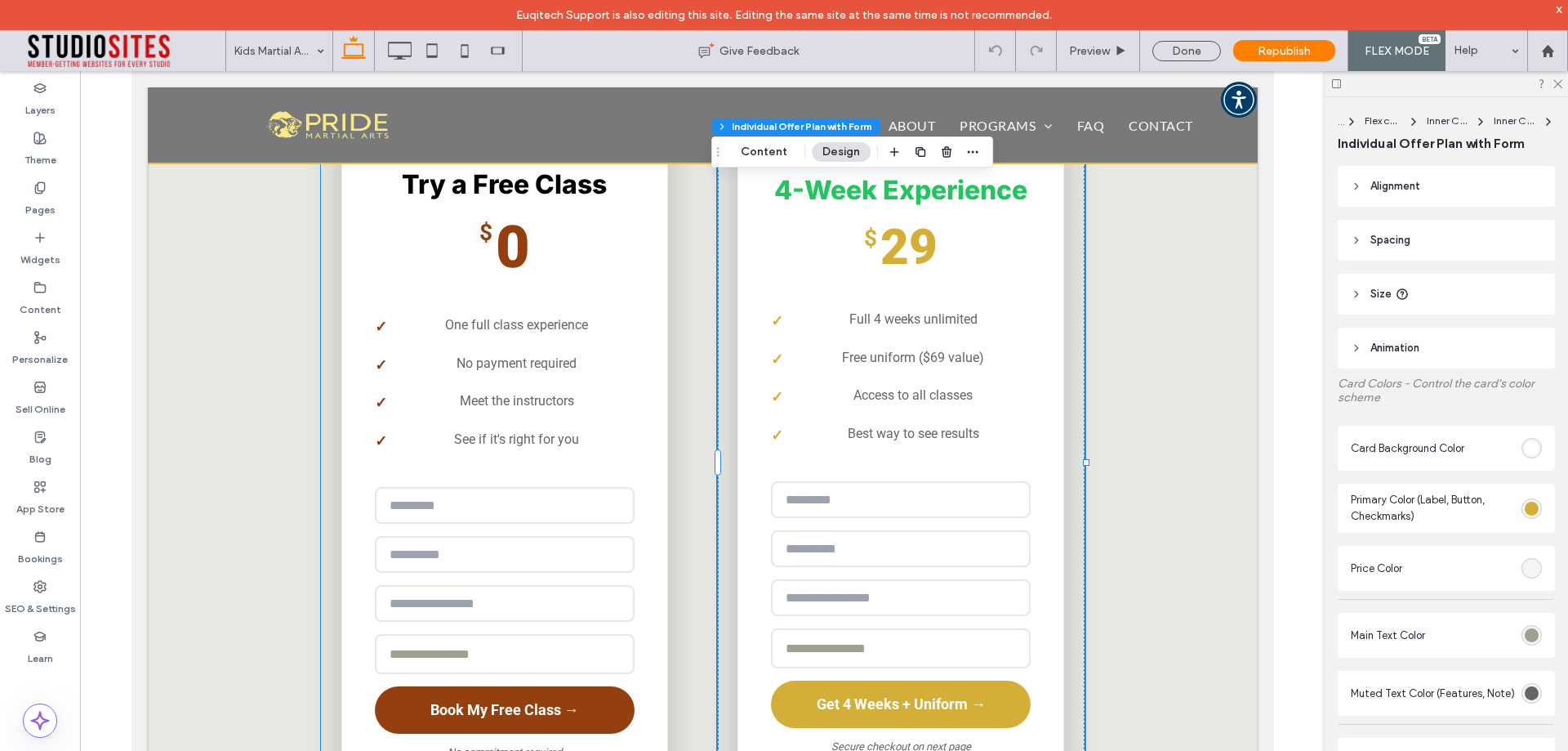
scroll to position [2829, 0]
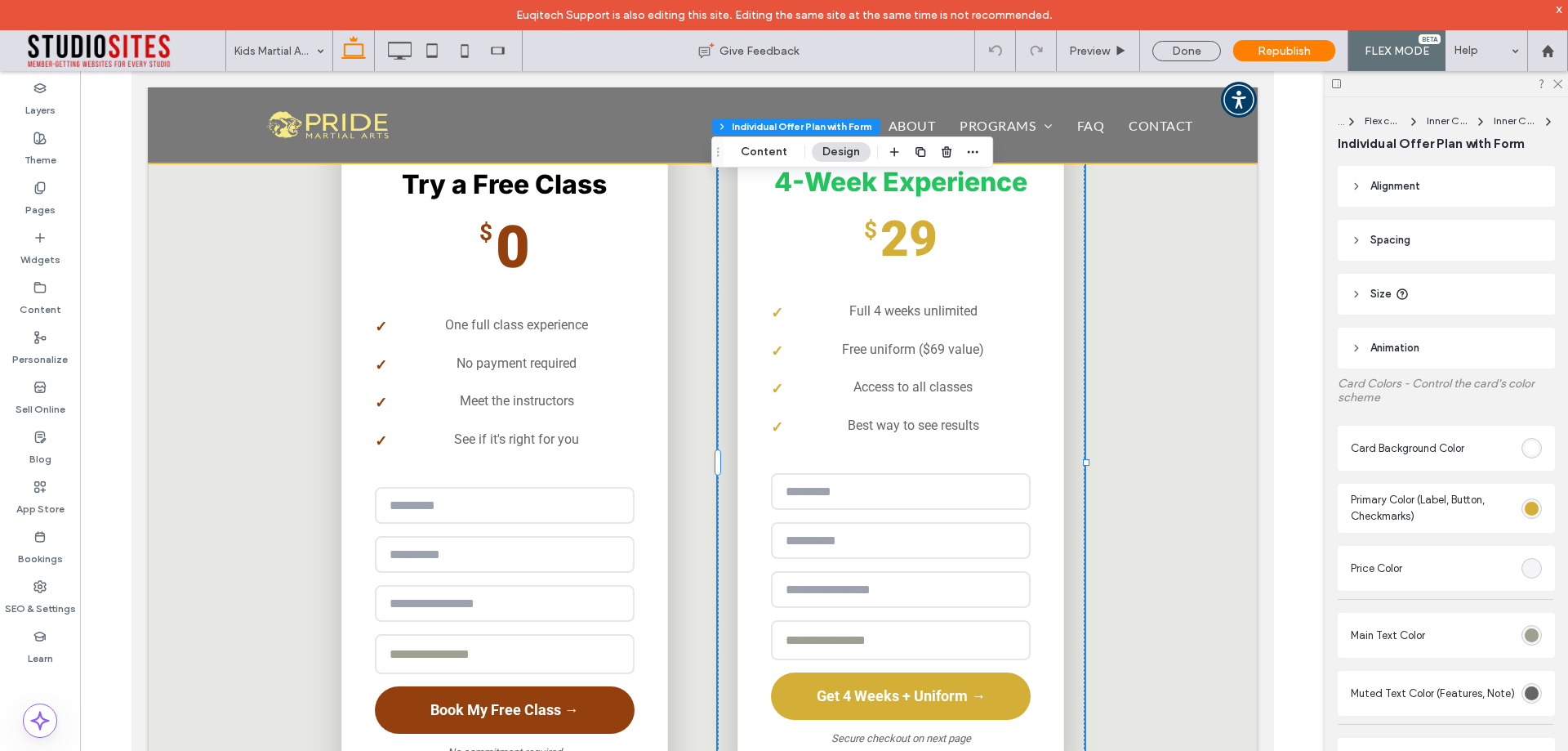
click at [939, 345] on li "Free uniform ($69 value)" at bounding box center [900, 349] width 260 height 37
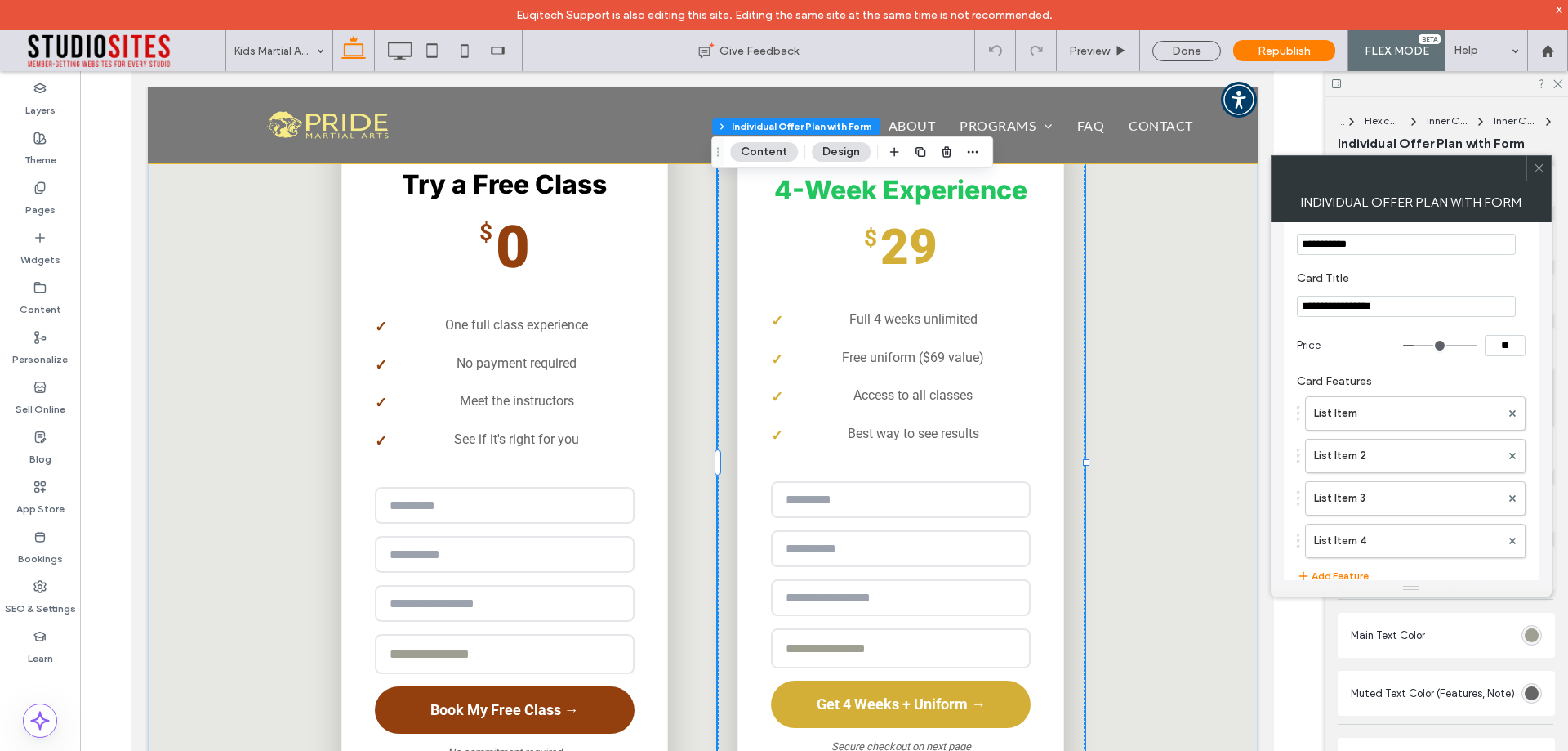
scroll to position [82, 0]
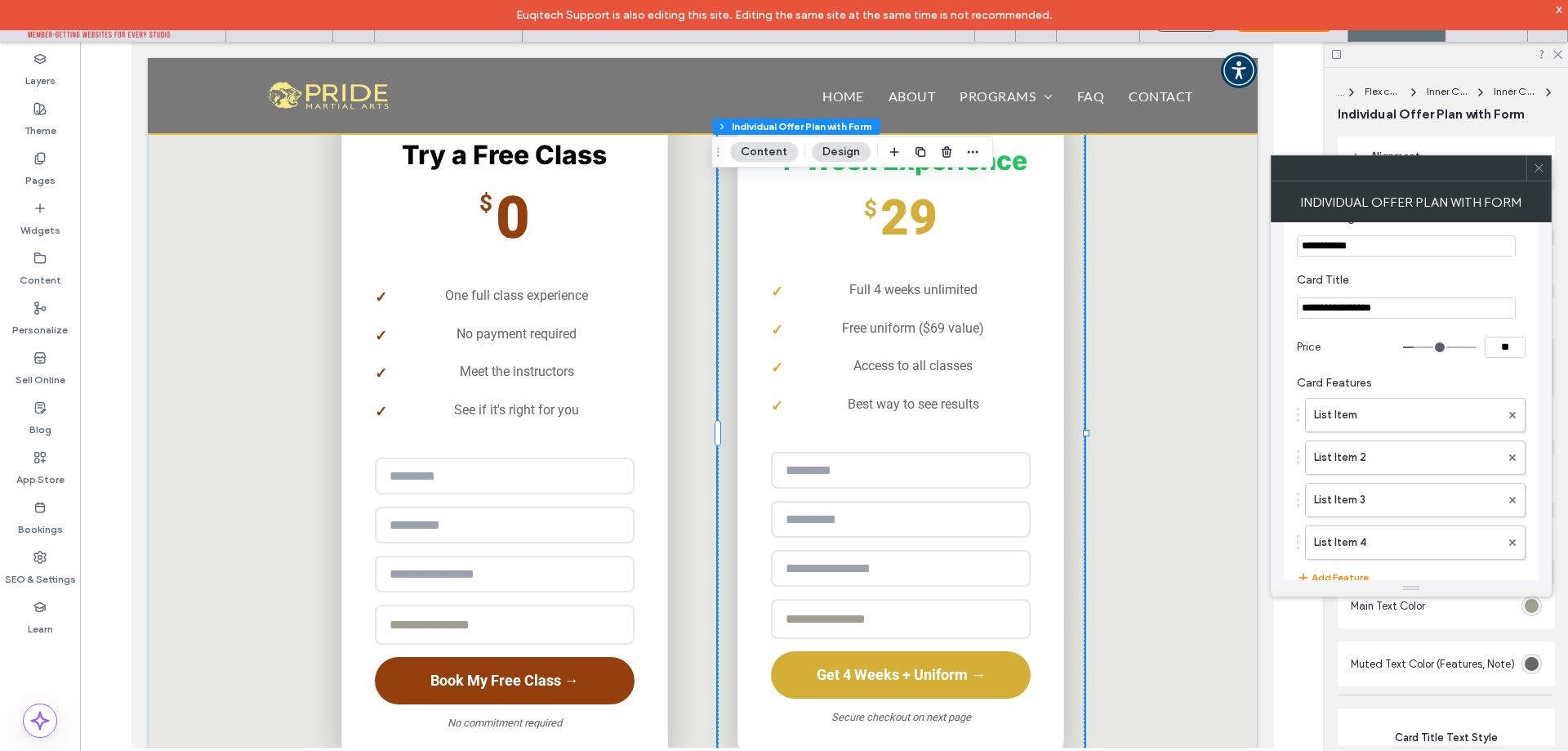
click at [1538, 172] on icon at bounding box center [1539, 167] width 12 height 12
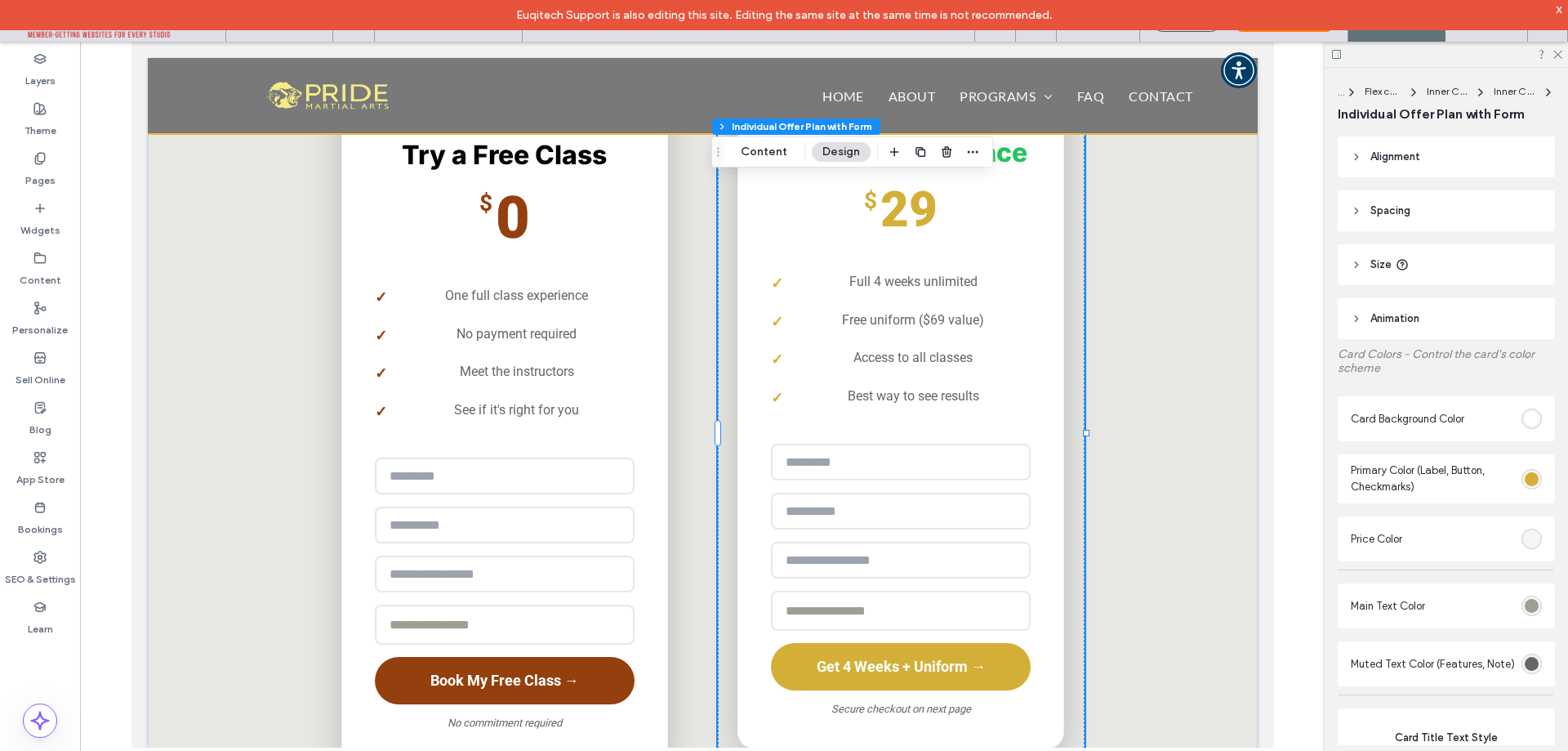
click at [966, 301] on li "Free uniform ($69 value)" at bounding box center [900, 320] width 260 height 37
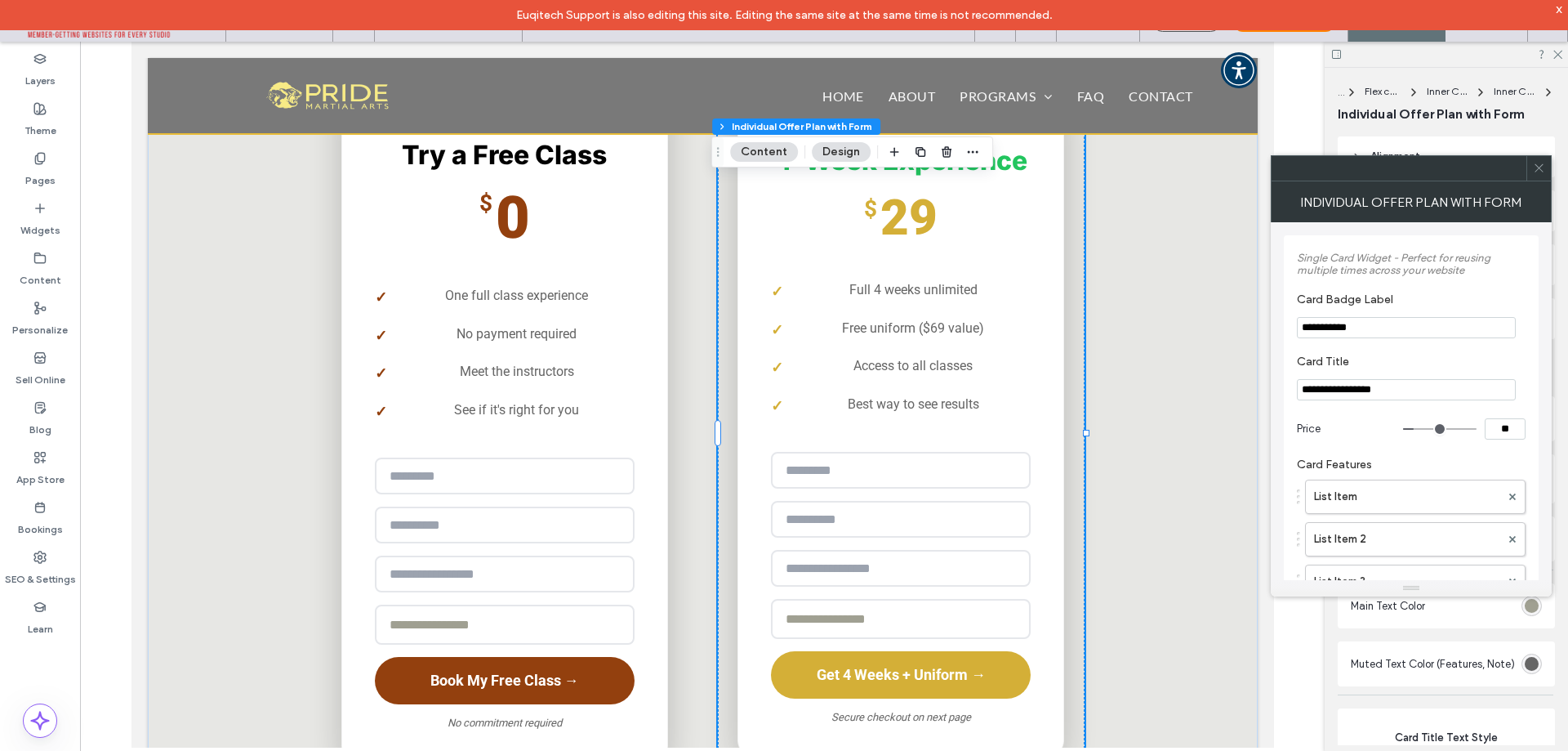
click at [1540, 167] on use at bounding box center [1538, 168] width 8 height 8
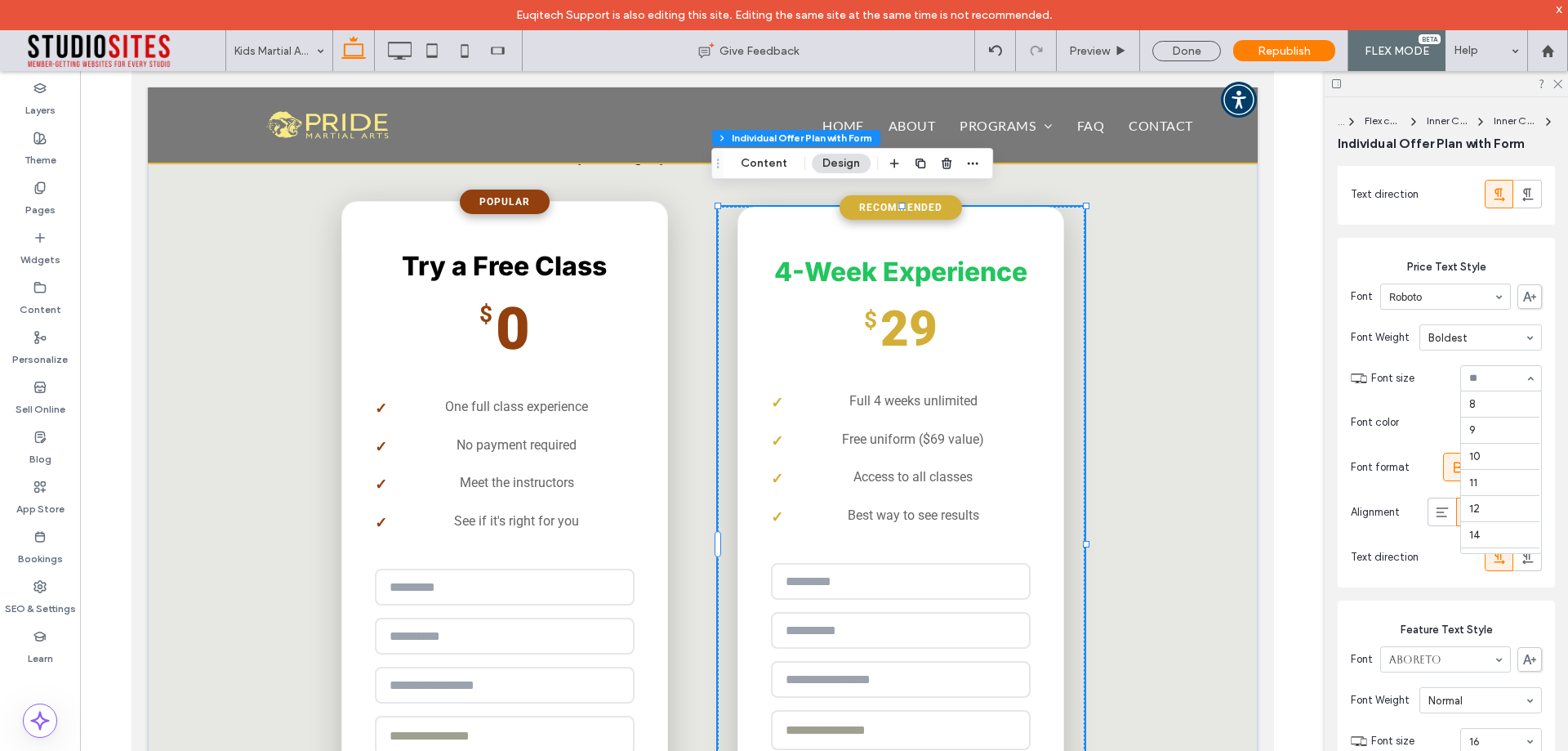
scroll to position [256, 0]
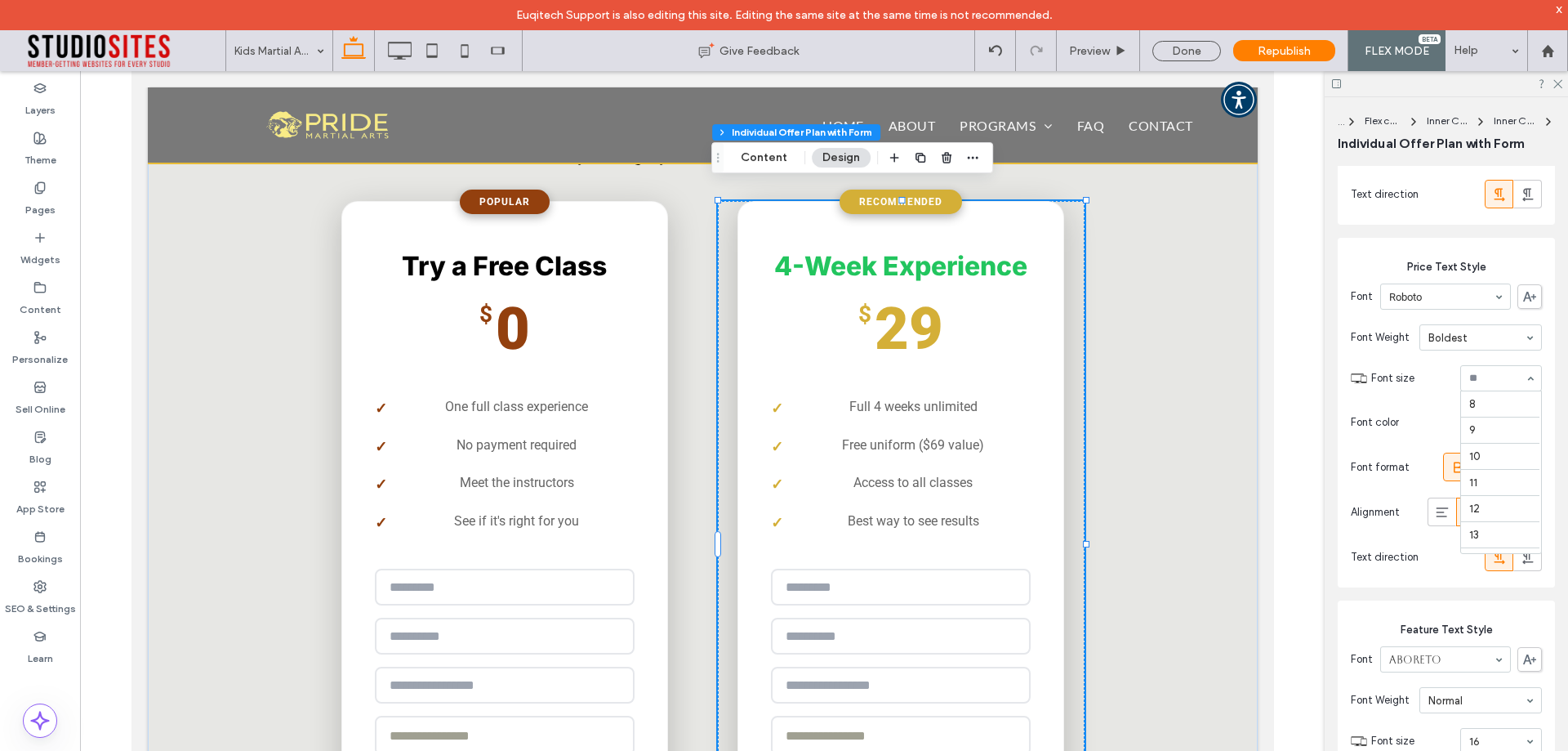
click at [1482, 375] on div at bounding box center [1501, 378] width 80 height 25
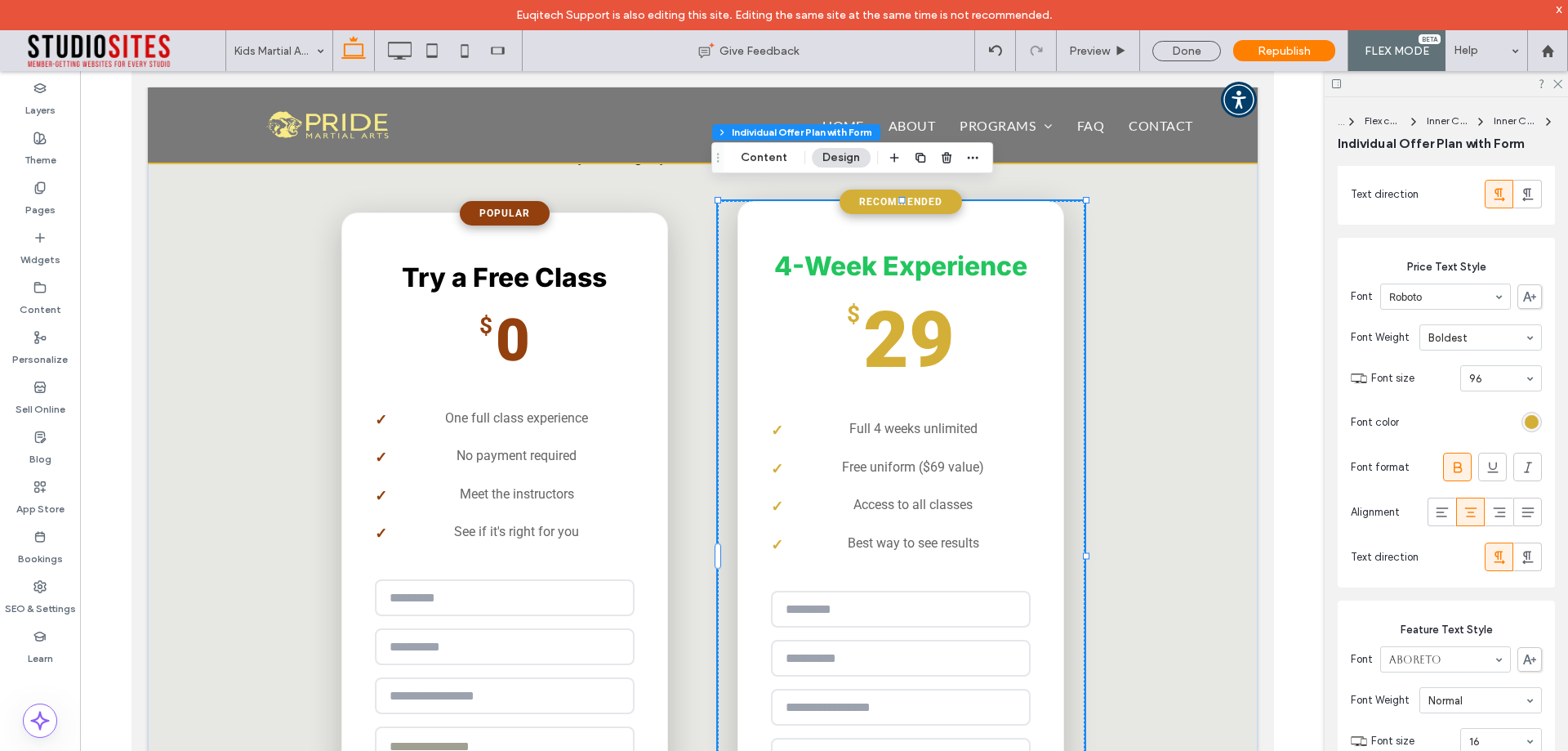
click at [1479, 380] on input at bounding box center [1496, 378] width 55 height 12
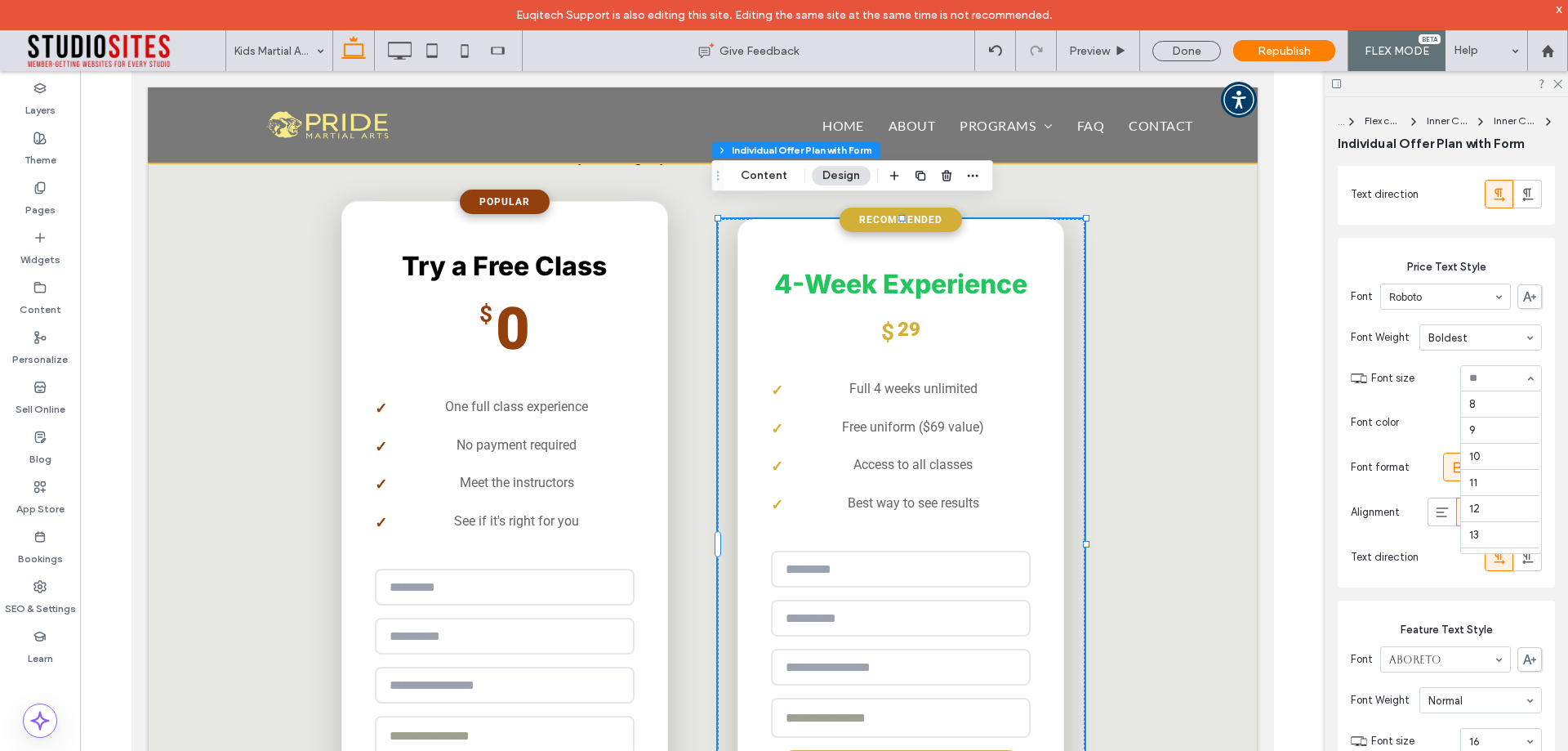
click at [1471, 382] on input at bounding box center [1496, 378] width 55 height 12
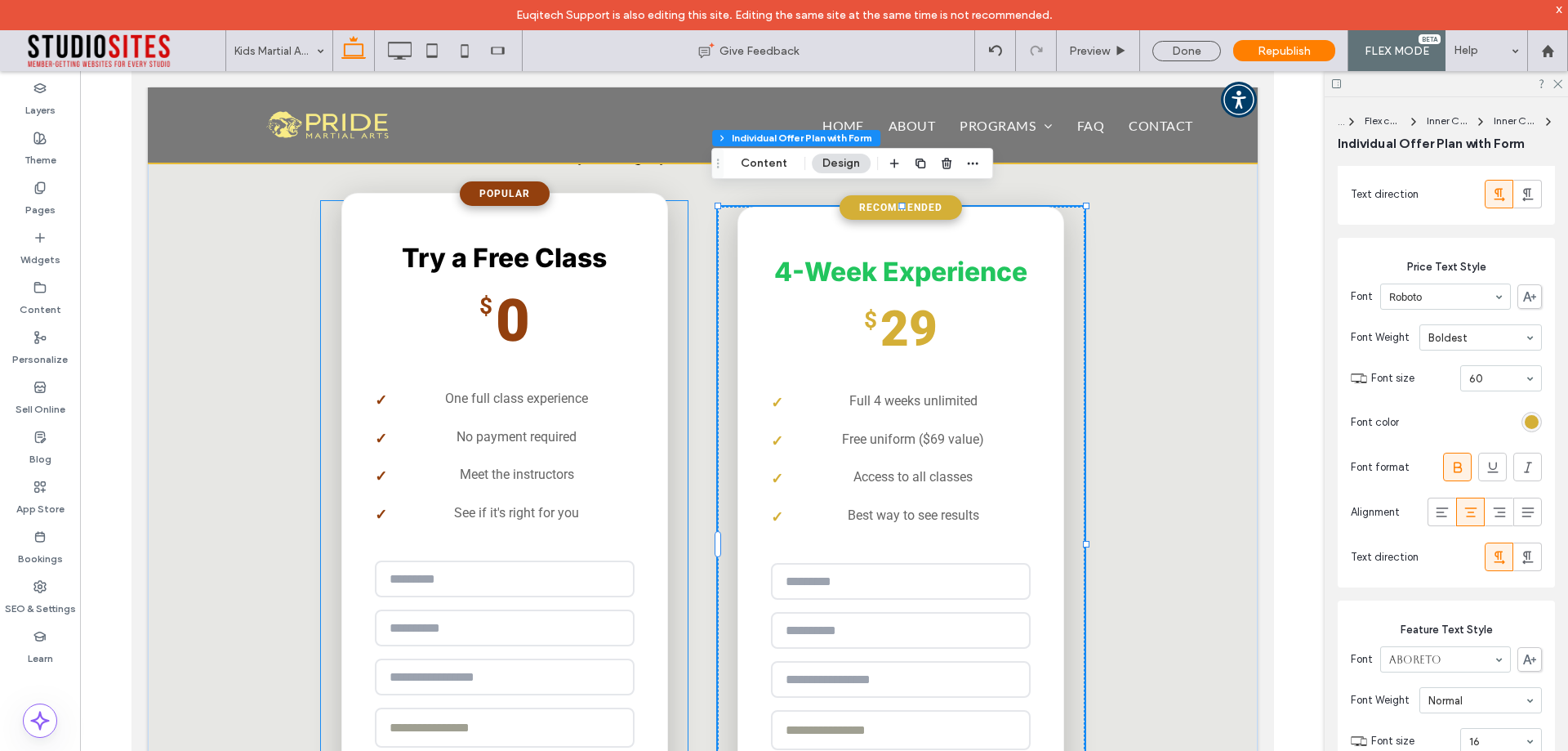
click at [594, 351] on div "**********" at bounding box center [504, 529] width 327 height 672
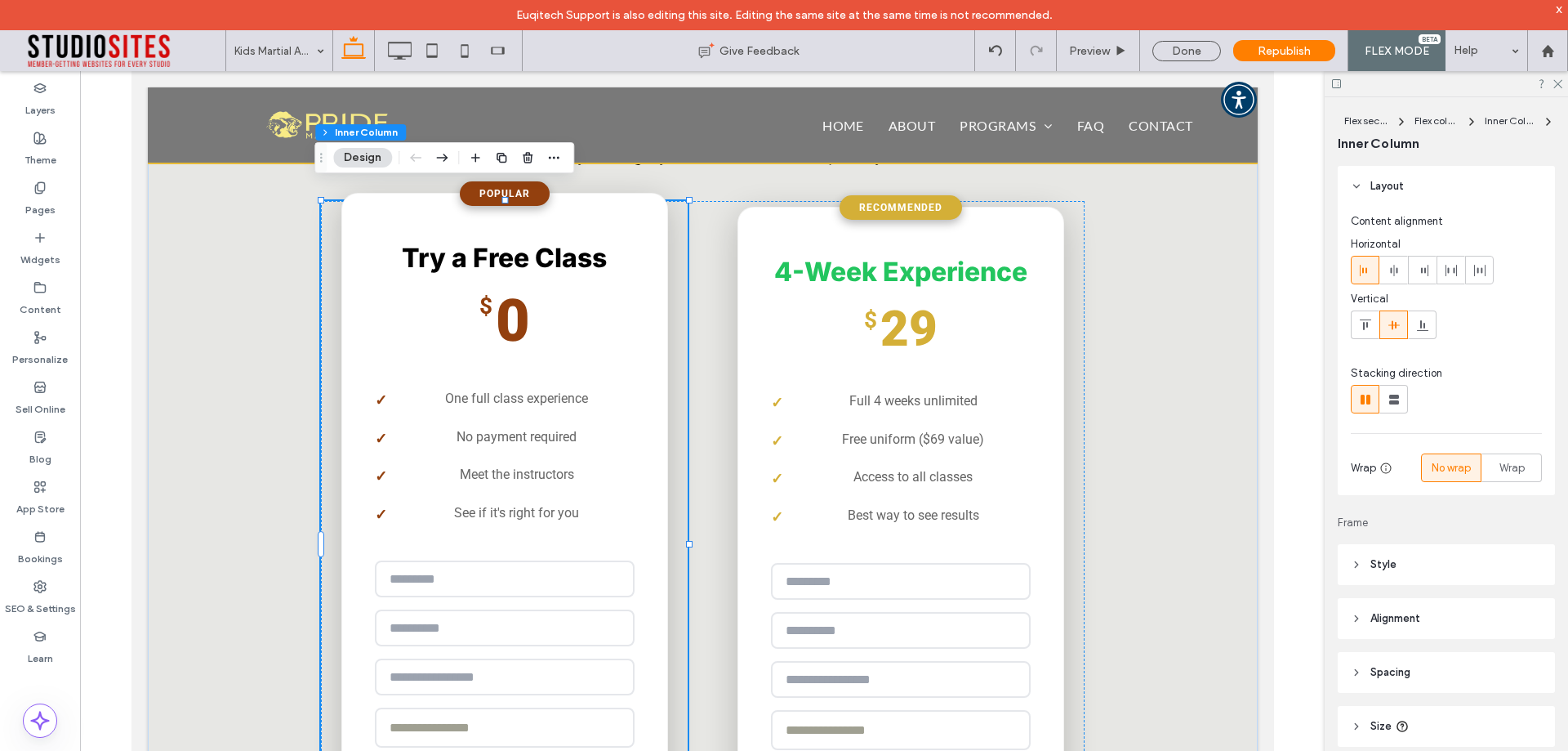
click at [594, 351] on div "**********" at bounding box center [504, 529] width 327 height 672
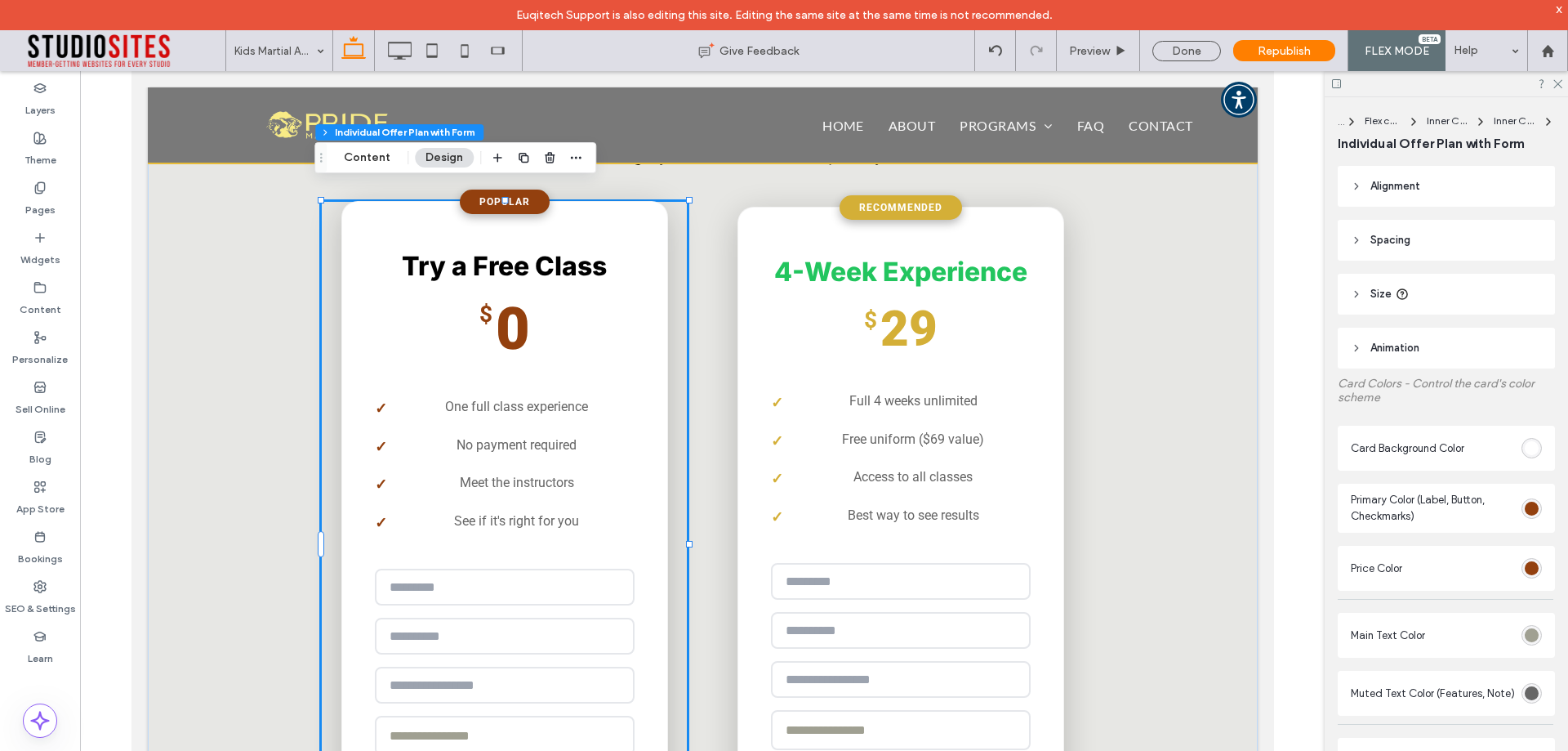
type input "*"
click at [1368, 297] on header "Size" at bounding box center [1446, 293] width 217 height 41
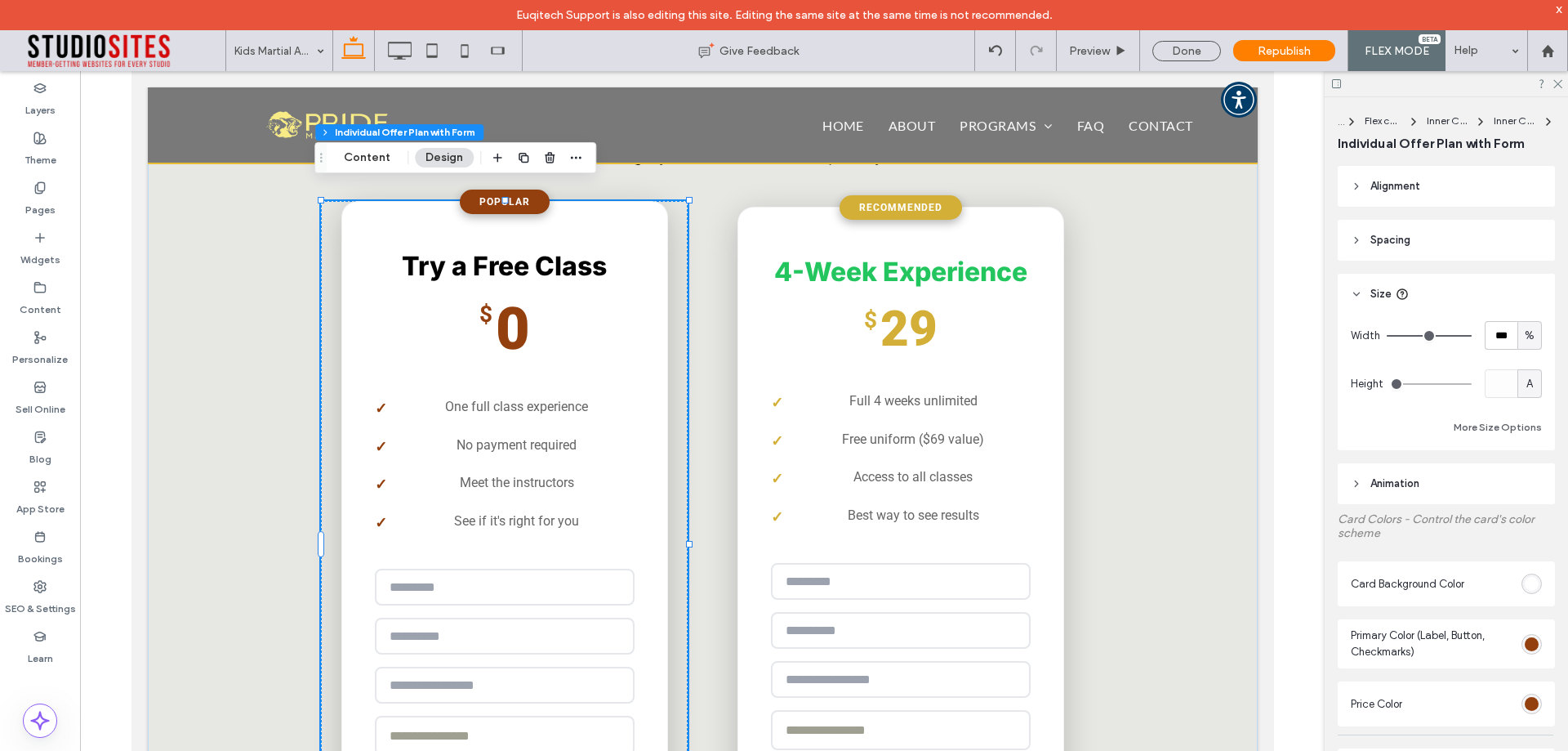
click at [1368, 297] on header "Size" at bounding box center [1446, 293] width 217 height 41
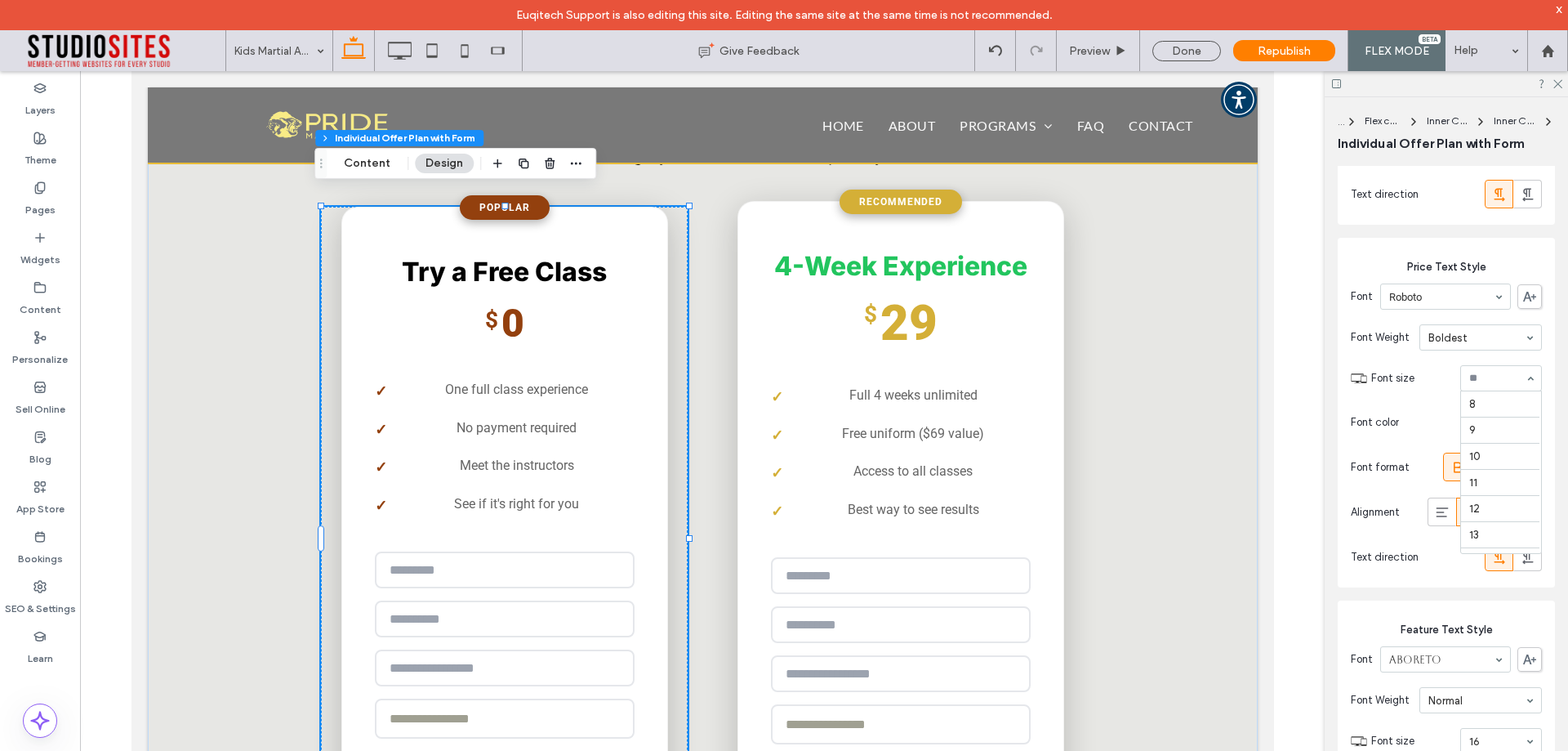
click at [1484, 390] on div at bounding box center [1501, 378] width 80 height 25
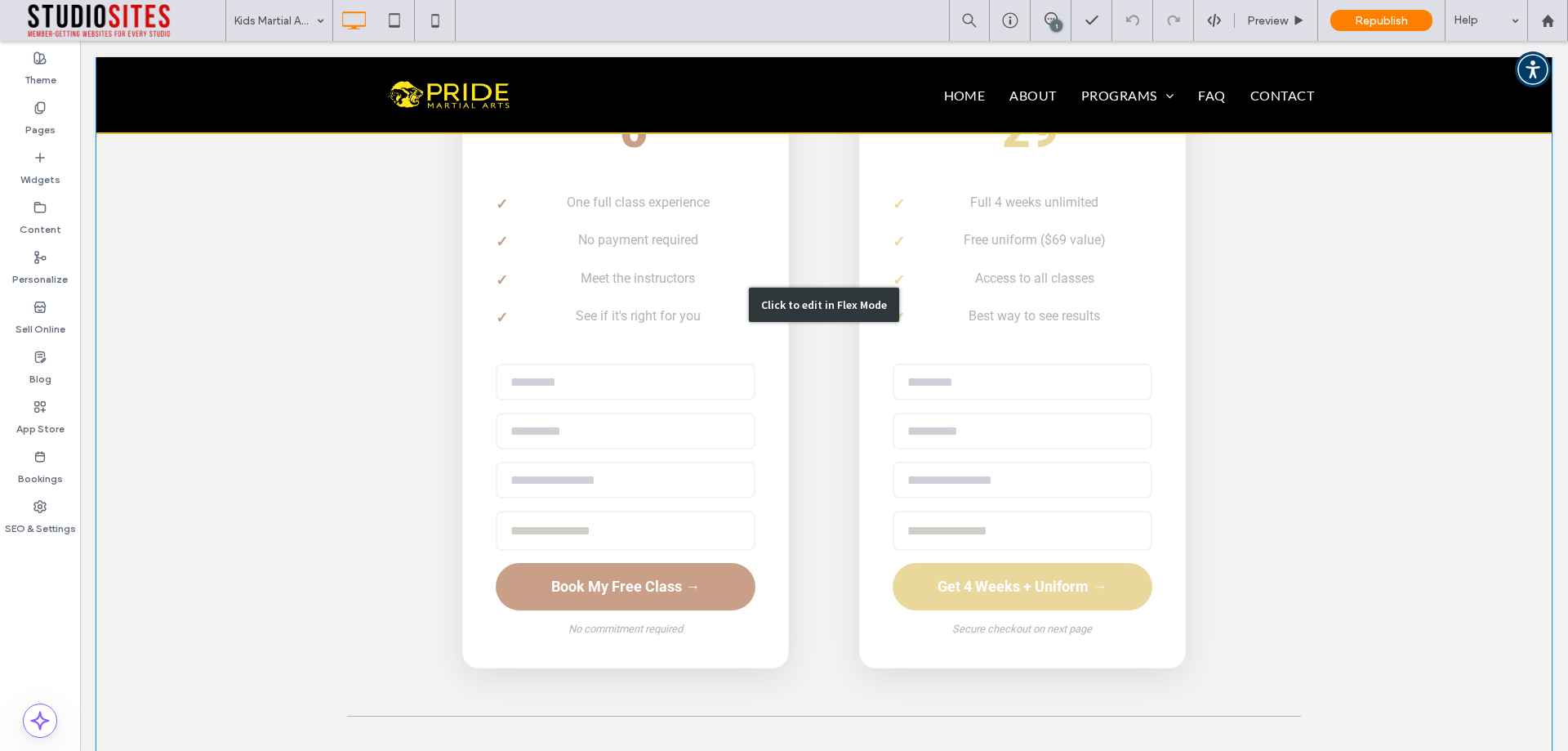
click at [885, 338] on div "Click to edit in Flex Mode" at bounding box center [823, 305] width 1455 height 1126
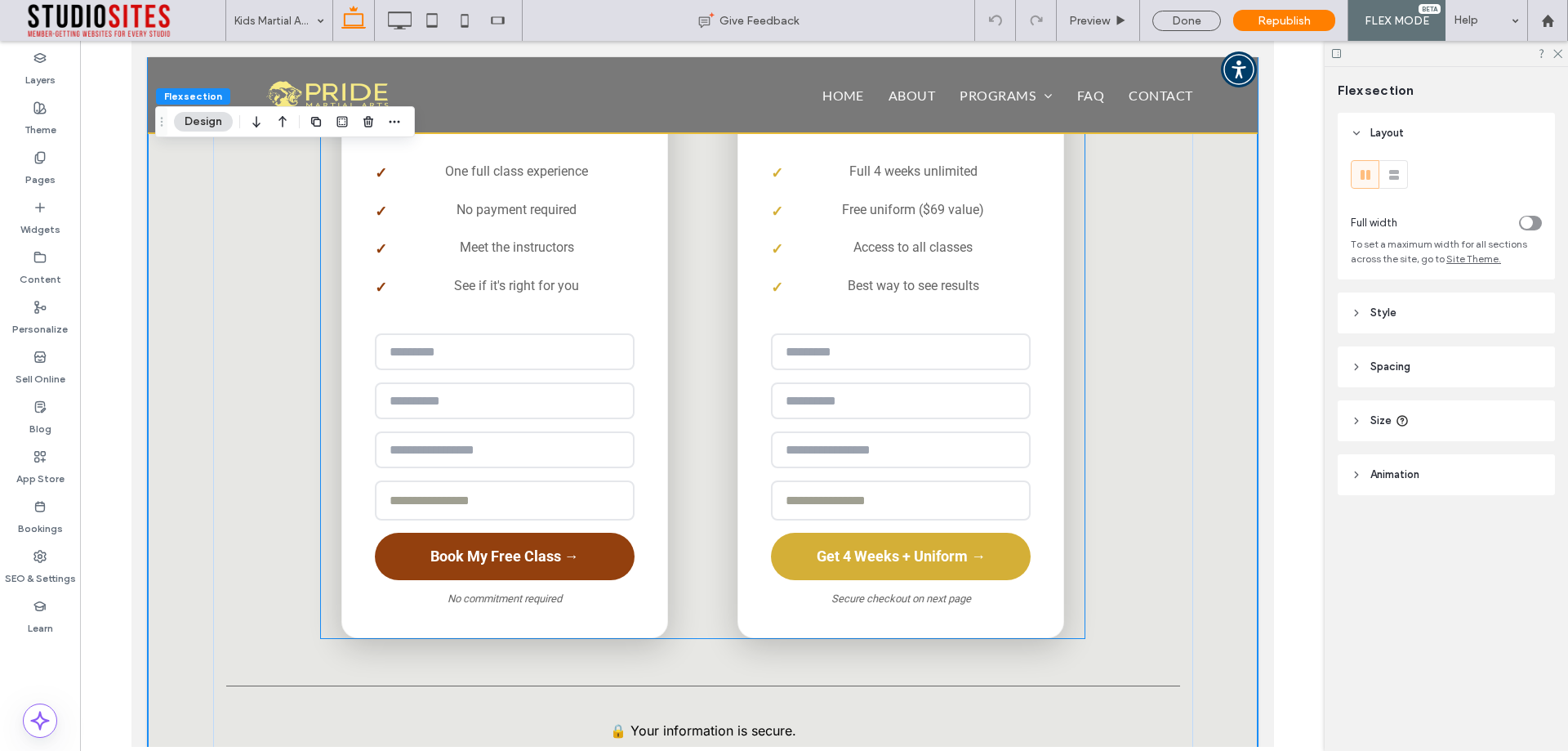
scroll to position [2910, 0]
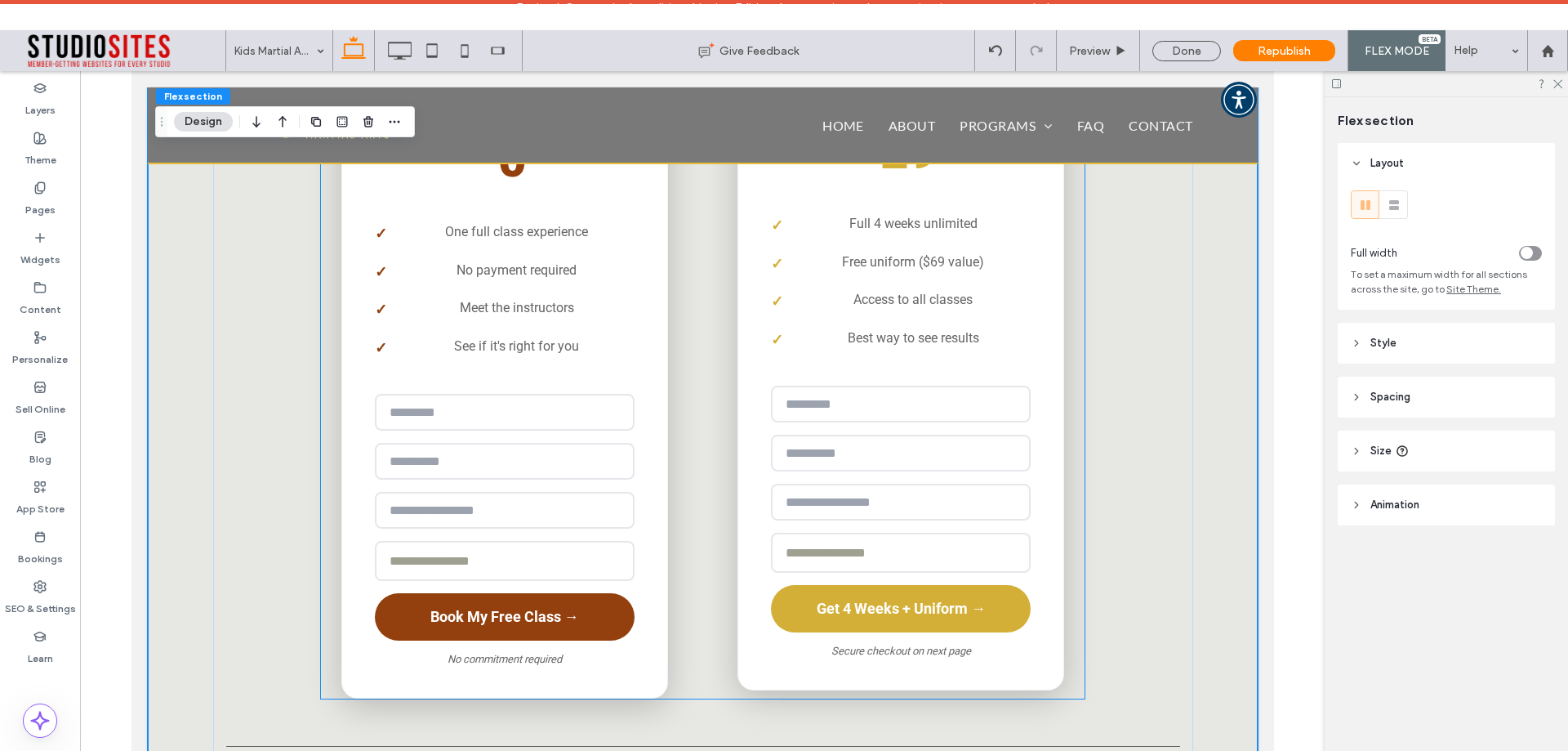
click at [855, 299] on li "Access to all classes" at bounding box center [900, 299] width 260 height 37
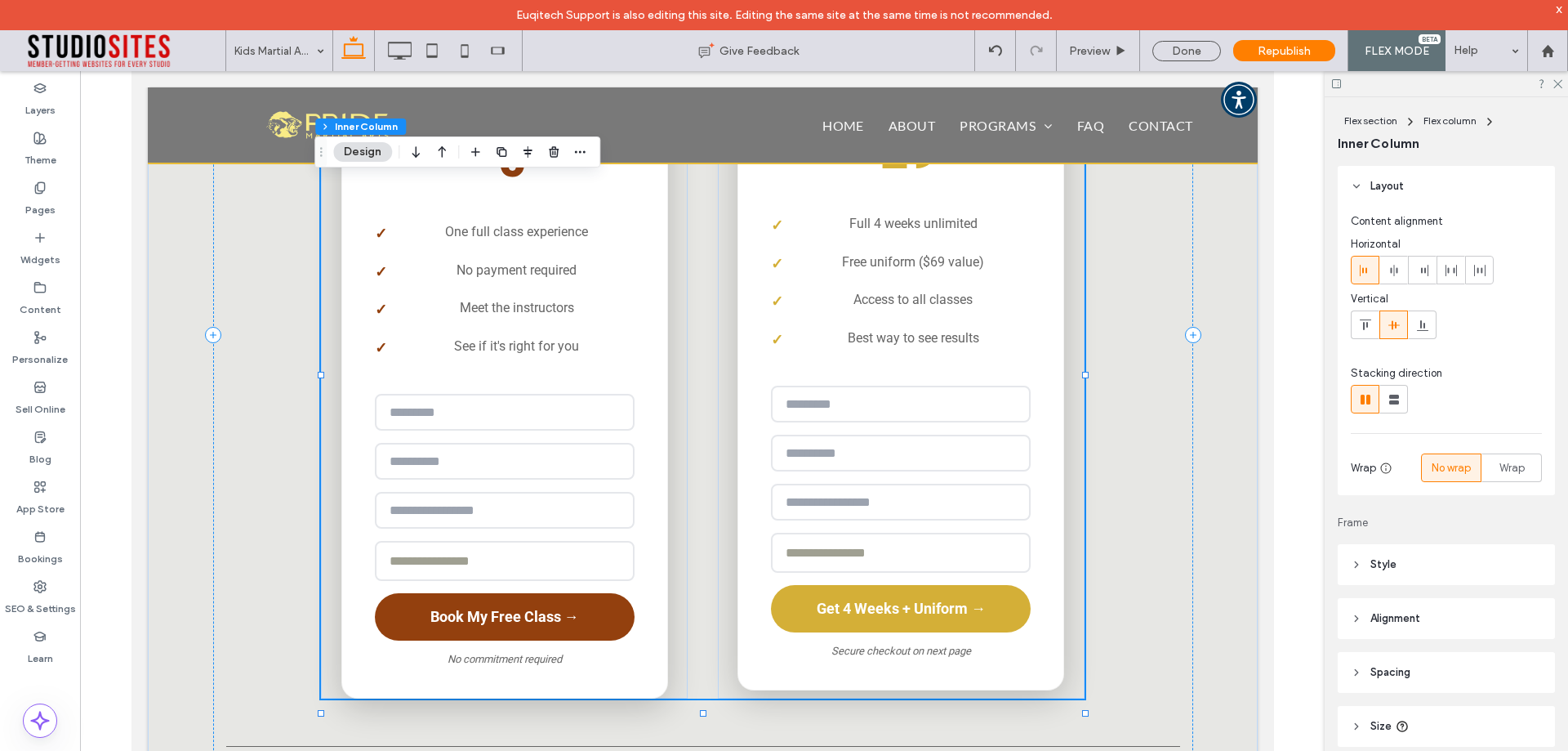
click at [855, 299] on li "Access to all classes" at bounding box center [900, 299] width 260 height 37
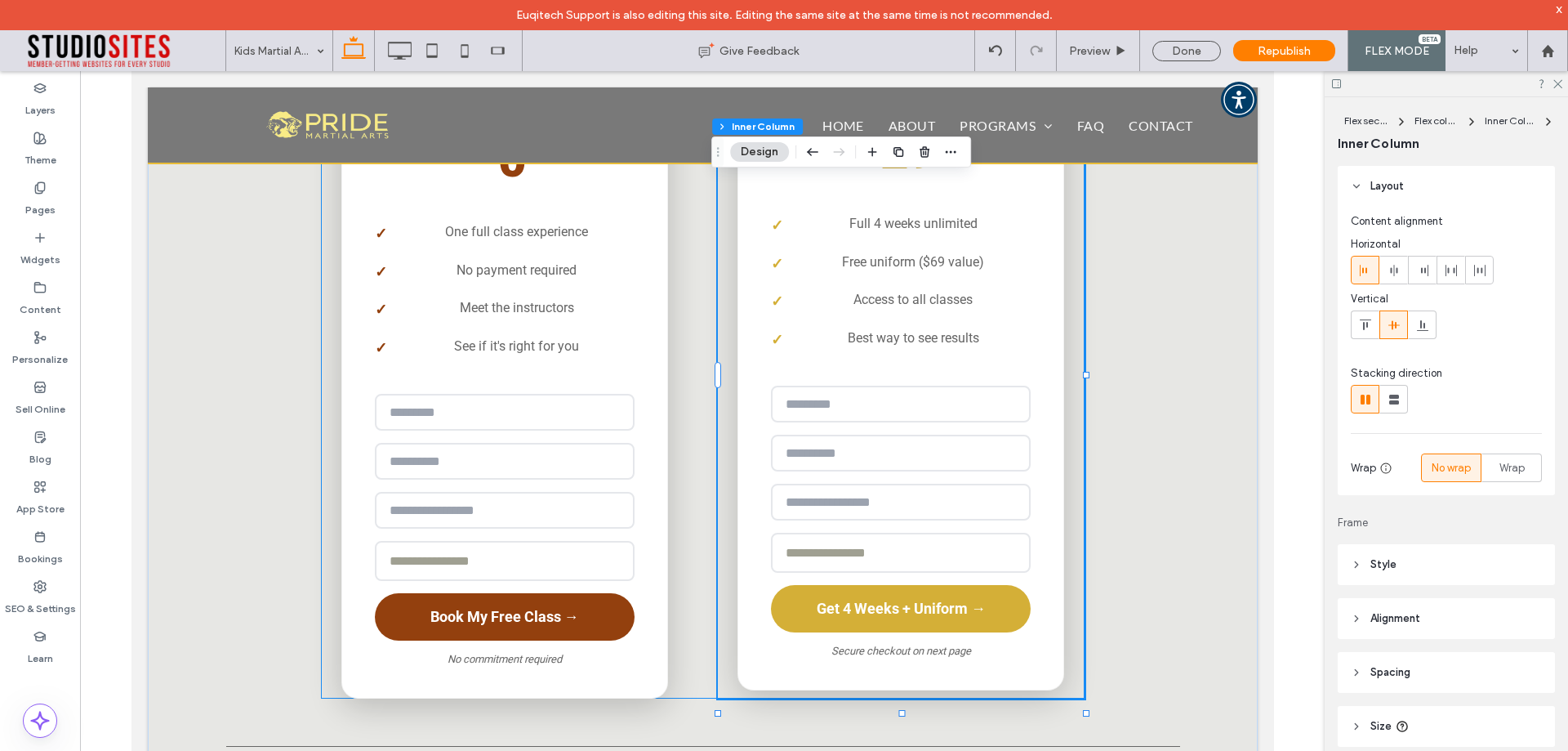
click at [855, 299] on li "Access to all classes" at bounding box center [900, 299] width 260 height 37
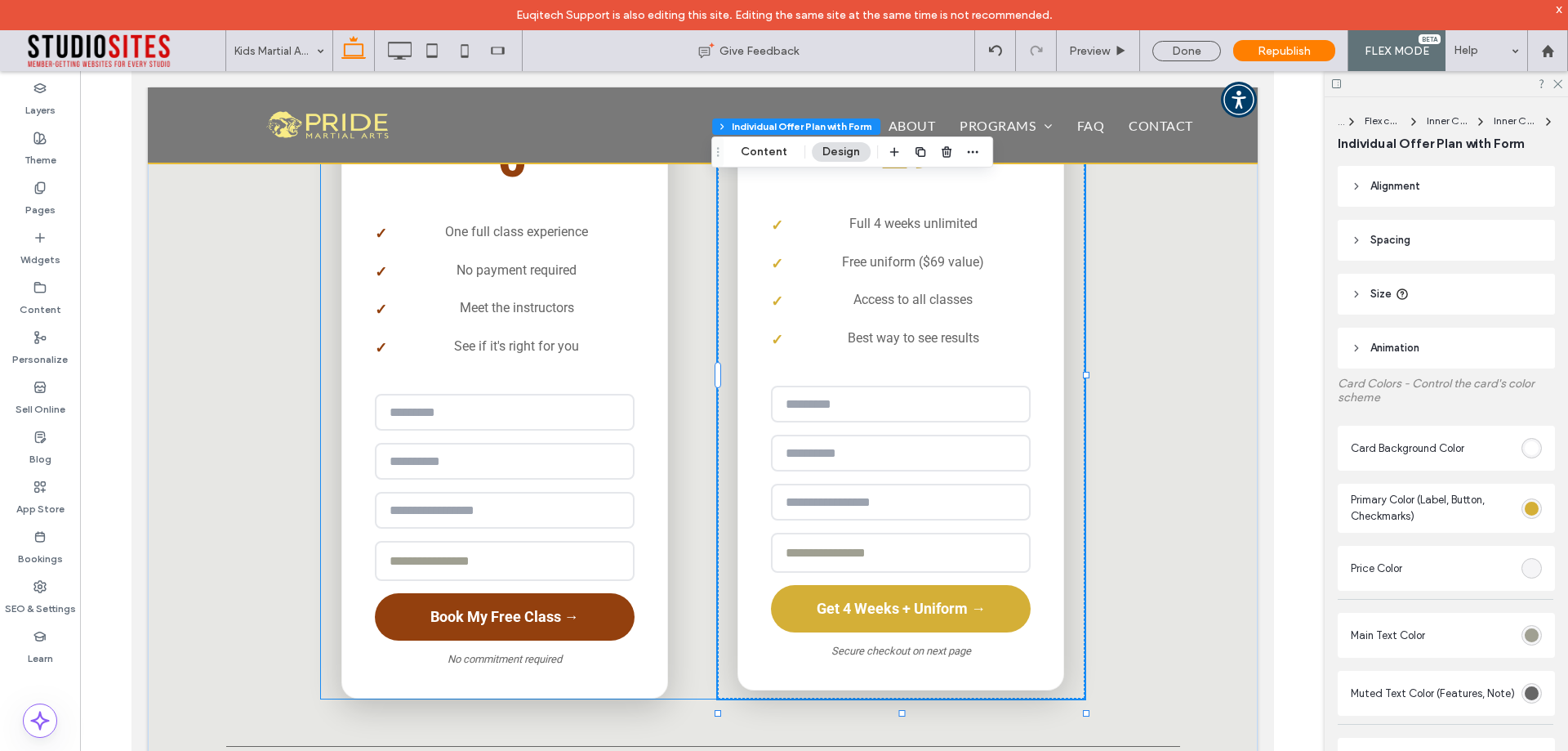
type input "*"
click at [855, 299] on li "Access to all classes" at bounding box center [900, 299] width 260 height 37
click at [851, 361] on div "**********" at bounding box center [900, 360] width 327 height 661
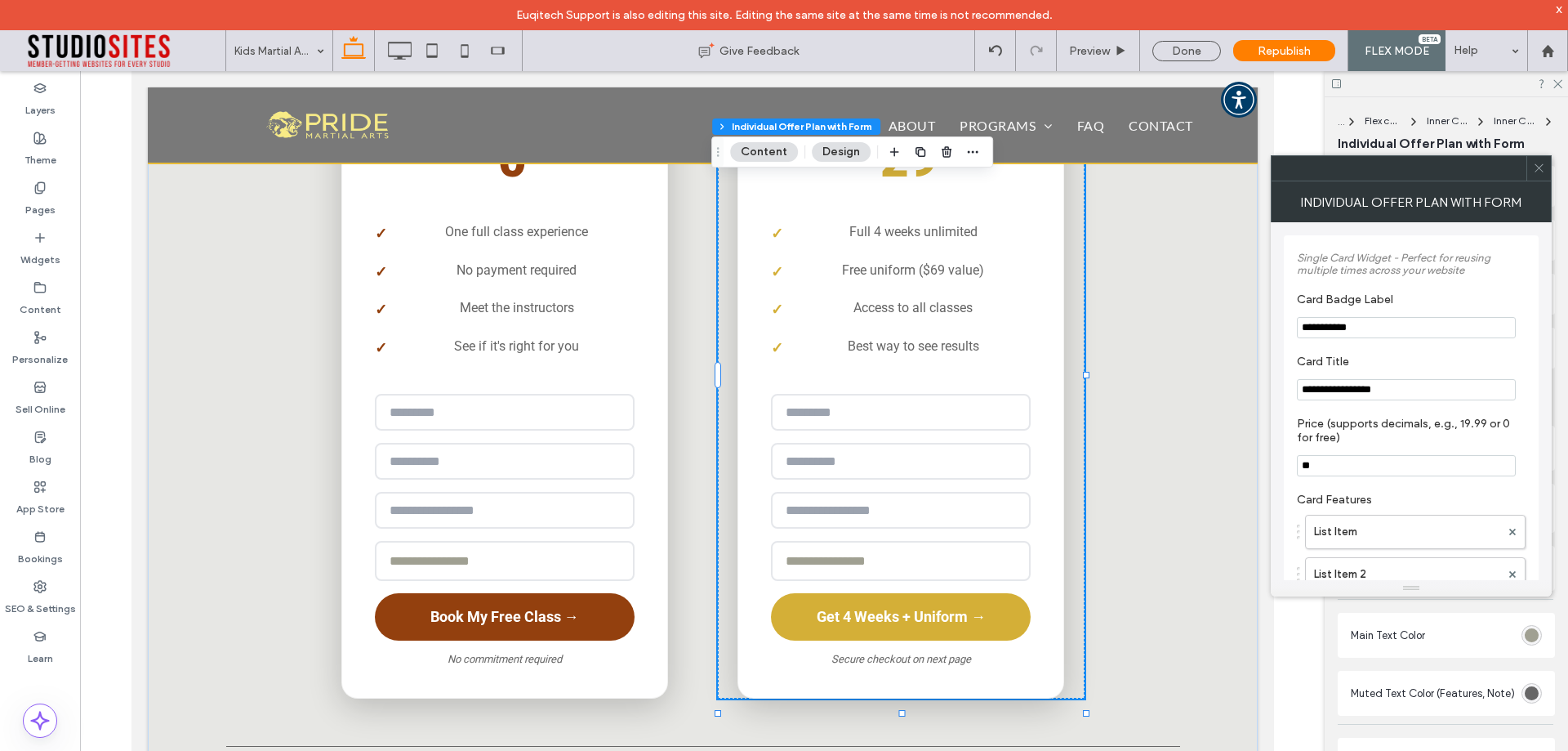
click at [1328, 470] on input "**" at bounding box center [1406, 465] width 219 height 21
type input "*****"
click at [1444, 500] on label "Card Features" at bounding box center [1412, 495] width 229 height 22
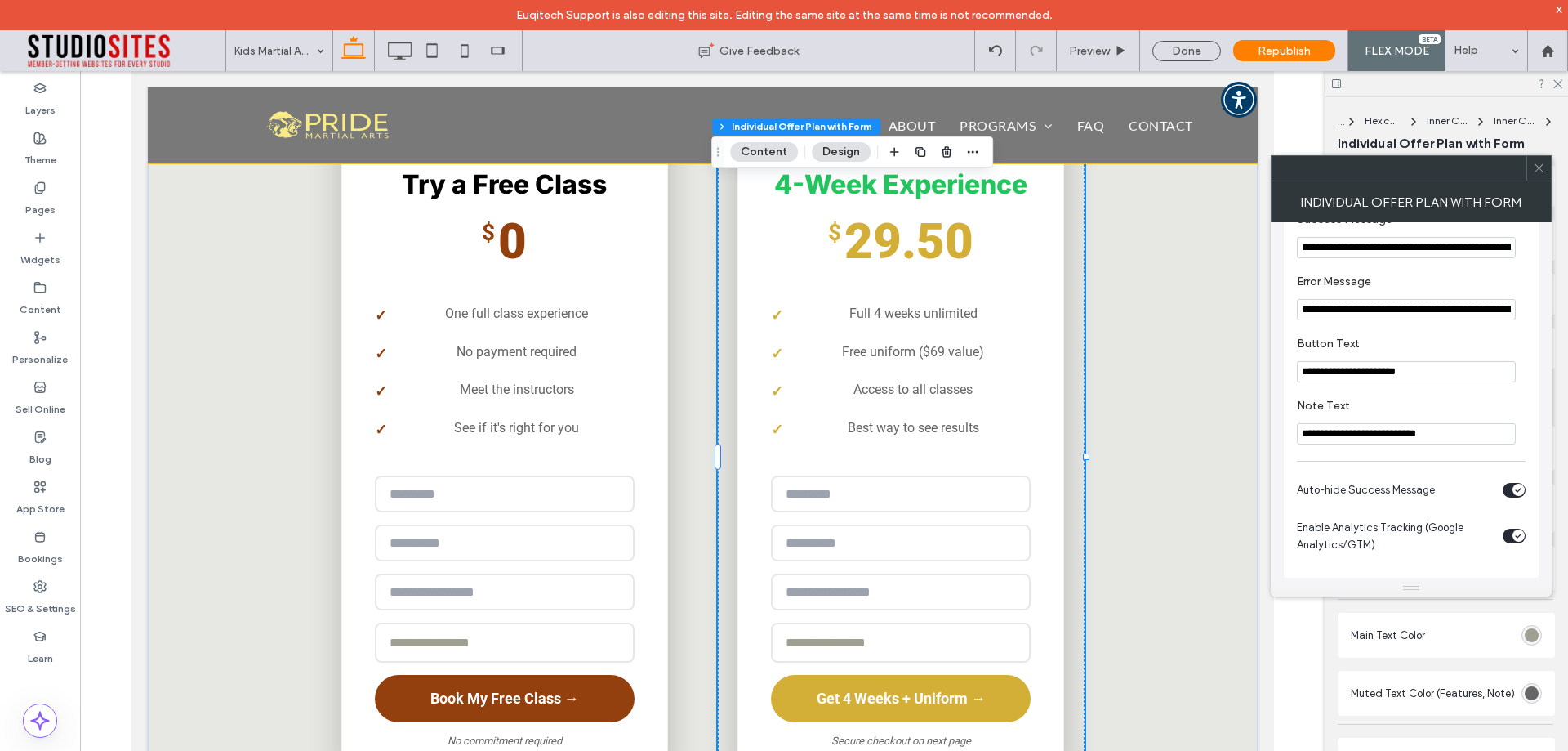
scroll to position [2020, 0]
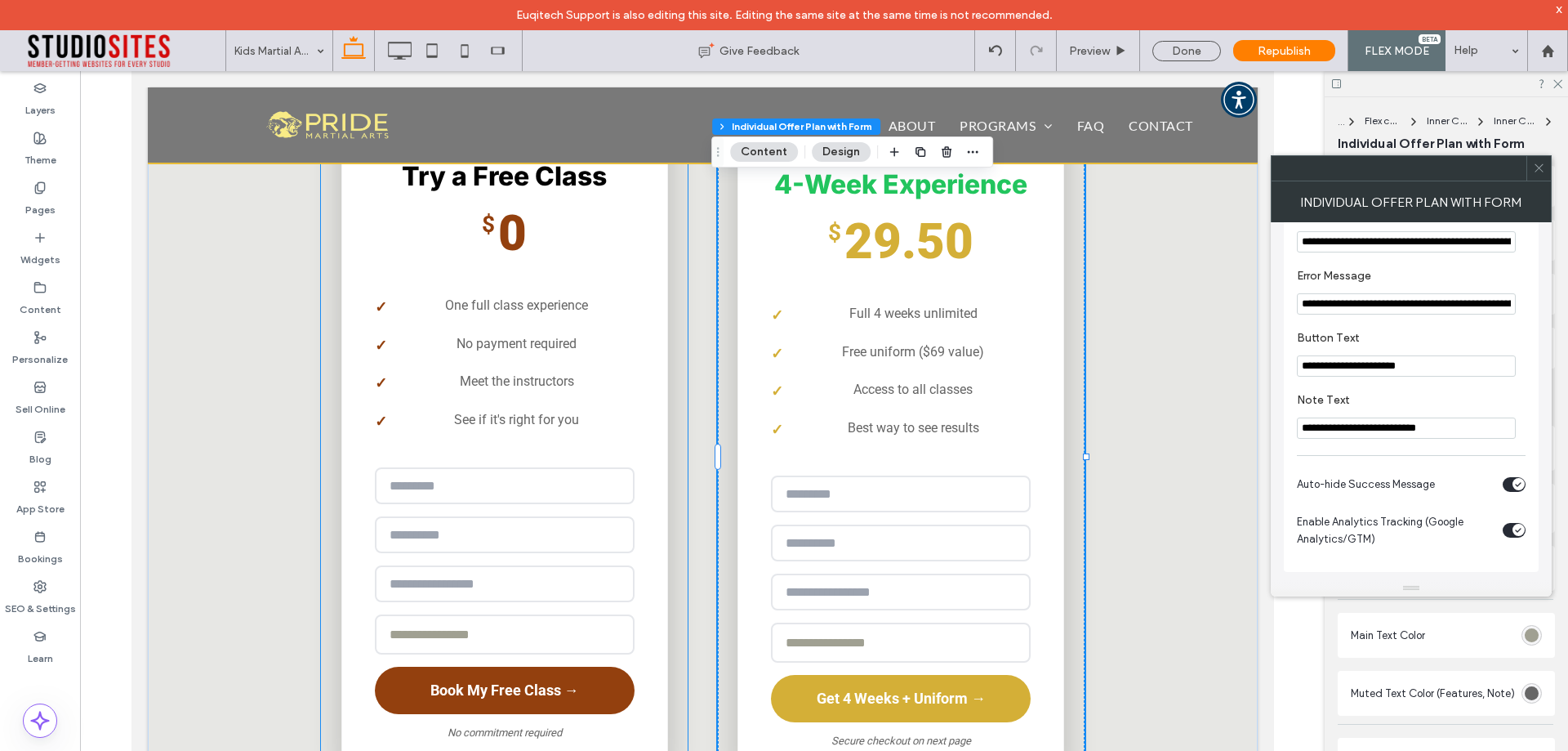
click at [463, 325] on li "No payment required" at bounding box center [504, 343] width 260 height 37
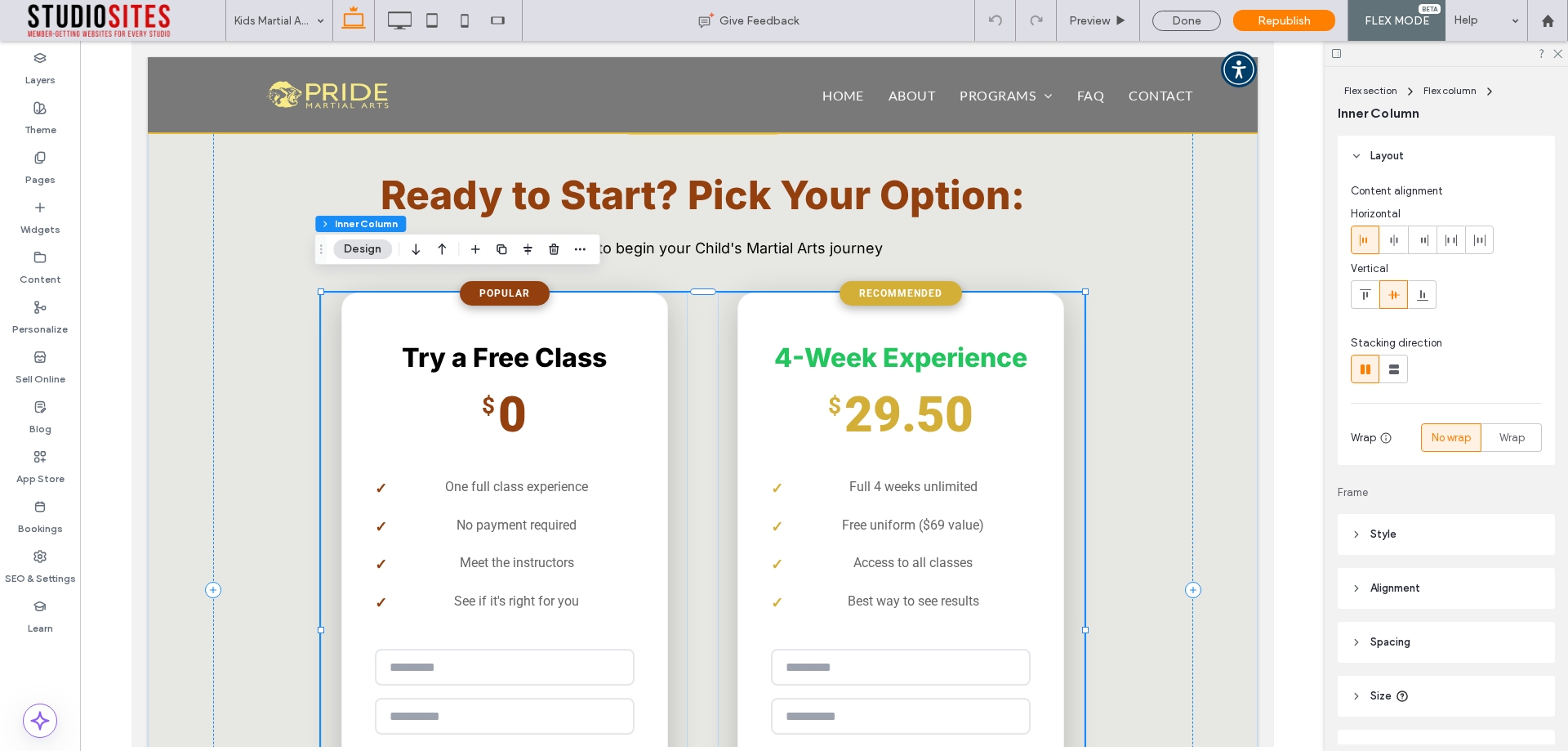
scroll to position [2625, 0]
click at [784, 386] on div "$ 29.50" at bounding box center [900, 415] width 260 height 58
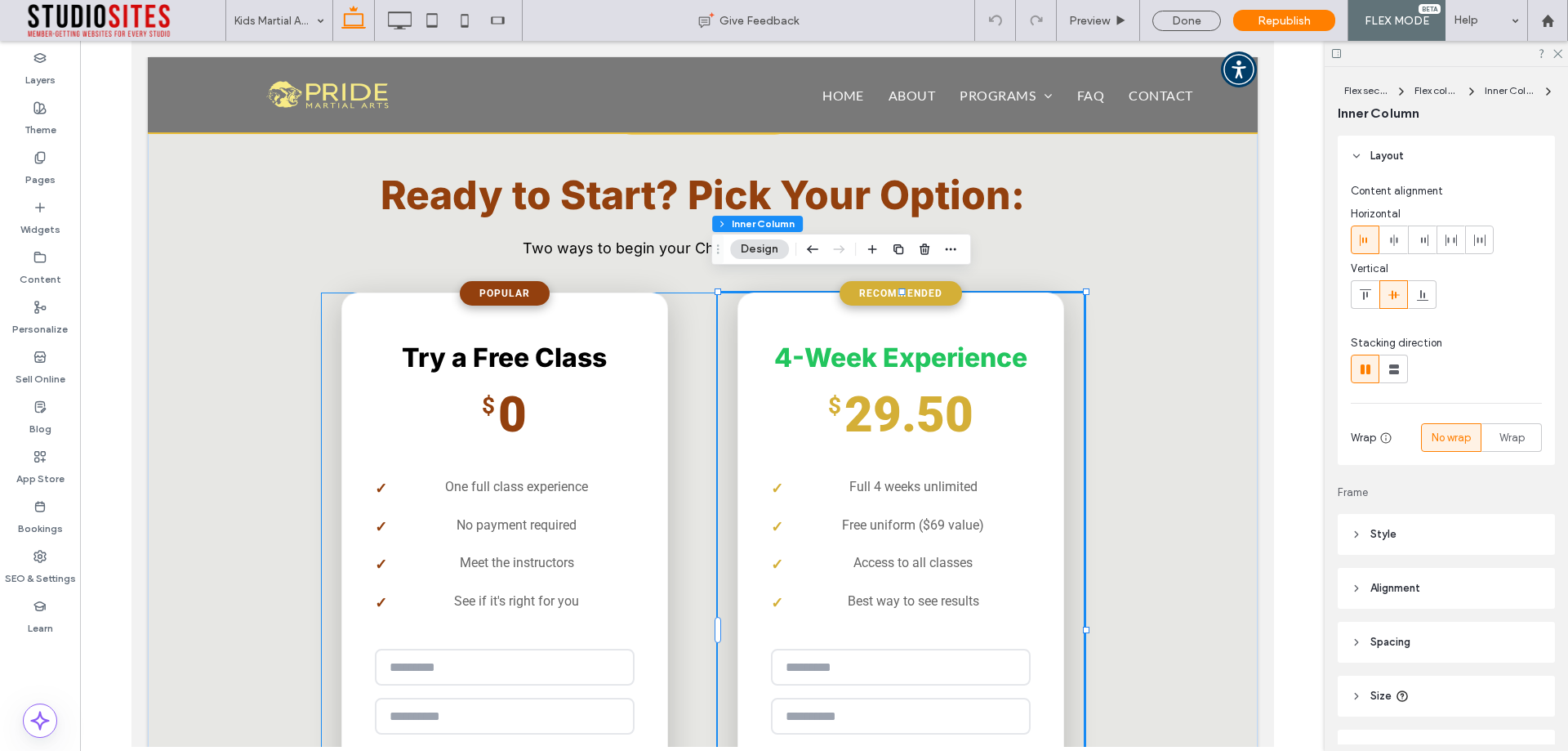
click at [784, 386] on div "$ 29.50" at bounding box center [900, 415] width 260 height 58
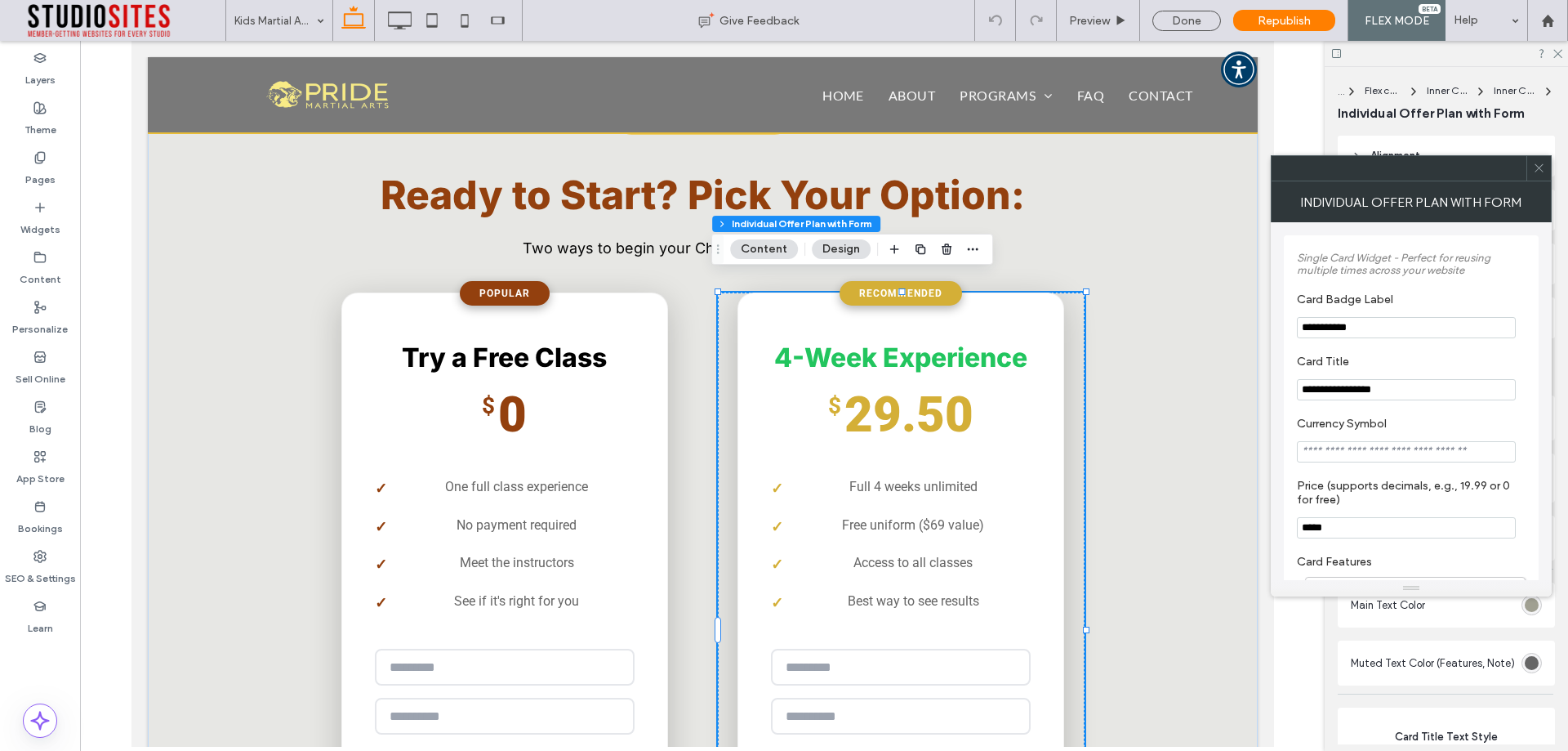
type input "*"
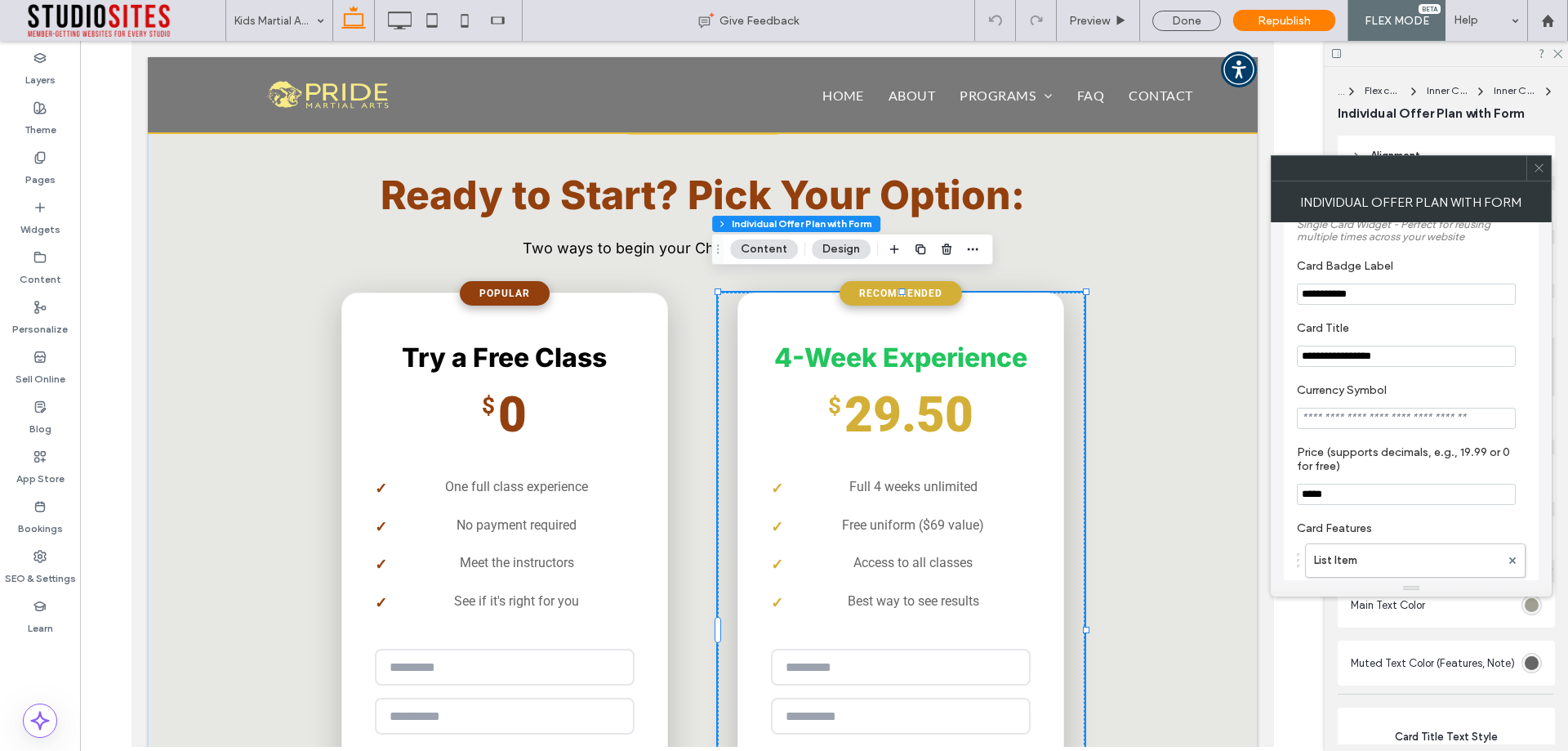
scroll to position [82, 0]
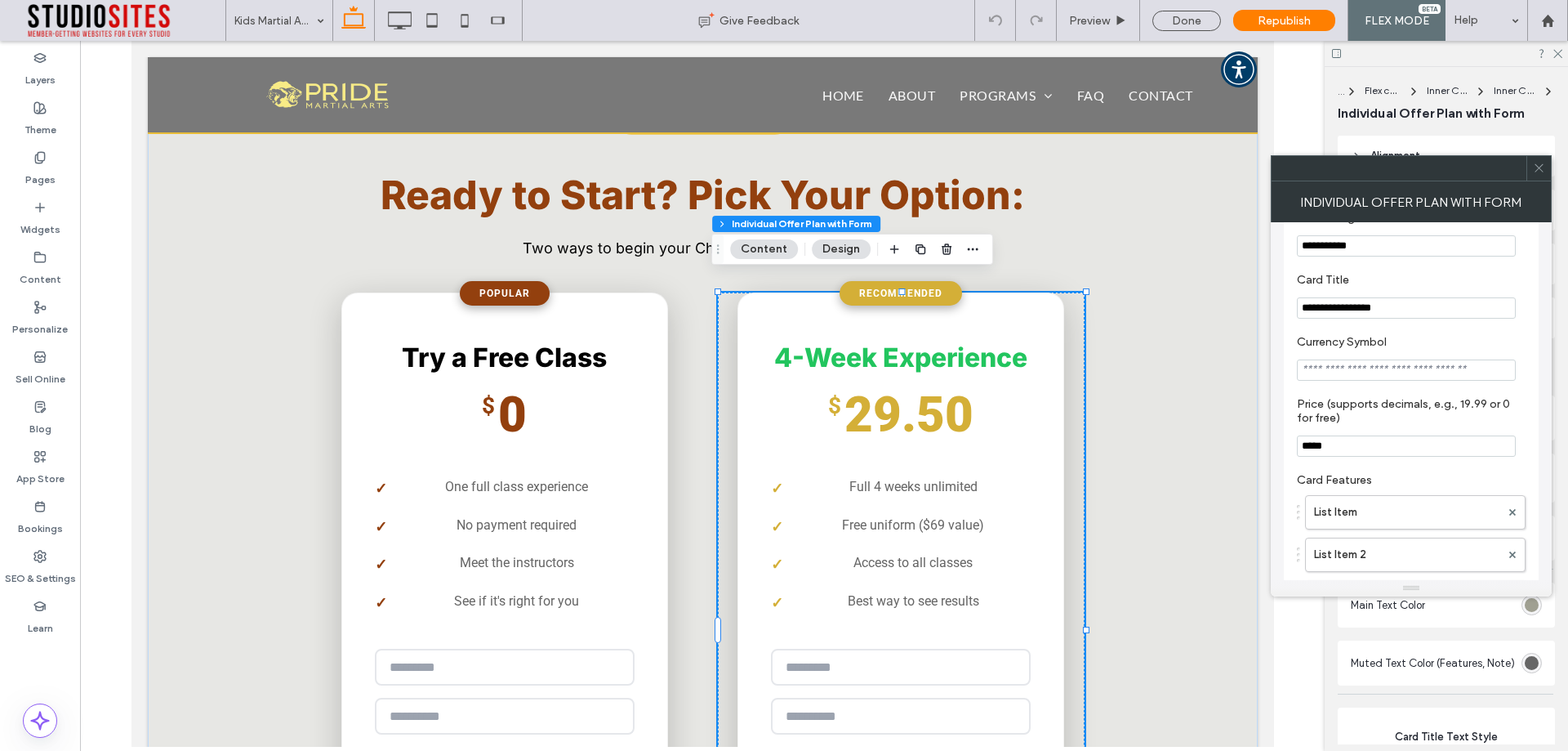
click at [1426, 376] on input "Currency Symbol" at bounding box center [1406, 370] width 219 height 21
click at [1543, 173] on icon at bounding box center [1539, 167] width 12 height 12
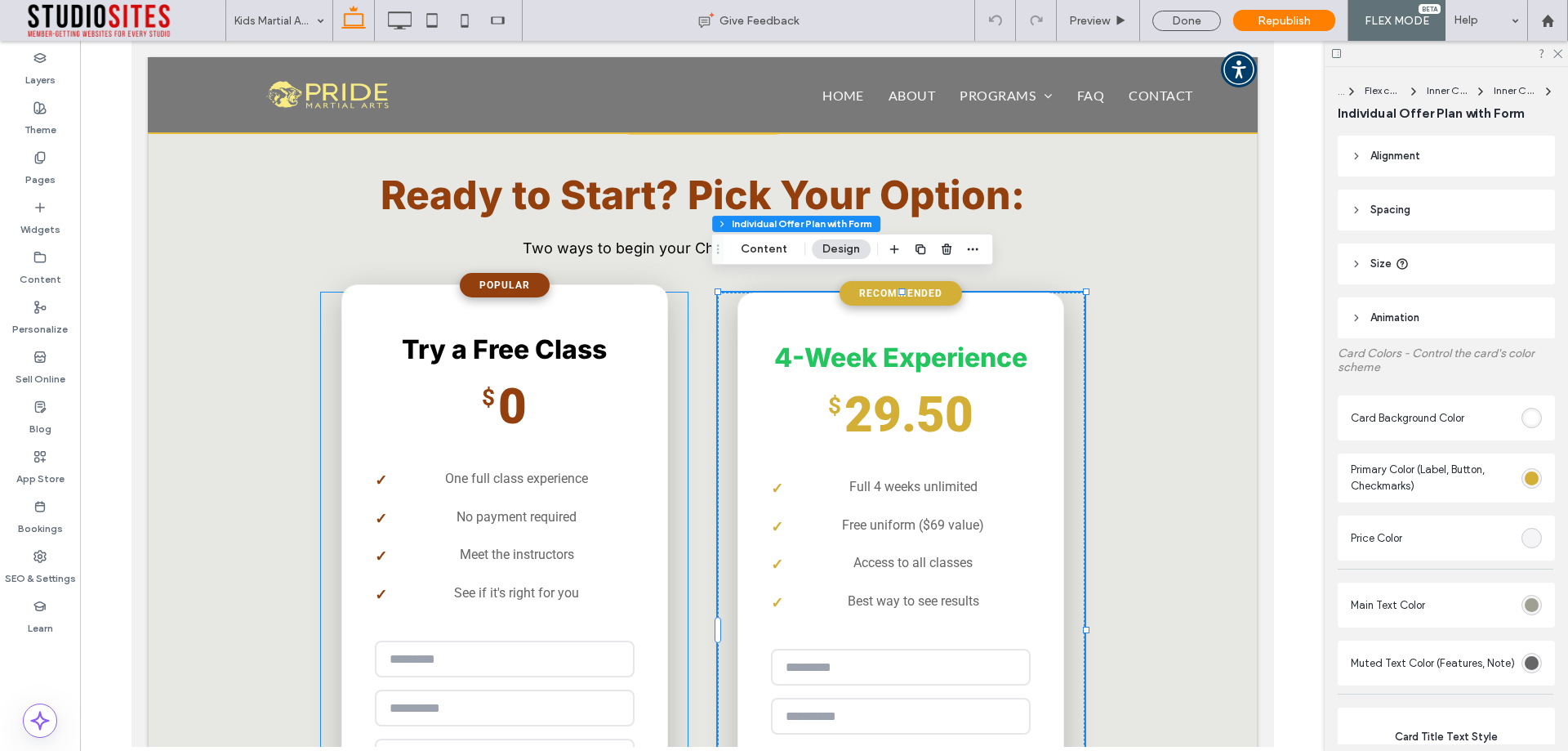
click at [529, 435] on div "**********" at bounding box center [504, 615] width 327 height 661
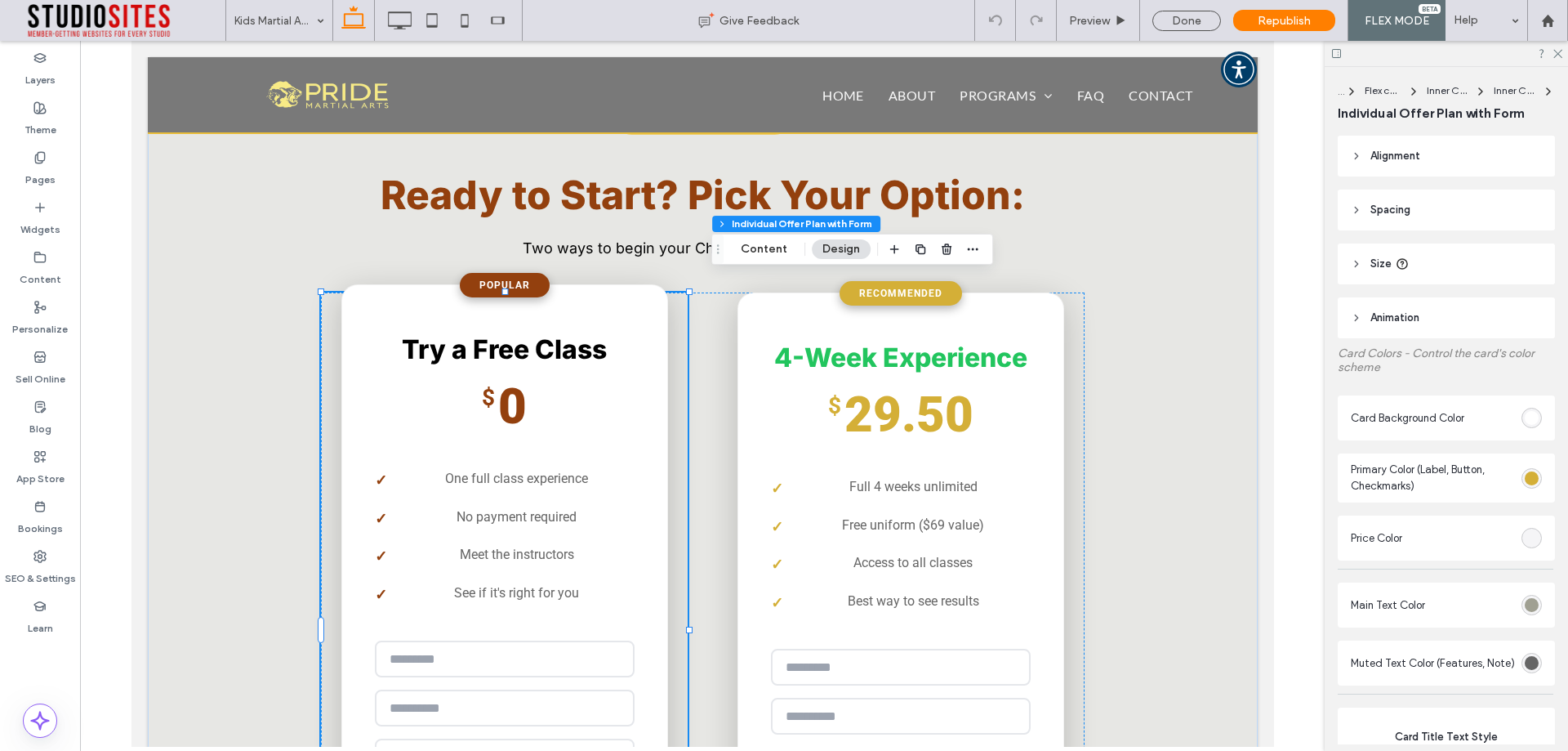
click at [529, 435] on div "**********" at bounding box center [504, 615] width 327 height 661
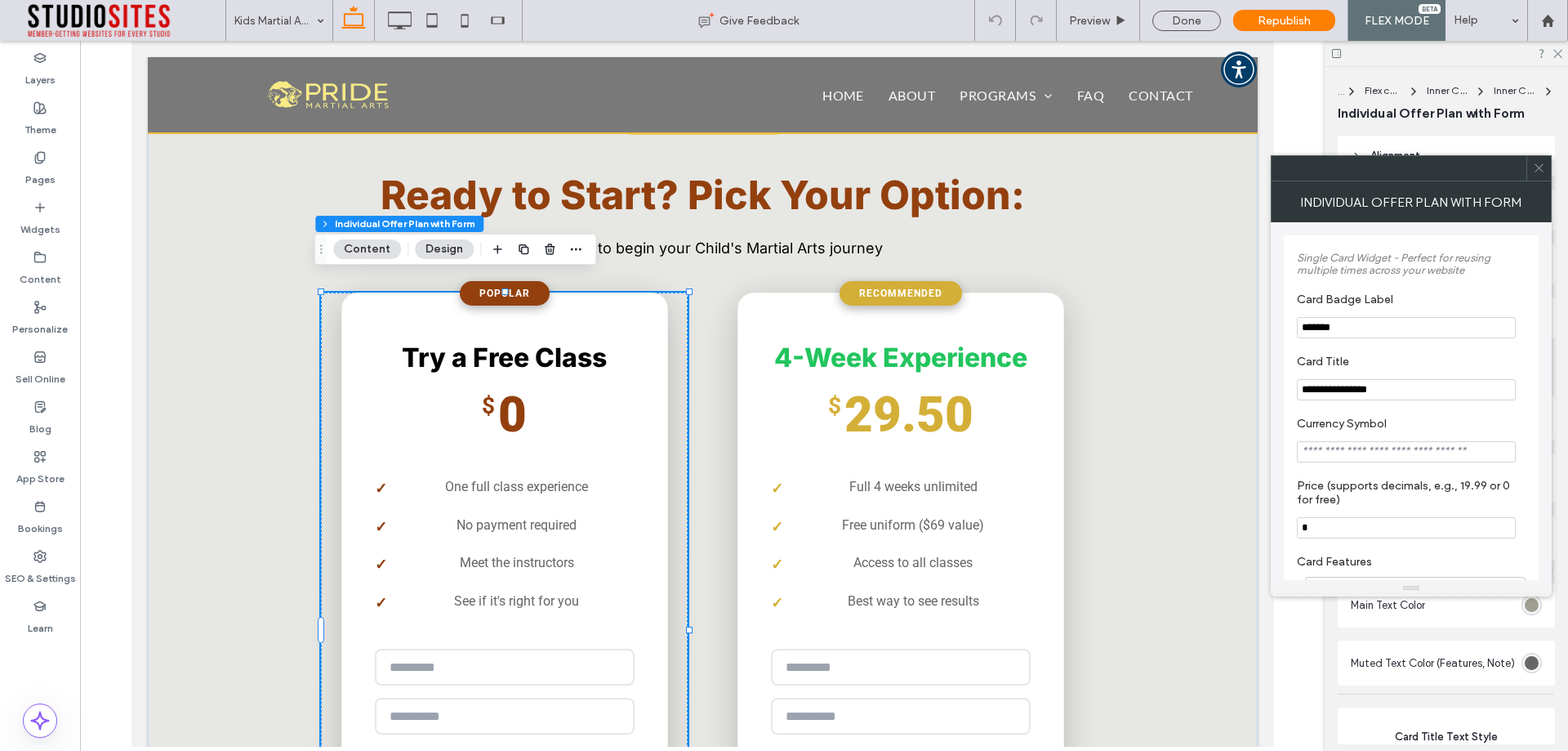
type input "*"
click at [1343, 535] on input "*" at bounding box center [1406, 527] width 219 height 21
type input "****"
click at [1366, 505] on label "Price (supports decimals, e.g., 19.99 or 0 for free)" at bounding box center [1408, 494] width 222 height 32
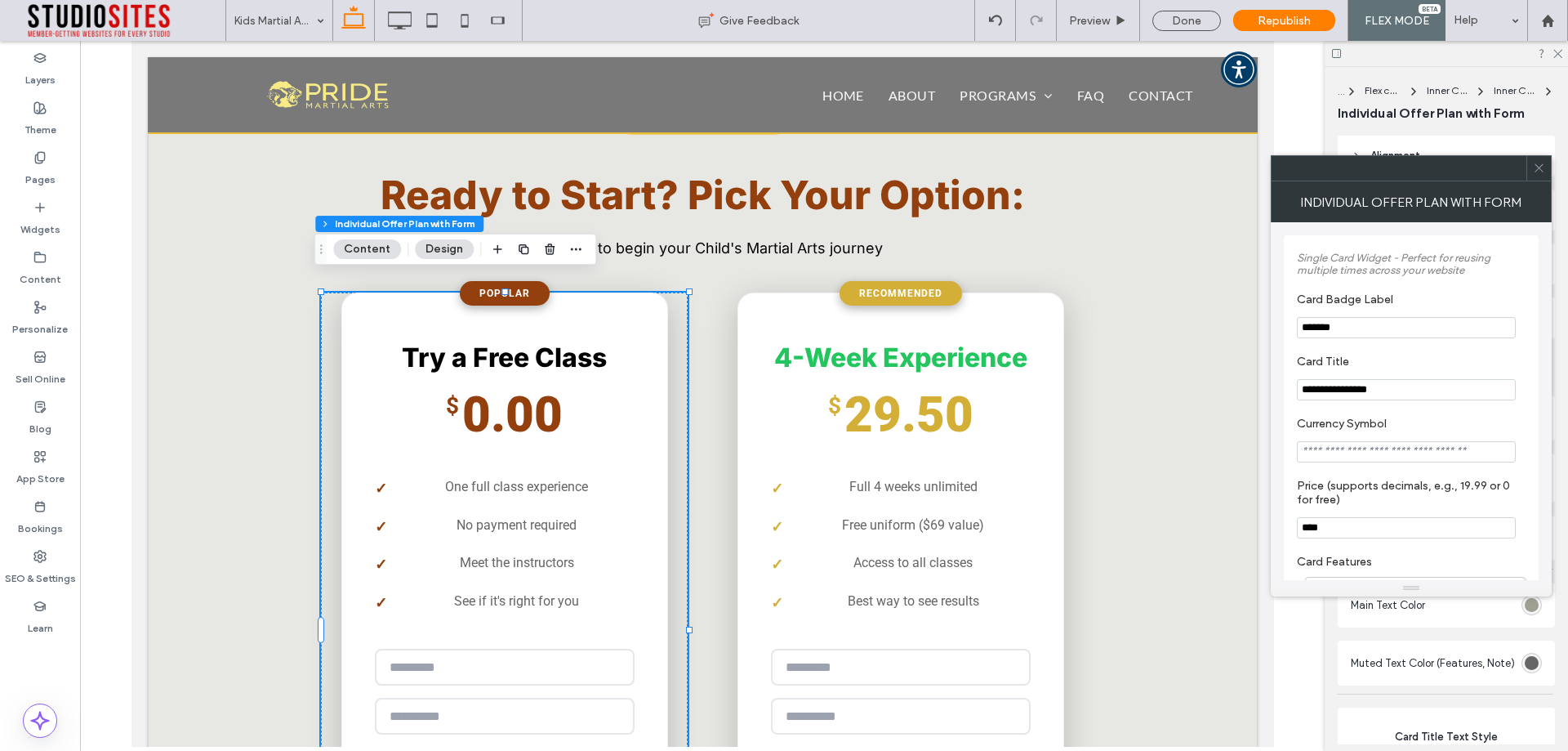
click at [1543, 173] on icon at bounding box center [1539, 167] width 12 height 12
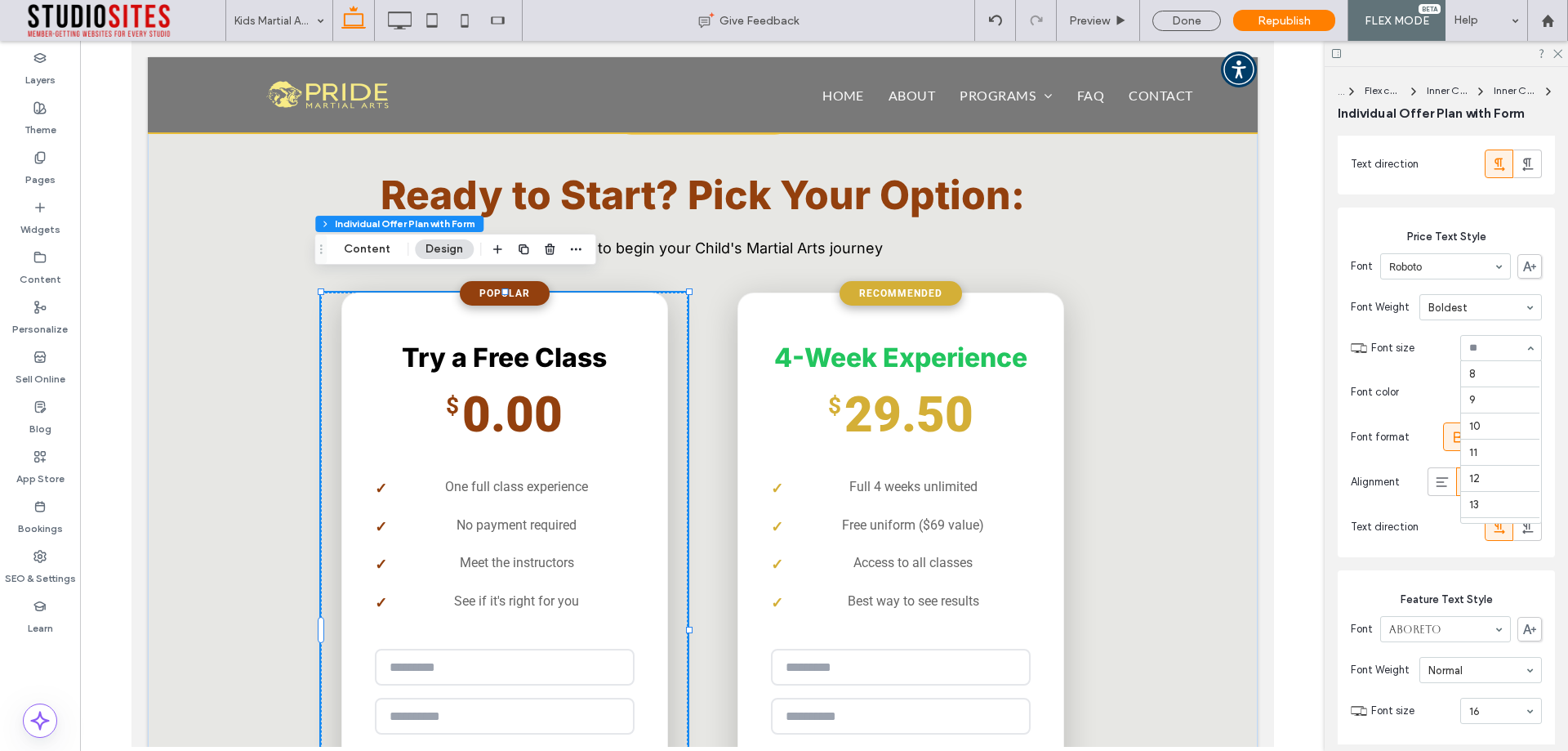
scroll to position [282, 0]
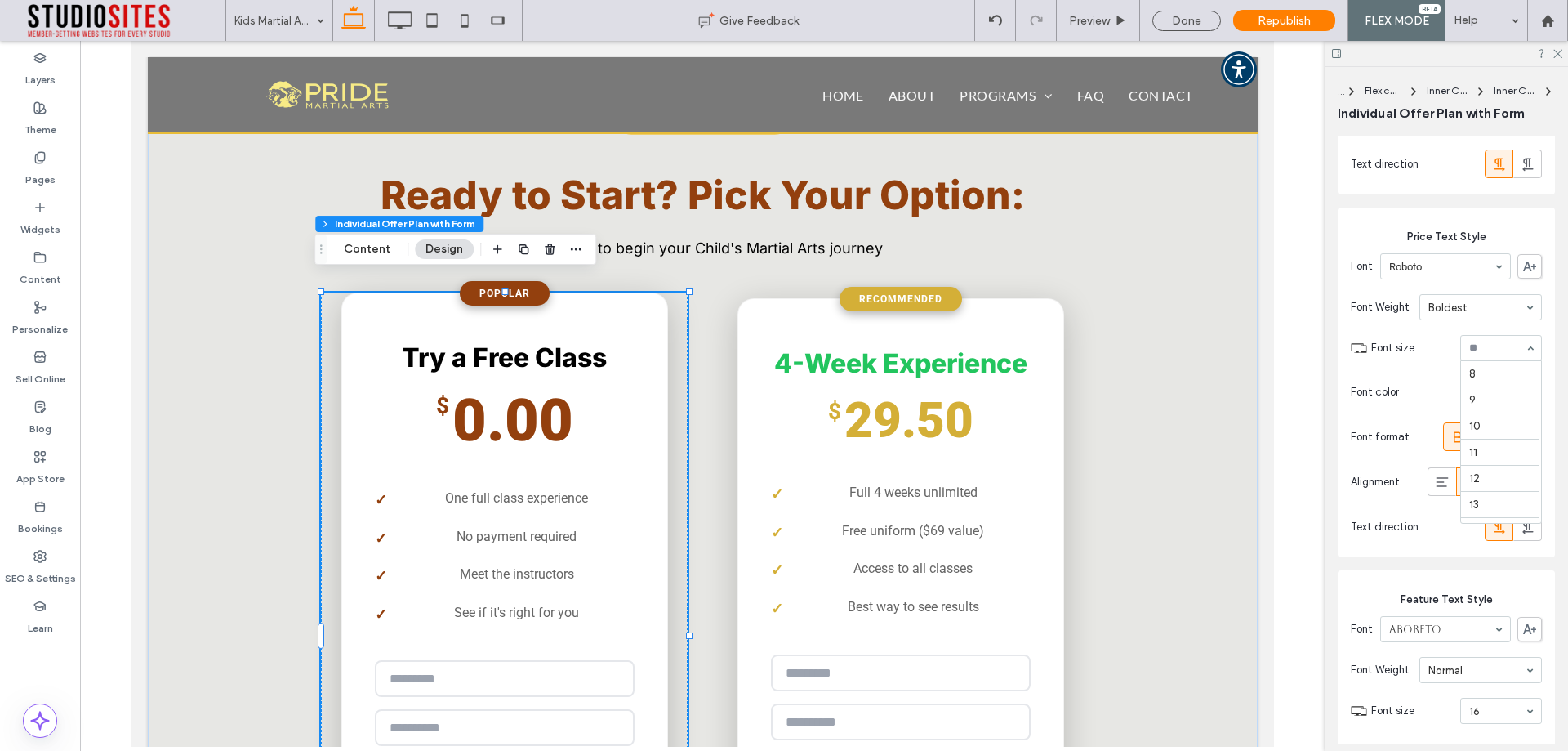
click at [1485, 361] on div "8 9 10 11 12 13 14 16 18 24 30 32 36 48 60 72 96" at bounding box center [1502, 348] width 82 height 26
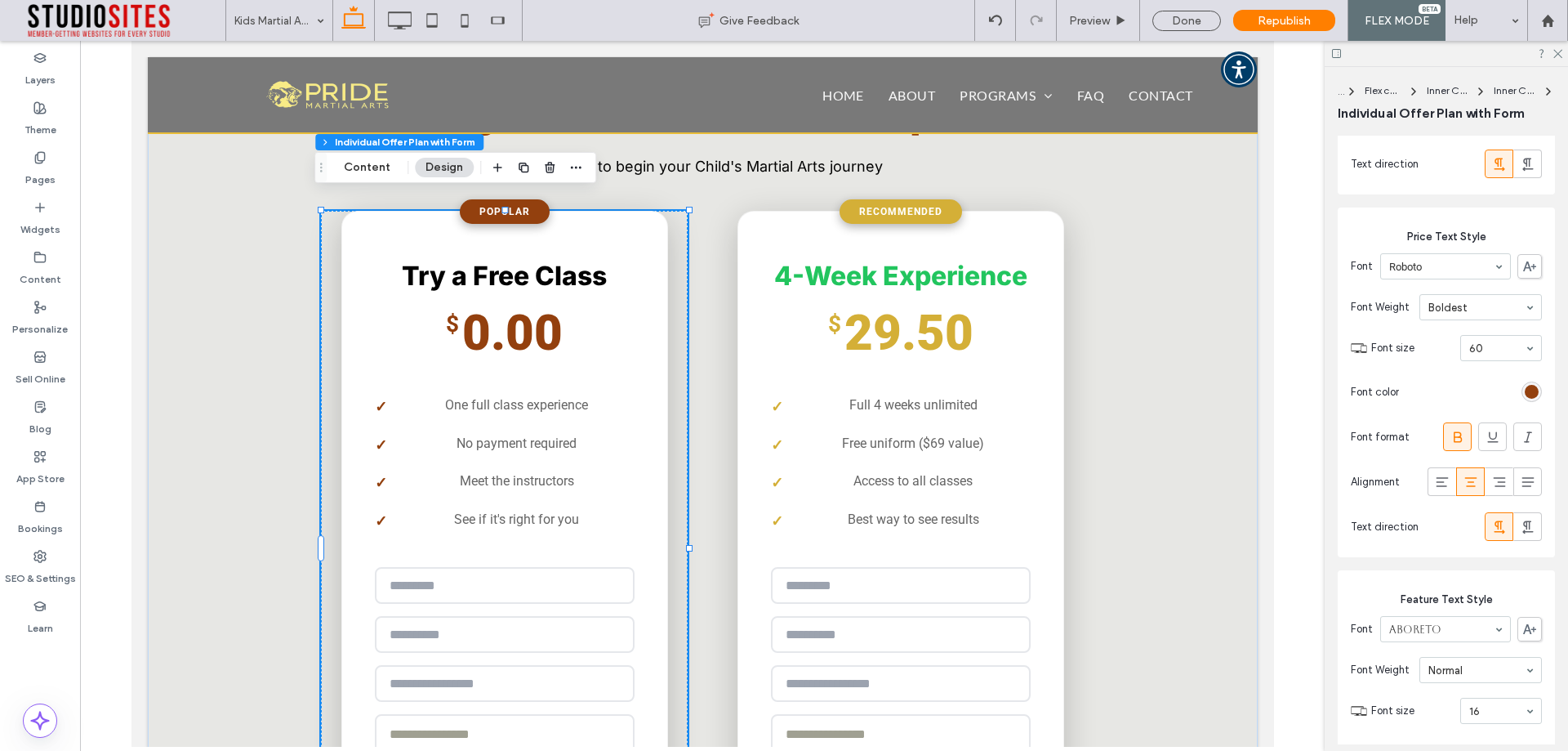
click at [3, 683] on div "Layers Theme Pages Widgets Content Personalize Sell Online Blog App Store Booki…" at bounding box center [40, 396] width 80 height 710
